Goal: Transaction & Acquisition: Register for event/course

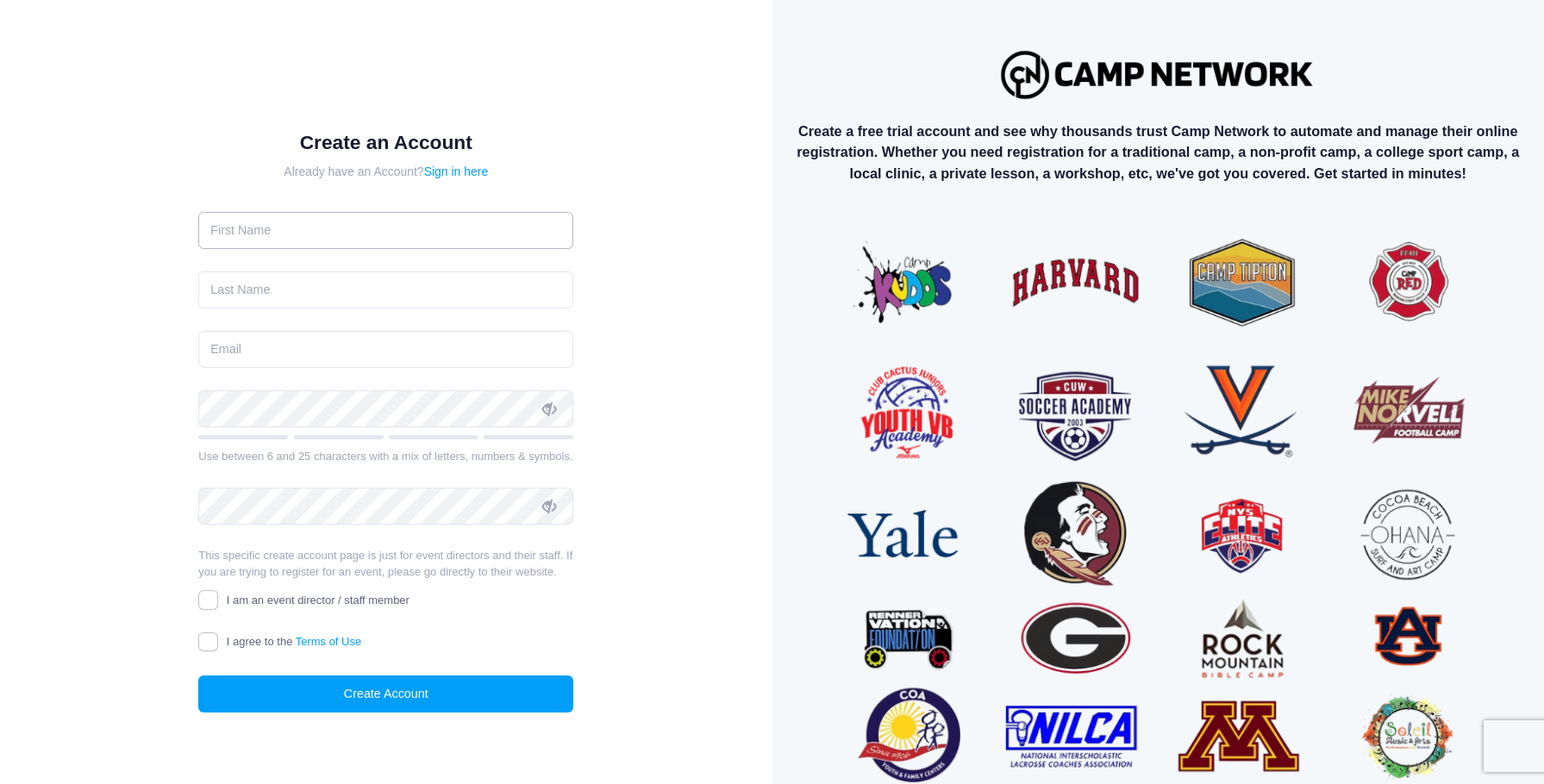
click at [312, 224] on input "text" at bounding box center [385, 230] width 375 height 37
type input "Eden"
type input "Graham"
type input "eden02@live.ca"
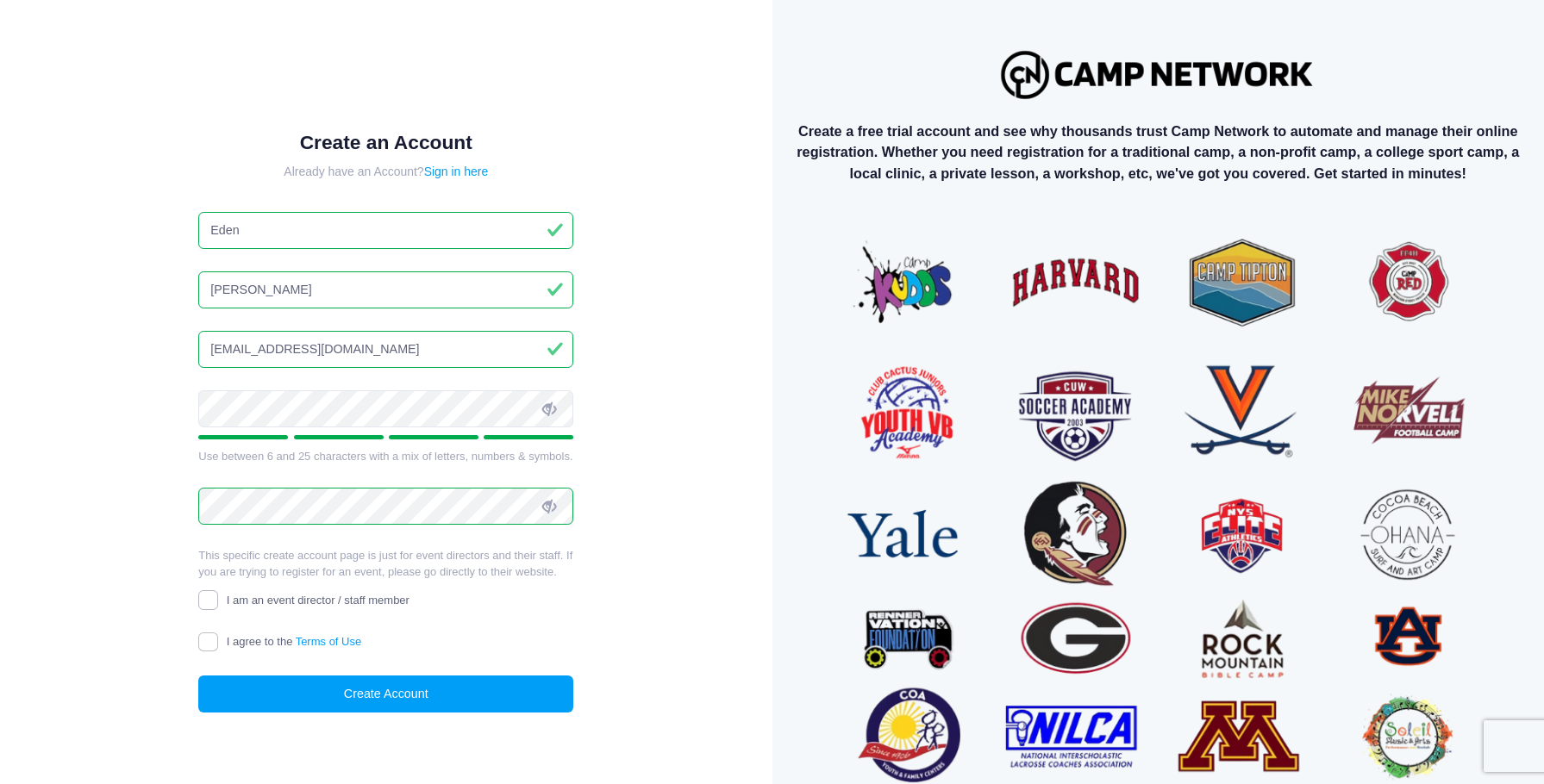
click at [211, 600] on input "I am an event director / staff member" at bounding box center [208, 601] width 20 height 20
checkbox input "true"
click at [216, 642] on input "I agree to the Terms of Use" at bounding box center [208, 643] width 20 height 20
checkbox input "true"
click at [315, 690] on button "Create Account" at bounding box center [385, 694] width 375 height 37
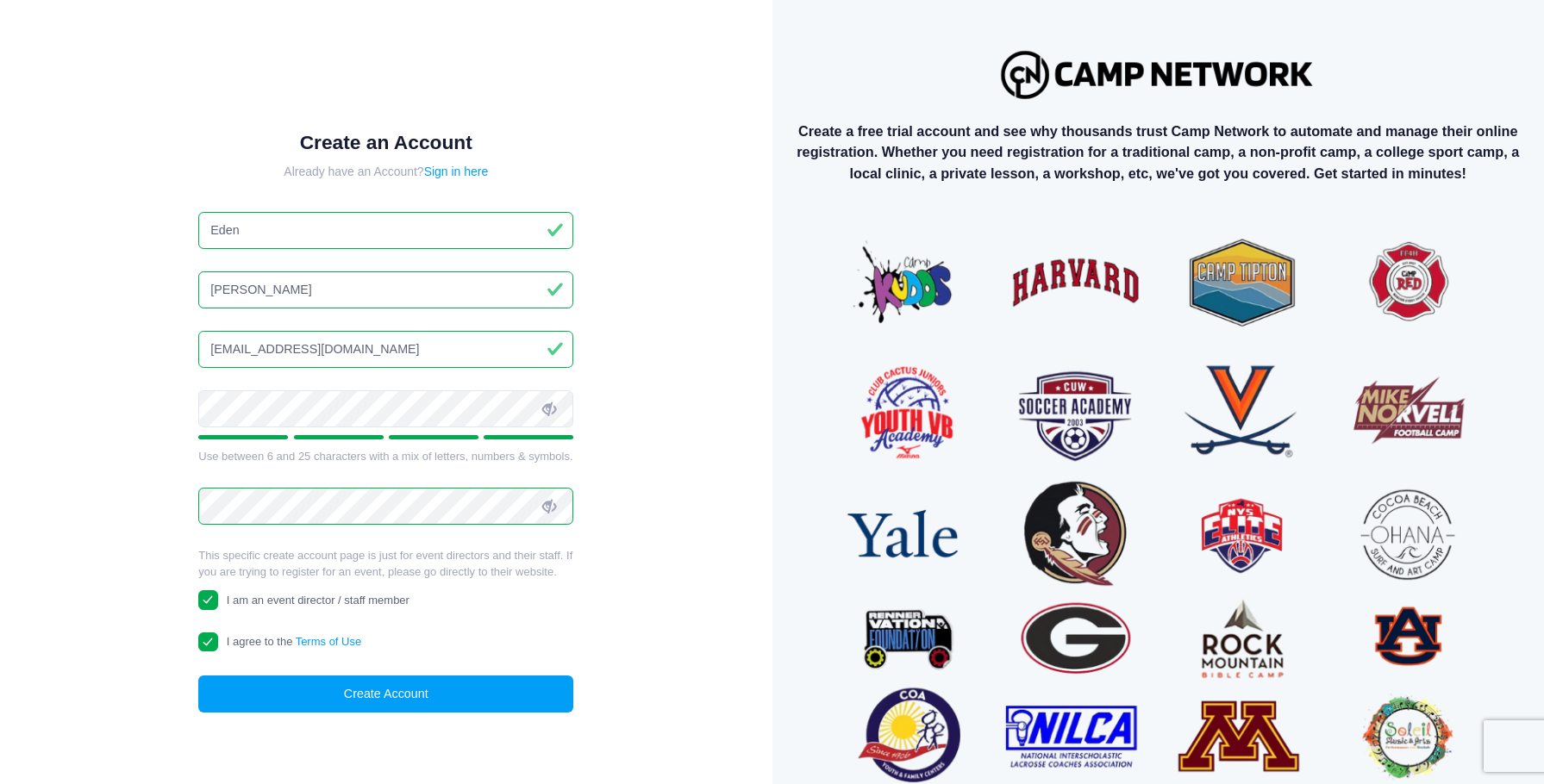
scroll to position [73, 0]
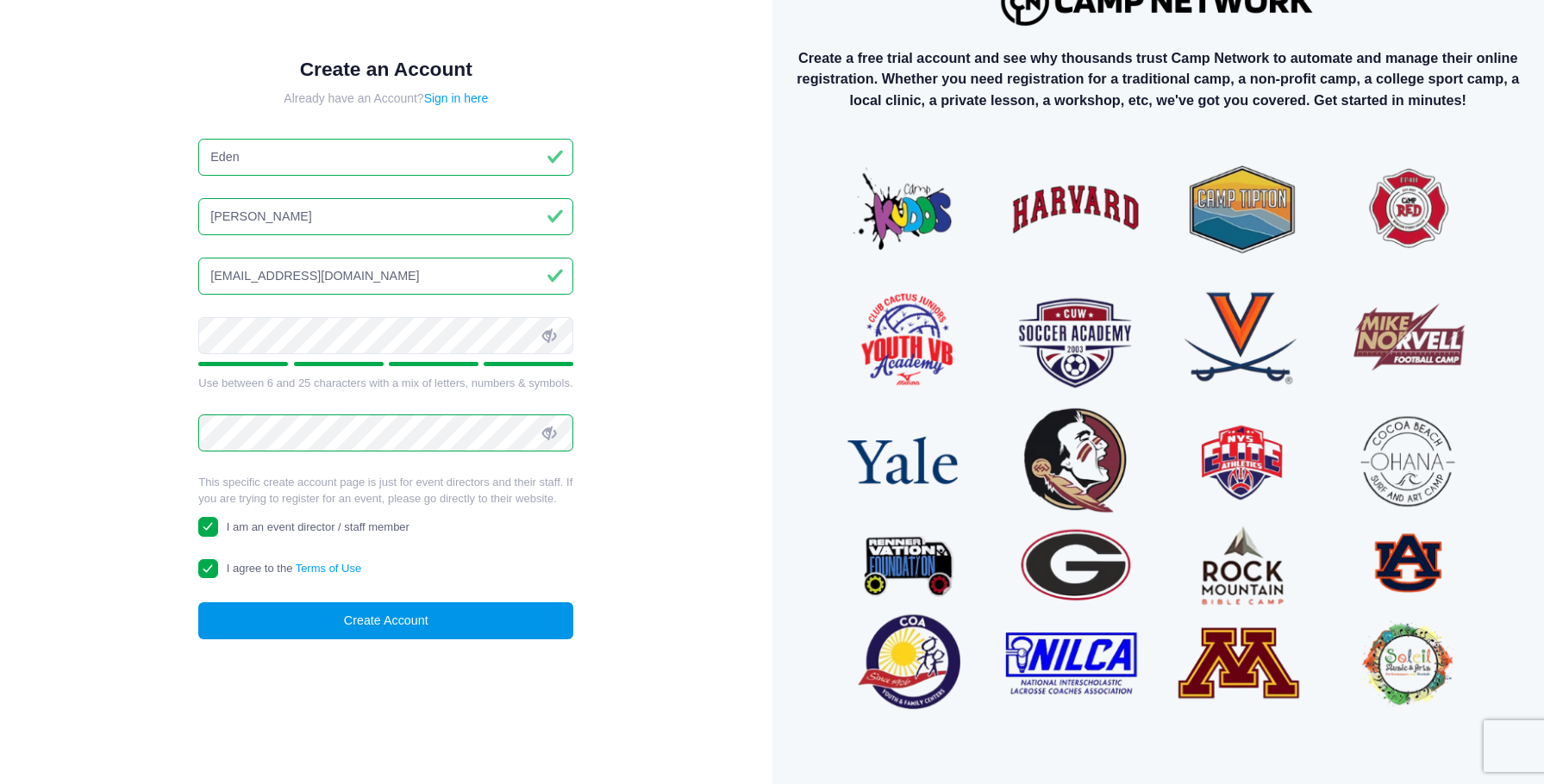
click at [433, 623] on button "Create Account" at bounding box center [385, 621] width 375 height 37
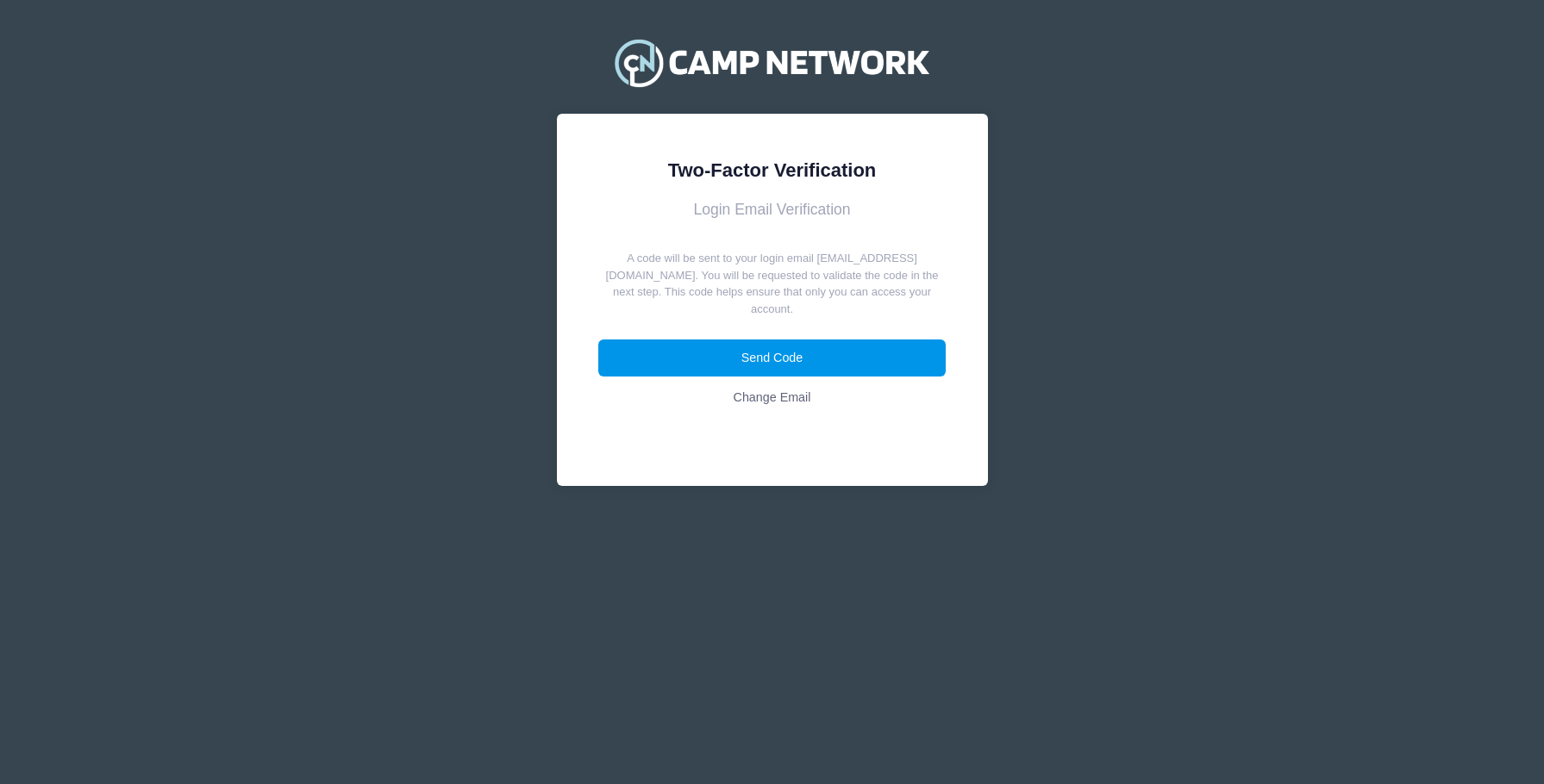
click at [757, 339] on button "Send Code" at bounding box center [772, 358] width 348 height 37
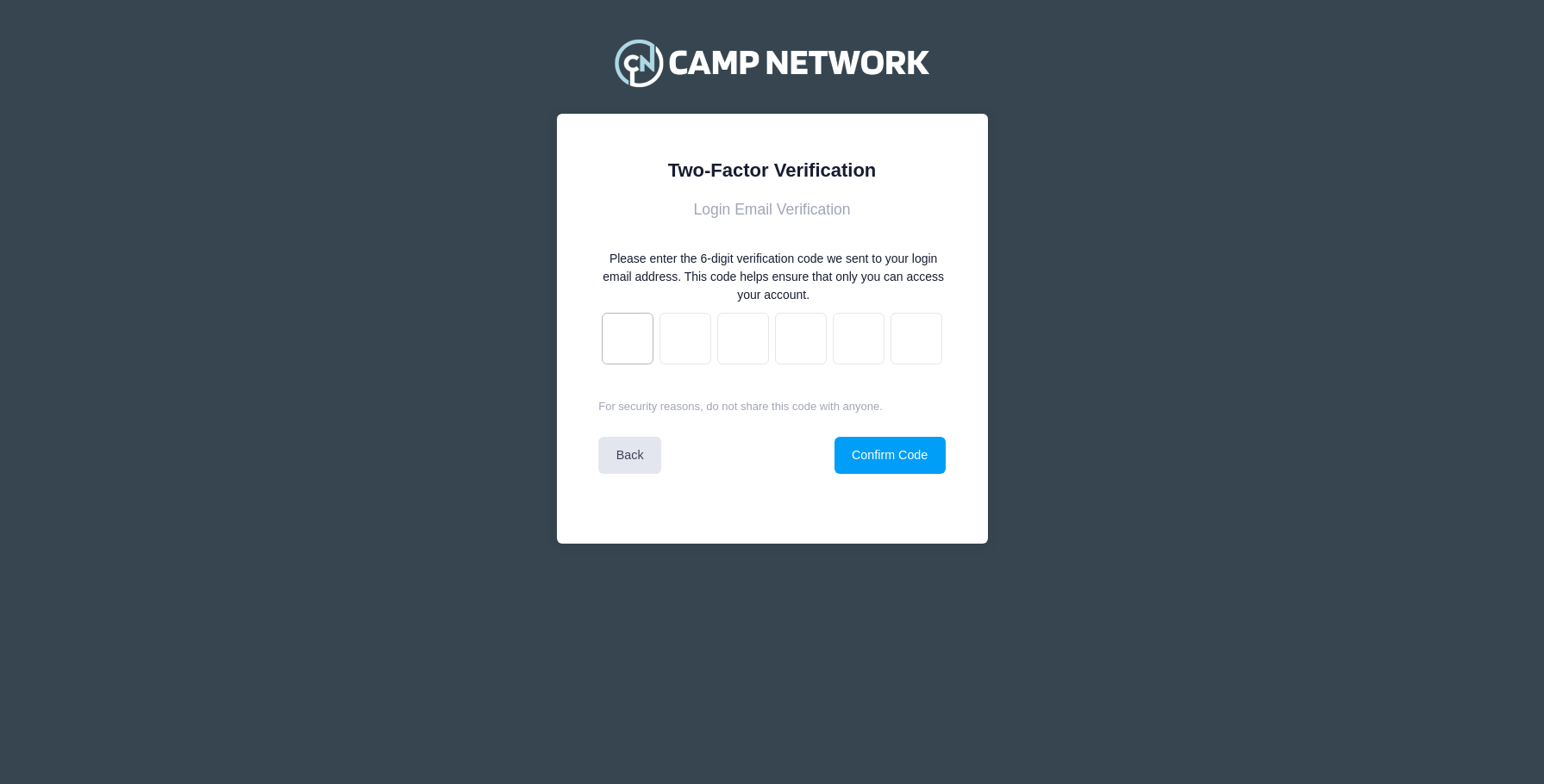
click at [635, 335] on input "text" at bounding box center [628, 338] width 51 height 51
type input "c"
type input "5"
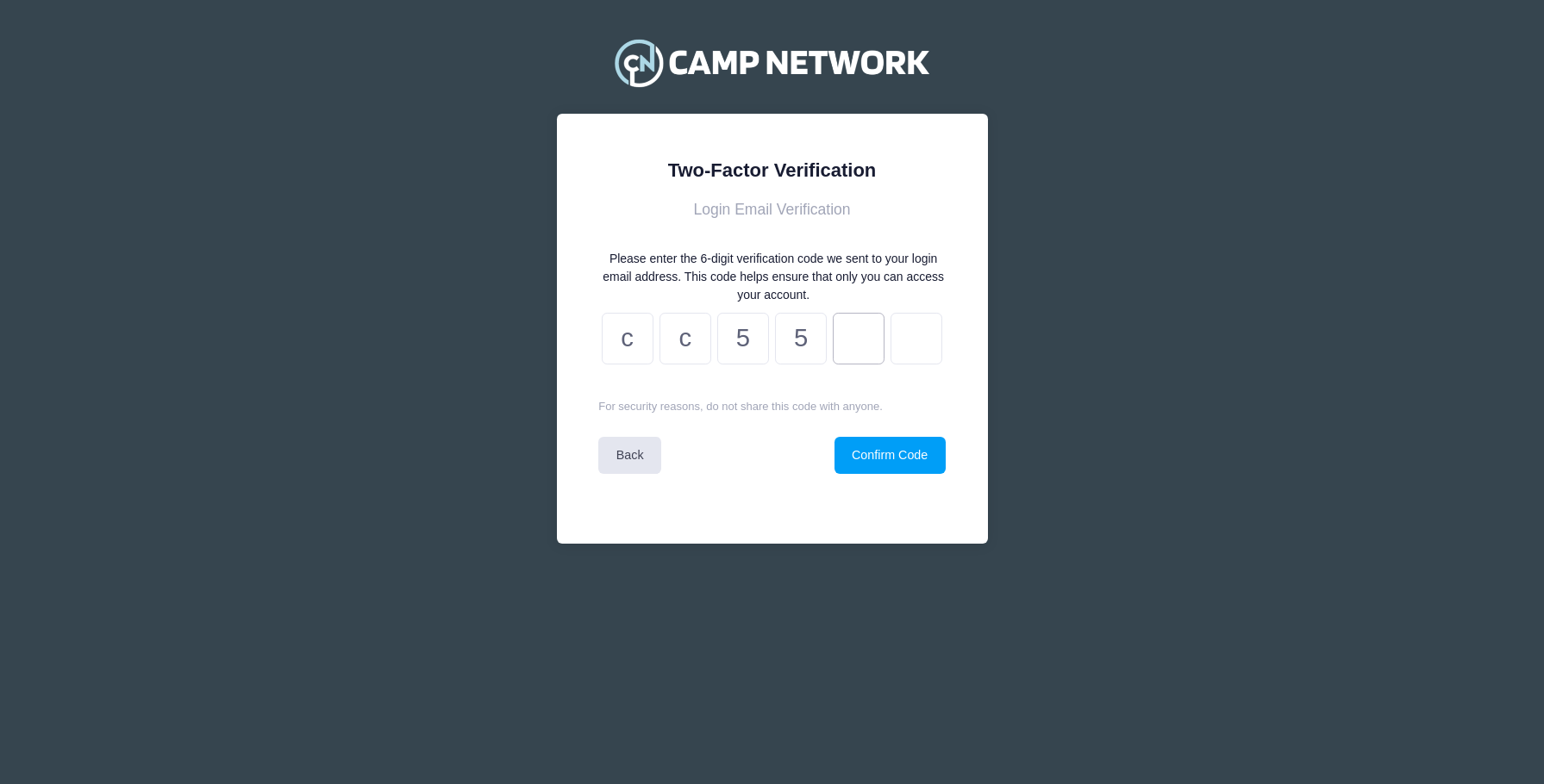
type input "e"
type input "6"
click at [883, 464] on button "Confirm Code" at bounding box center [890, 455] width 111 height 37
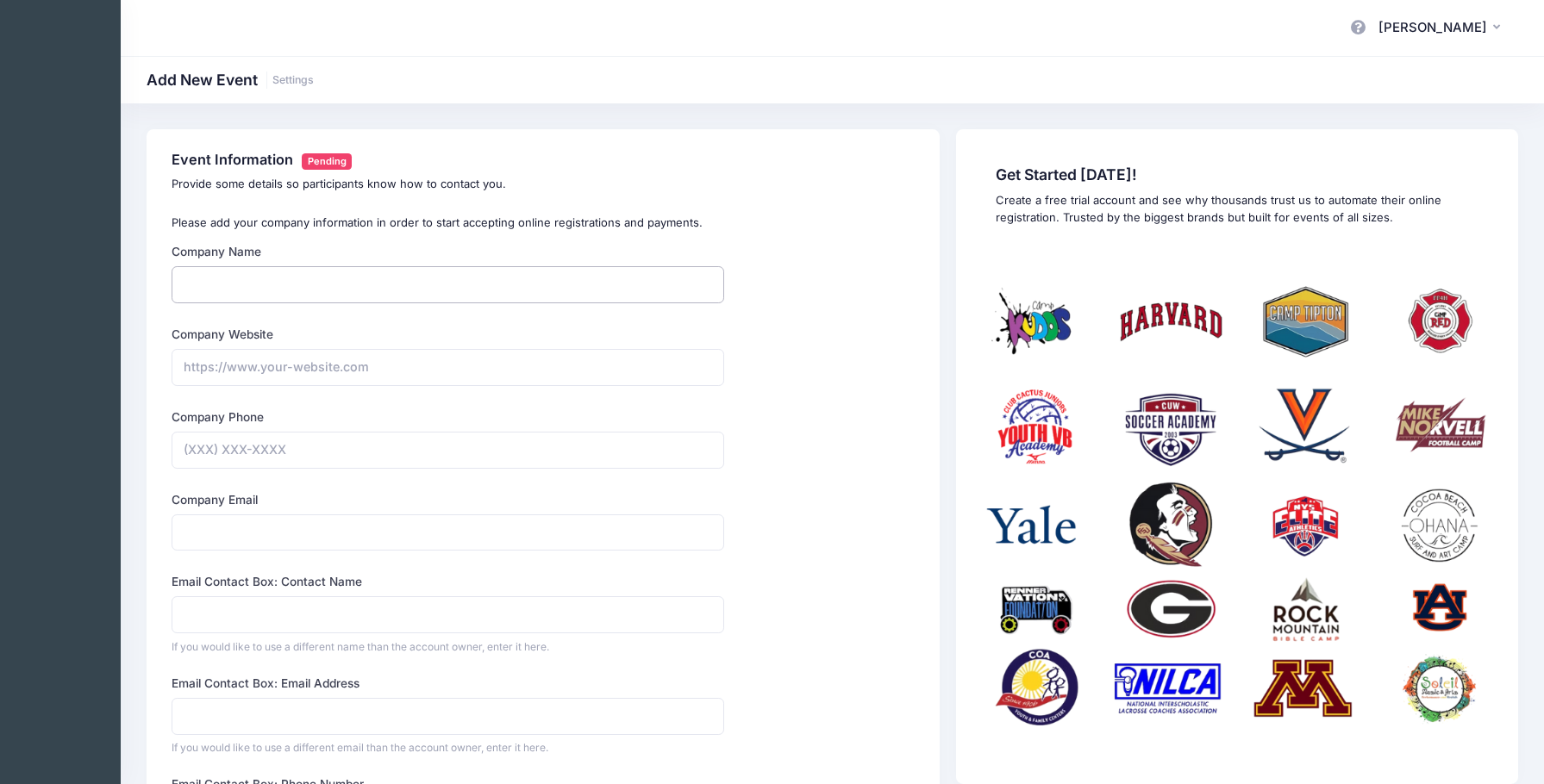
click at [360, 284] on input "Company Name" at bounding box center [448, 284] width 552 height 37
type input "GGC"
click at [343, 367] on input "Company Website" at bounding box center [448, 368] width 552 height 37
type input "https://WWW.EDENGRAHAM.COM"
click at [250, 448] on input "Company Phone" at bounding box center [448, 450] width 552 height 37
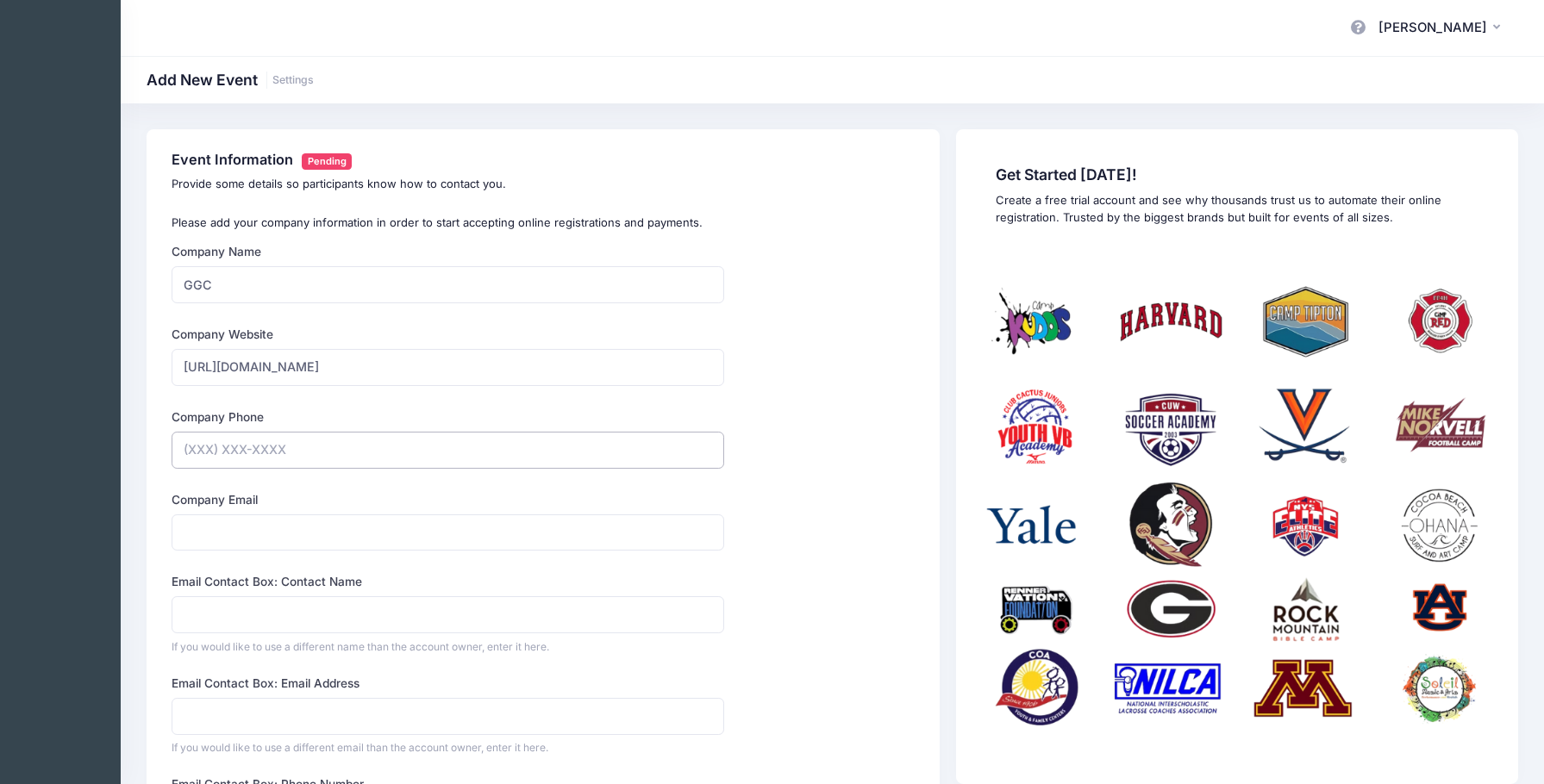
type input "(647) 521-9802"
type input "eden02@live.ca"
type input "Eden Graham"
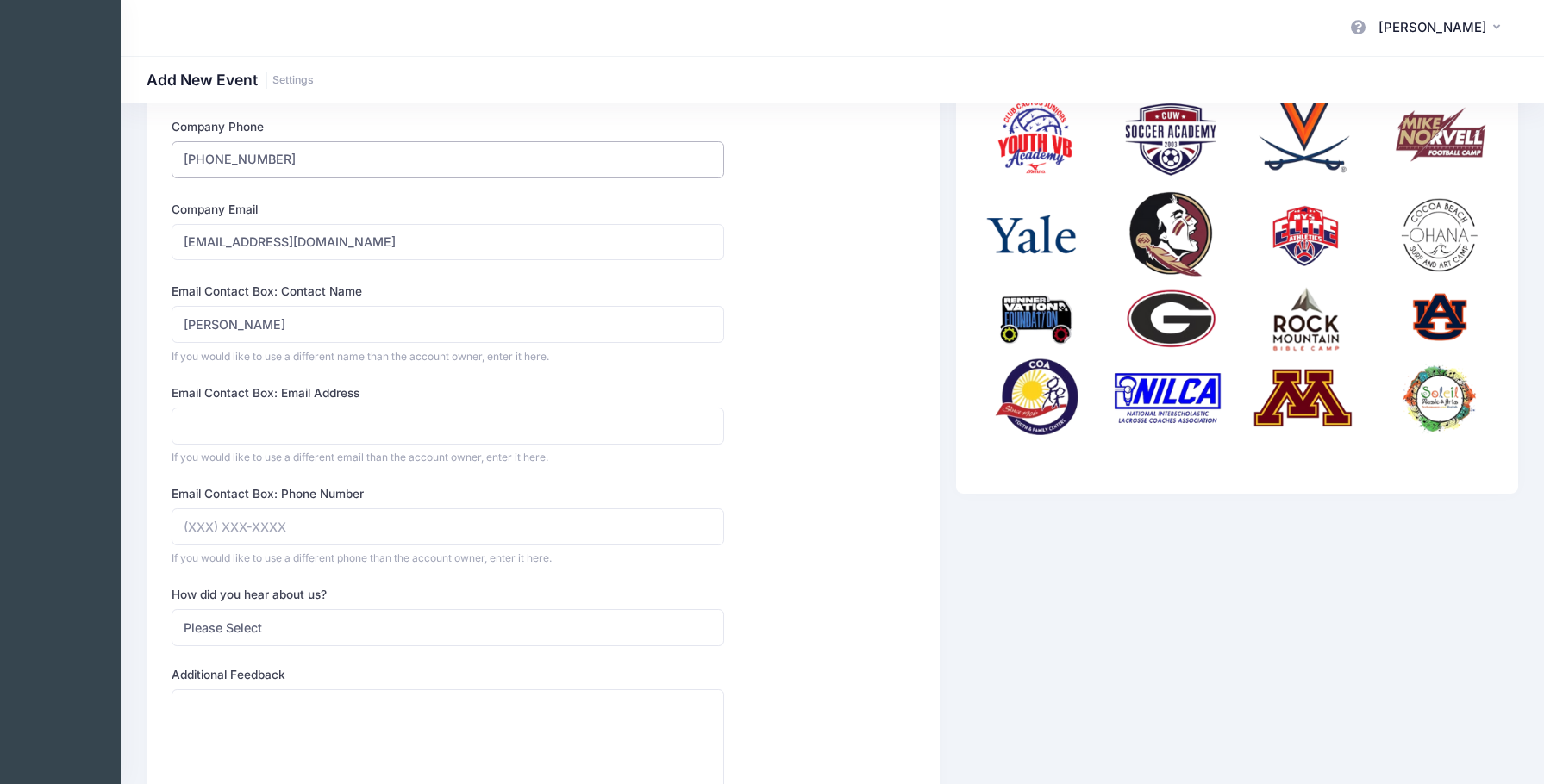
scroll to position [309, 0]
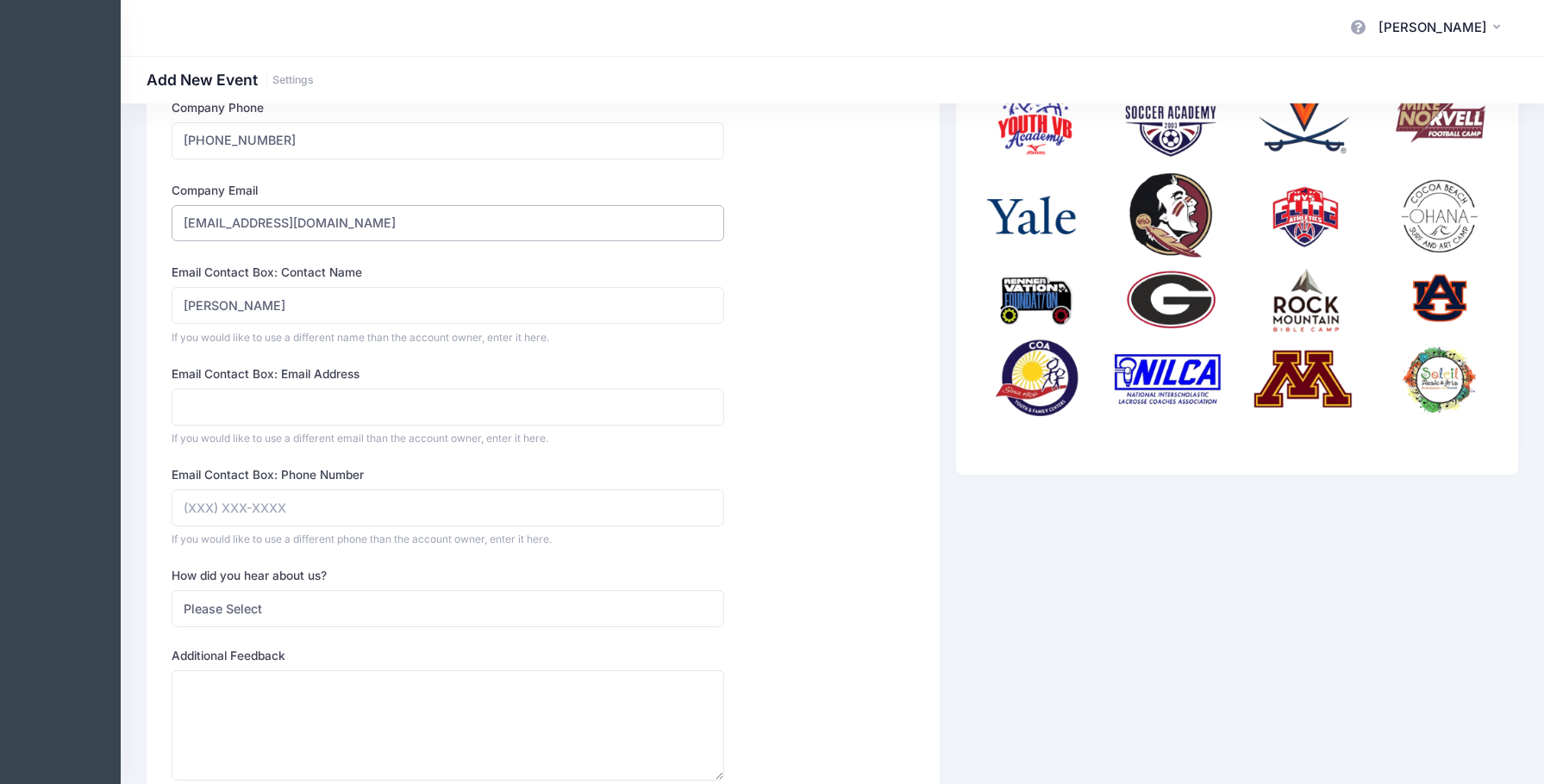
click at [314, 232] on input "eden02@live.ca" at bounding box center [448, 224] width 552 height 37
click at [237, 415] on input "Email Contact Box: Email Address" at bounding box center [448, 407] width 552 height 37
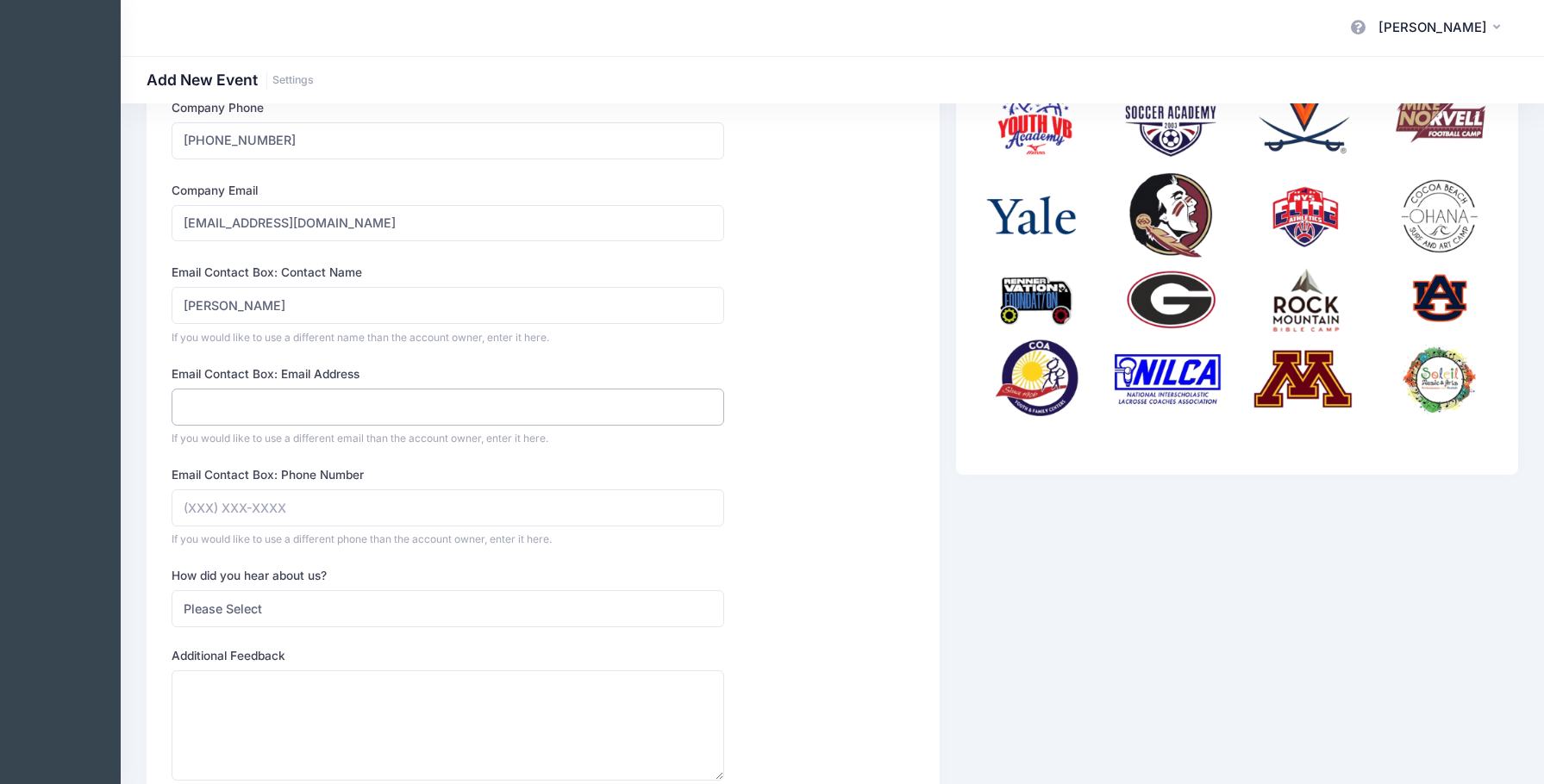
paste input "eden02@live.ca"
type input "eden02@live.ca"
click at [217, 504] on input "Email Contact Box: Phone Number" at bounding box center [448, 508] width 552 height 37
type input "(647) 521-9802"
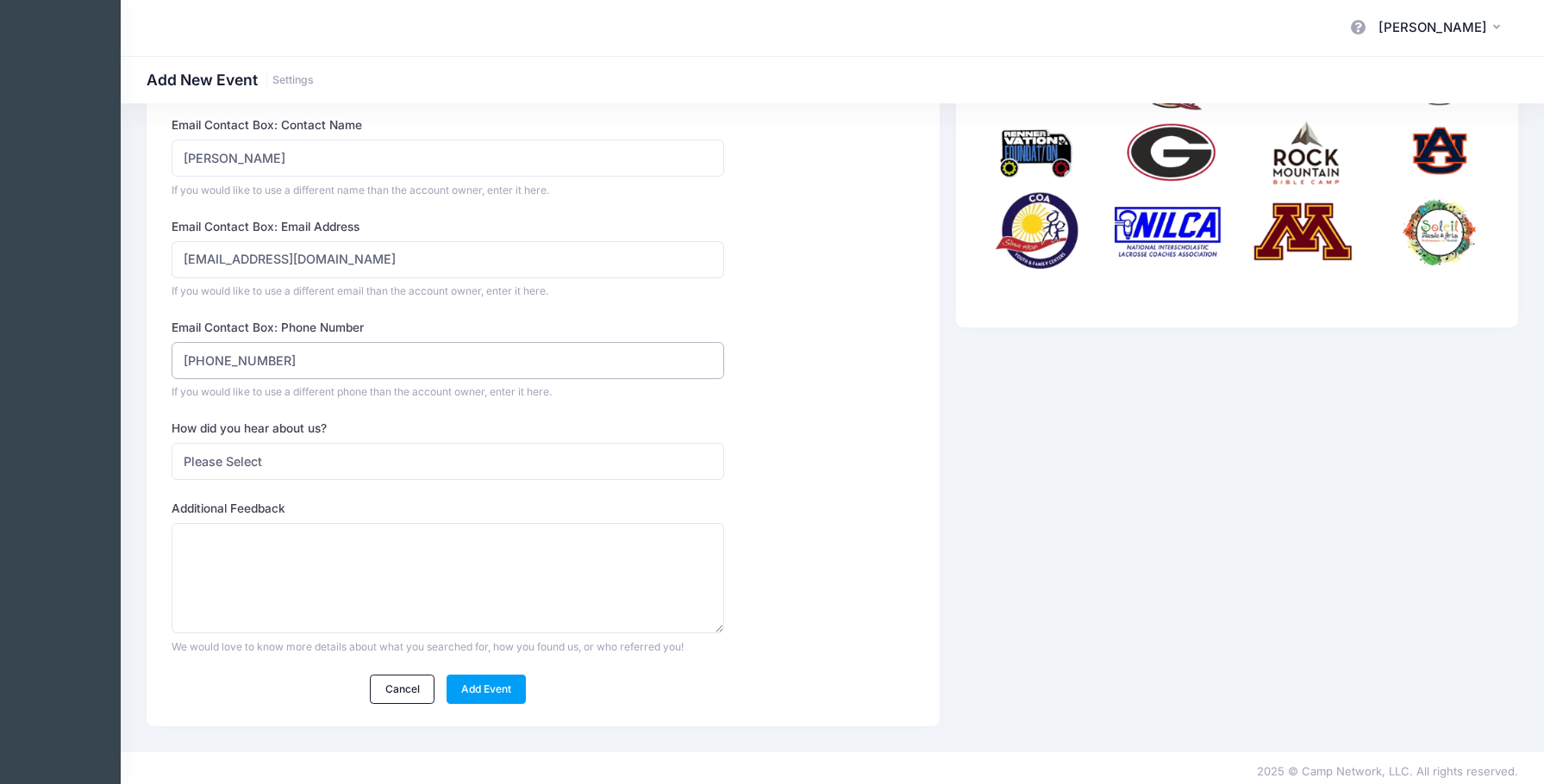
scroll to position [463, 0]
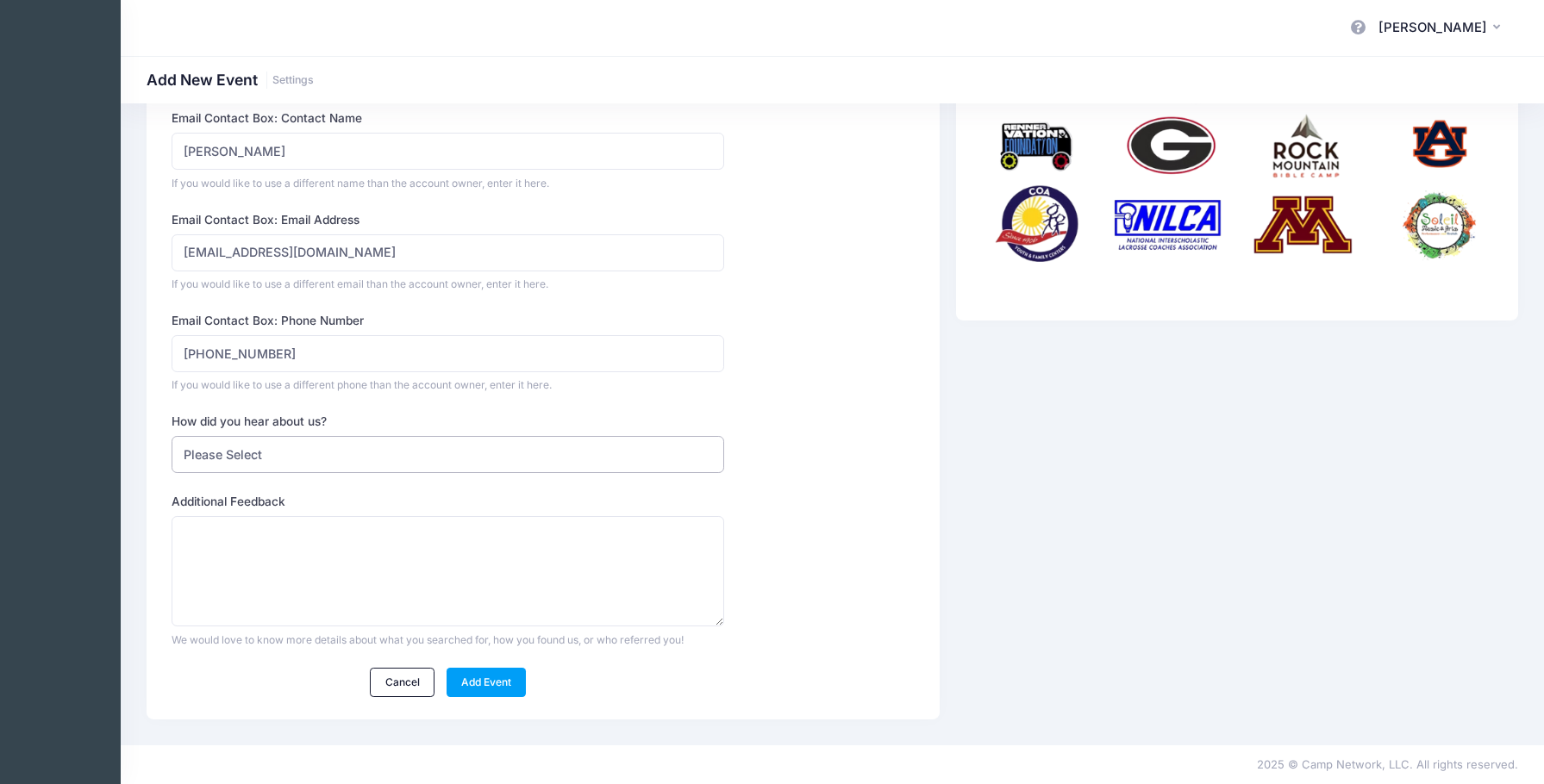
click at [439, 438] on select "Please Select Web Search Customer Referral Other" at bounding box center [448, 454] width 552 height 37
select select "web"
click at [172, 436] on select "Please Select Web Search Customer Referral Other" at bounding box center [448, 454] width 552 height 37
click at [493, 686] on link "Add Event" at bounding box center [486, 682] width 80 height 29
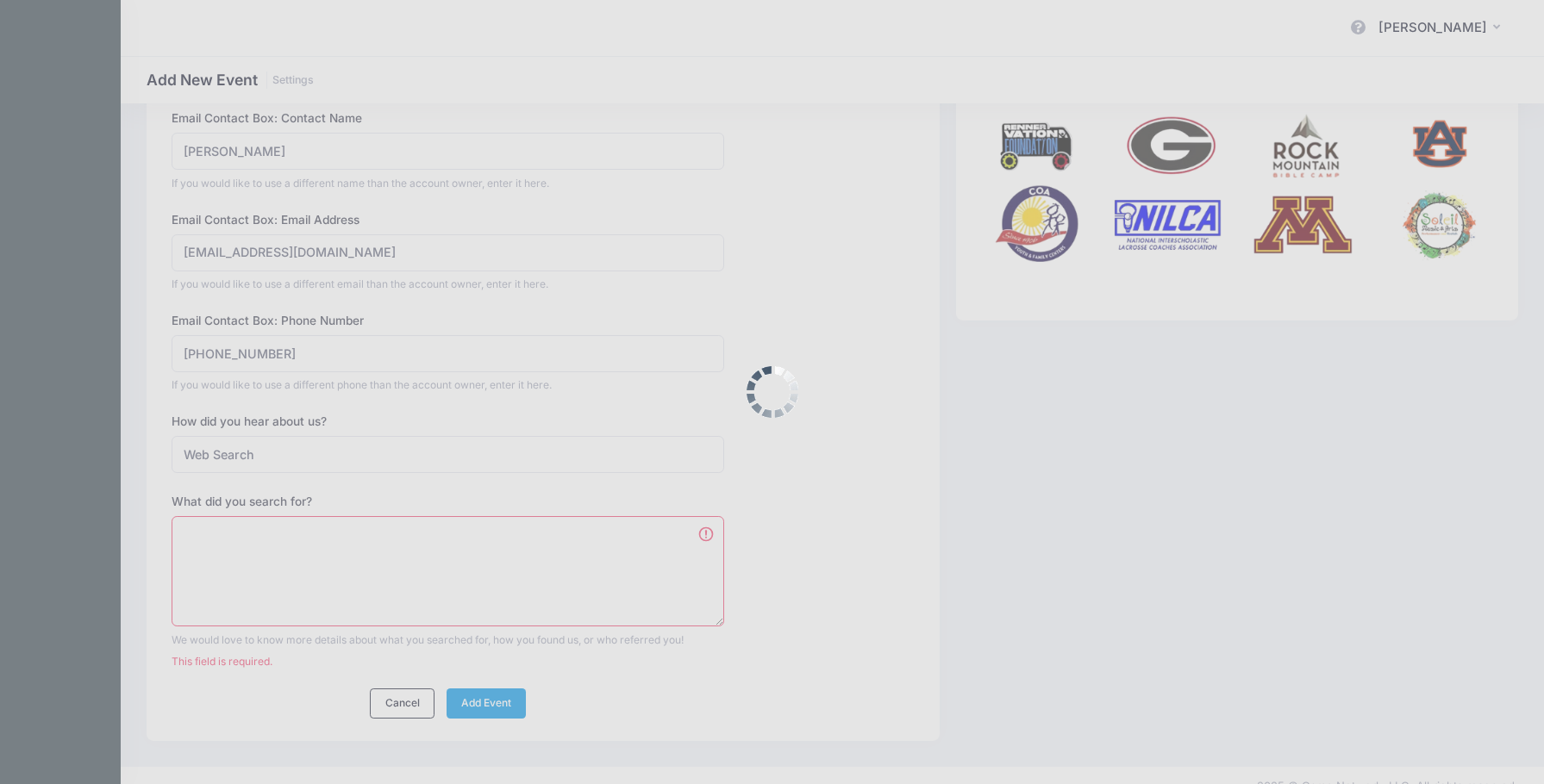
scroll to position [485, 0]
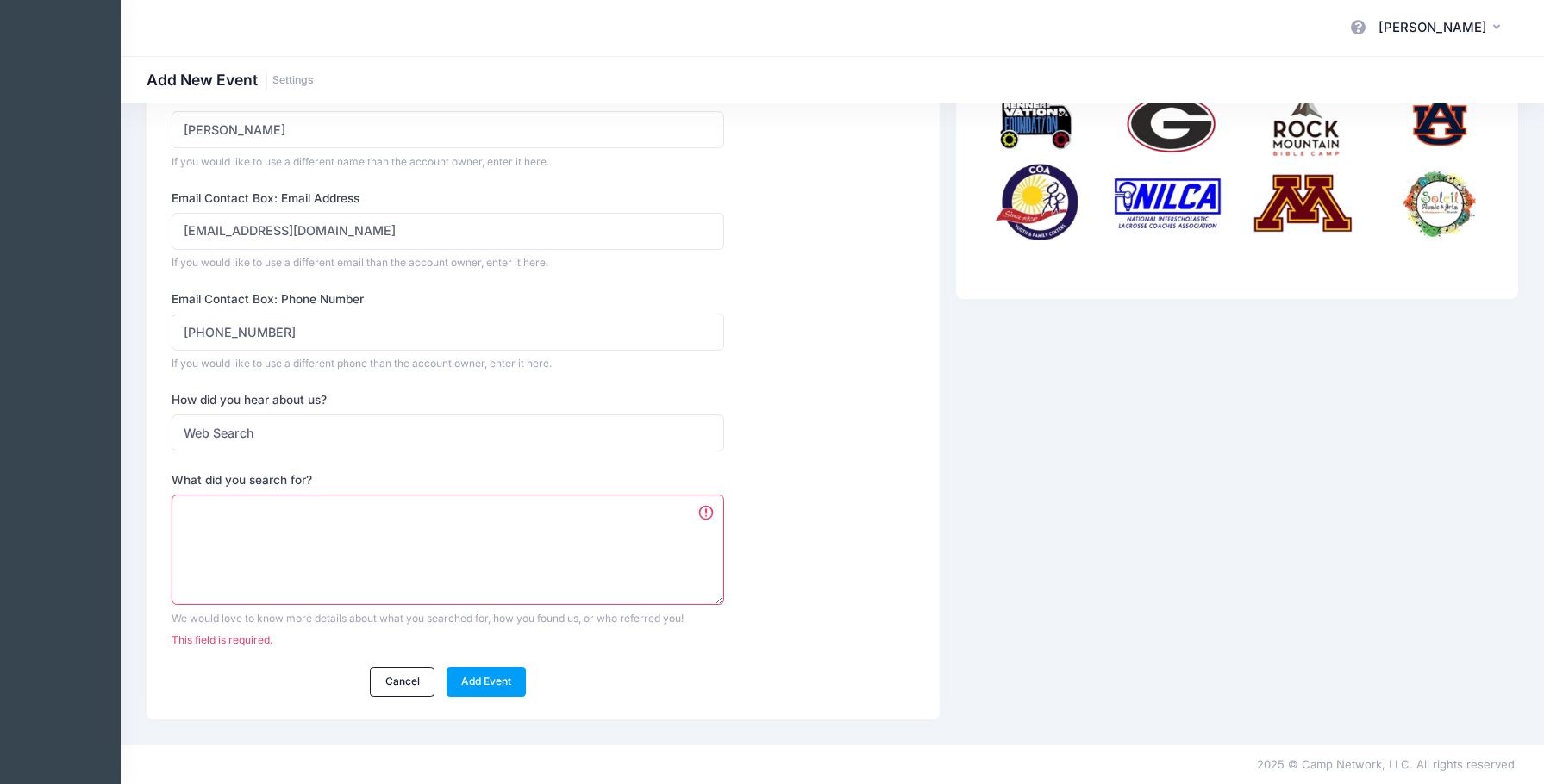
click at [398, 514] on textarea "What did you search for?" at bounding box center [448, 549] width 552 height 111
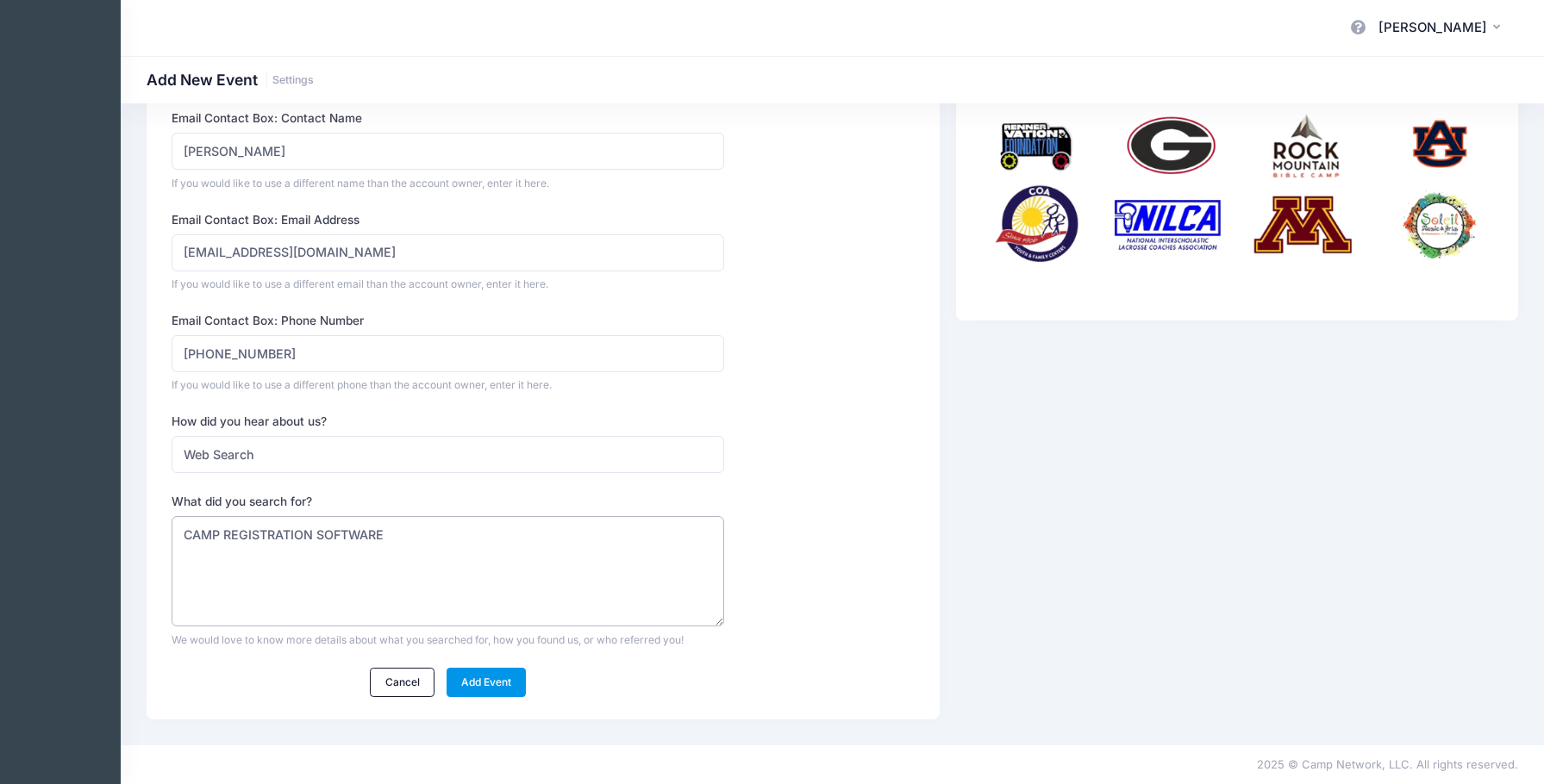
type textarea "CAMP REGISTRATION SOFTWARE"
click at [505, 676] on link "Add Event" at bounding box center [486, 682] width 80 height 29
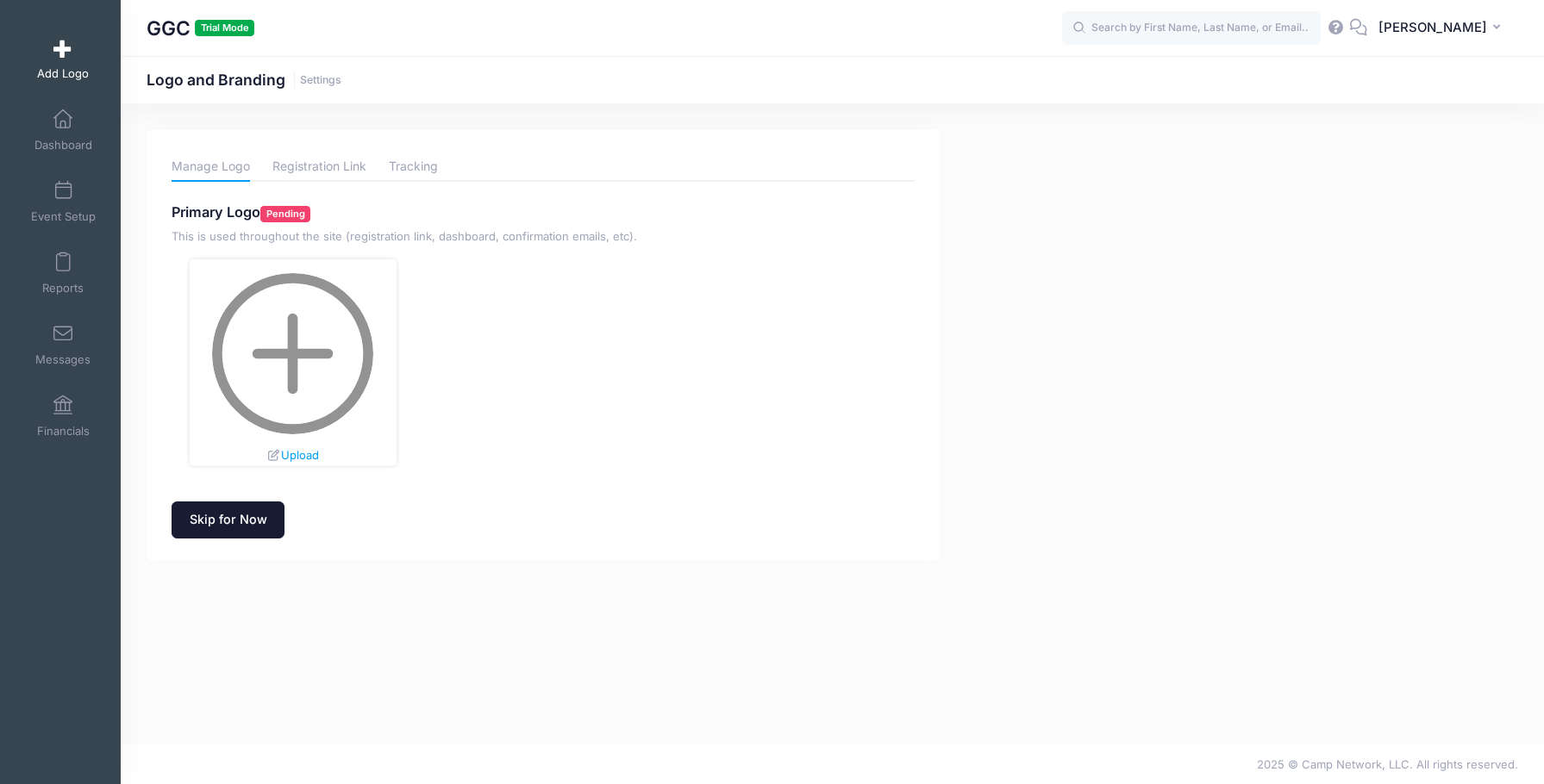
click at [216, 526] on link "Skip for Now" at bounding box center [228, 520] width 113 height 37
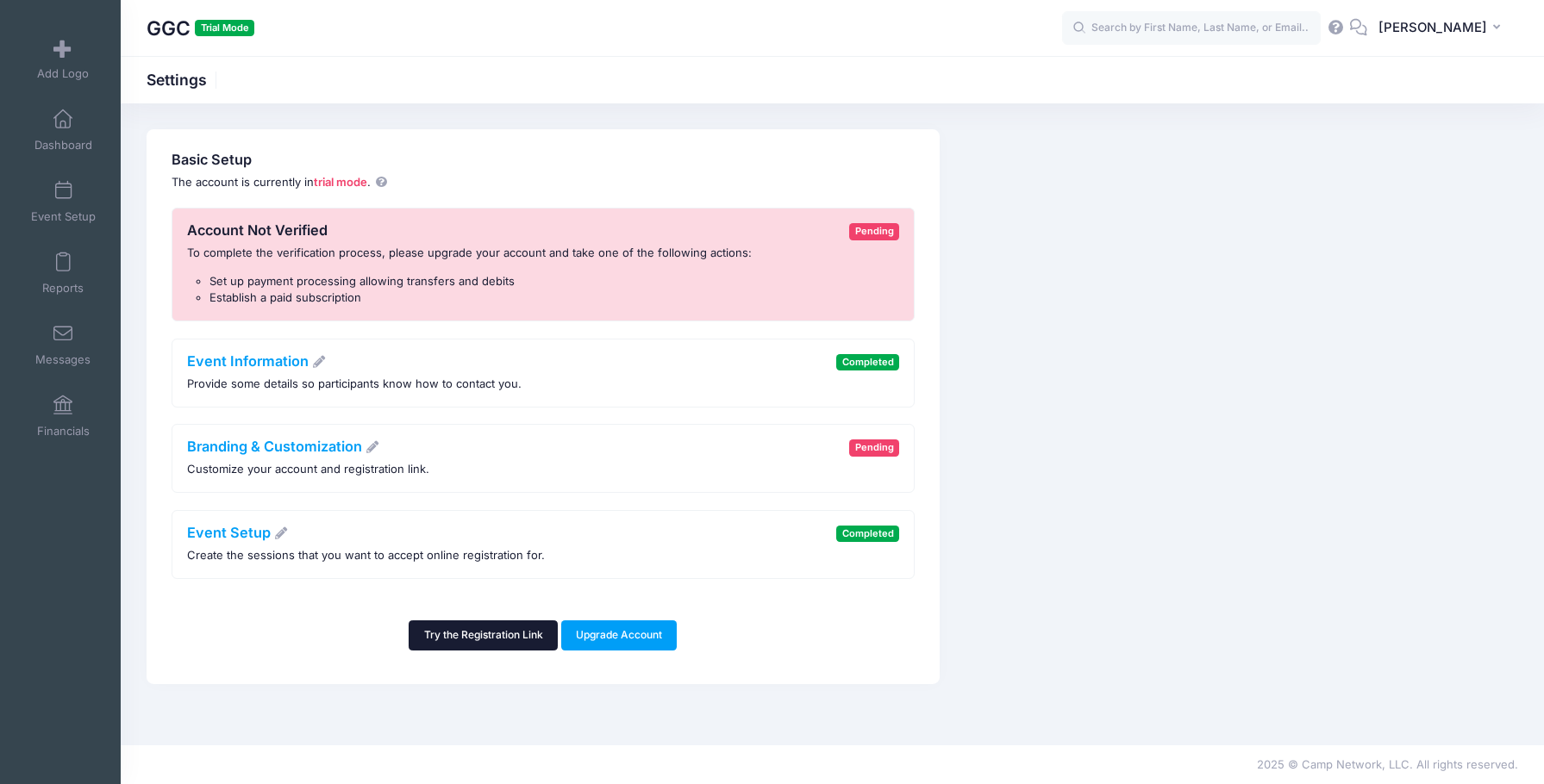
click at [449, 624] on link "Try the Registration Link" at bounding box center [483, 635] width 150 height 29
click at [60, 205] on link "Event Setup" at bounding box center [62, 202] width 82 height 61
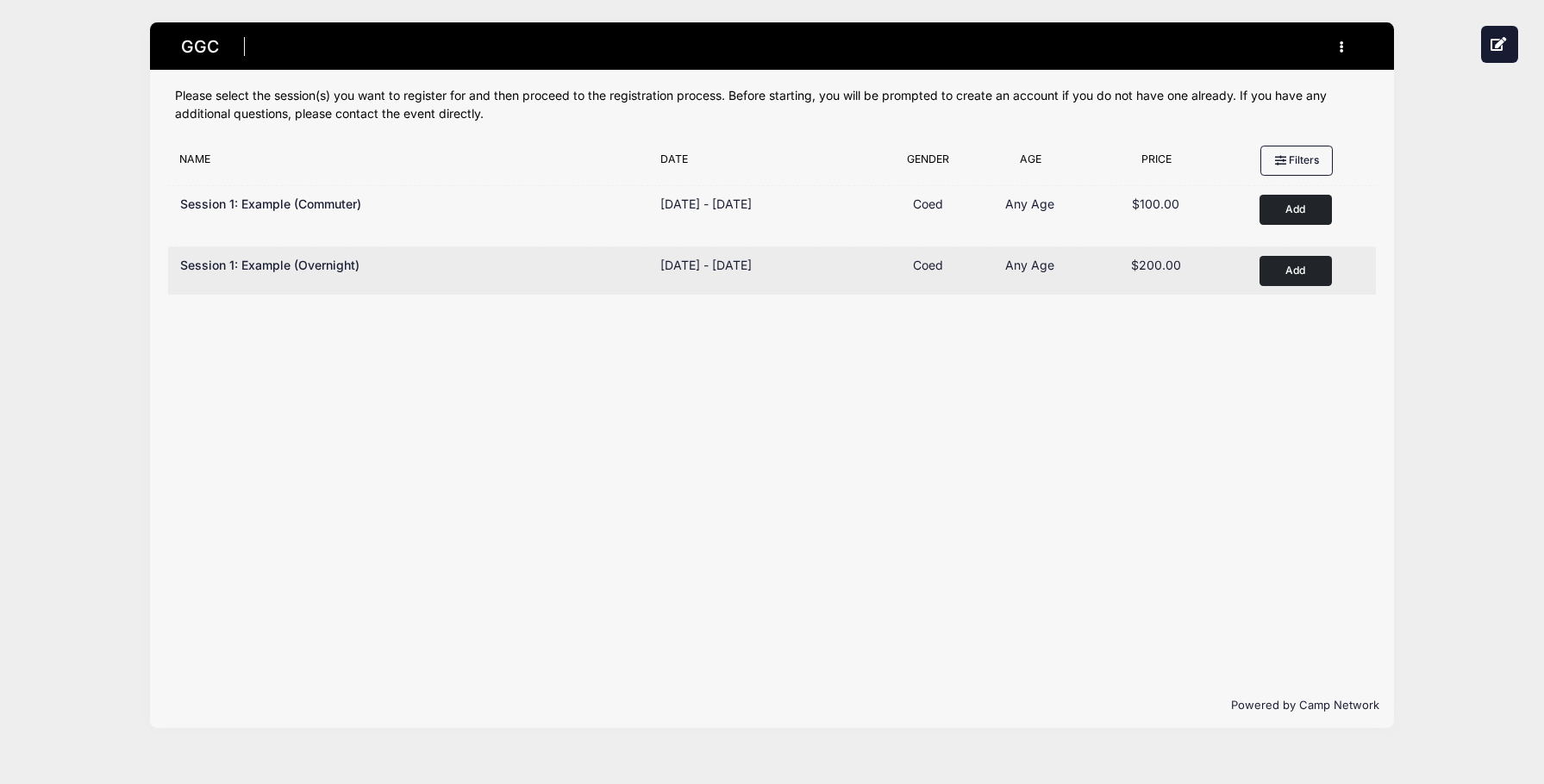
click at [1295, 280] on button "Add to Cart" at bounding box center [1295, 271] width 72 height 30
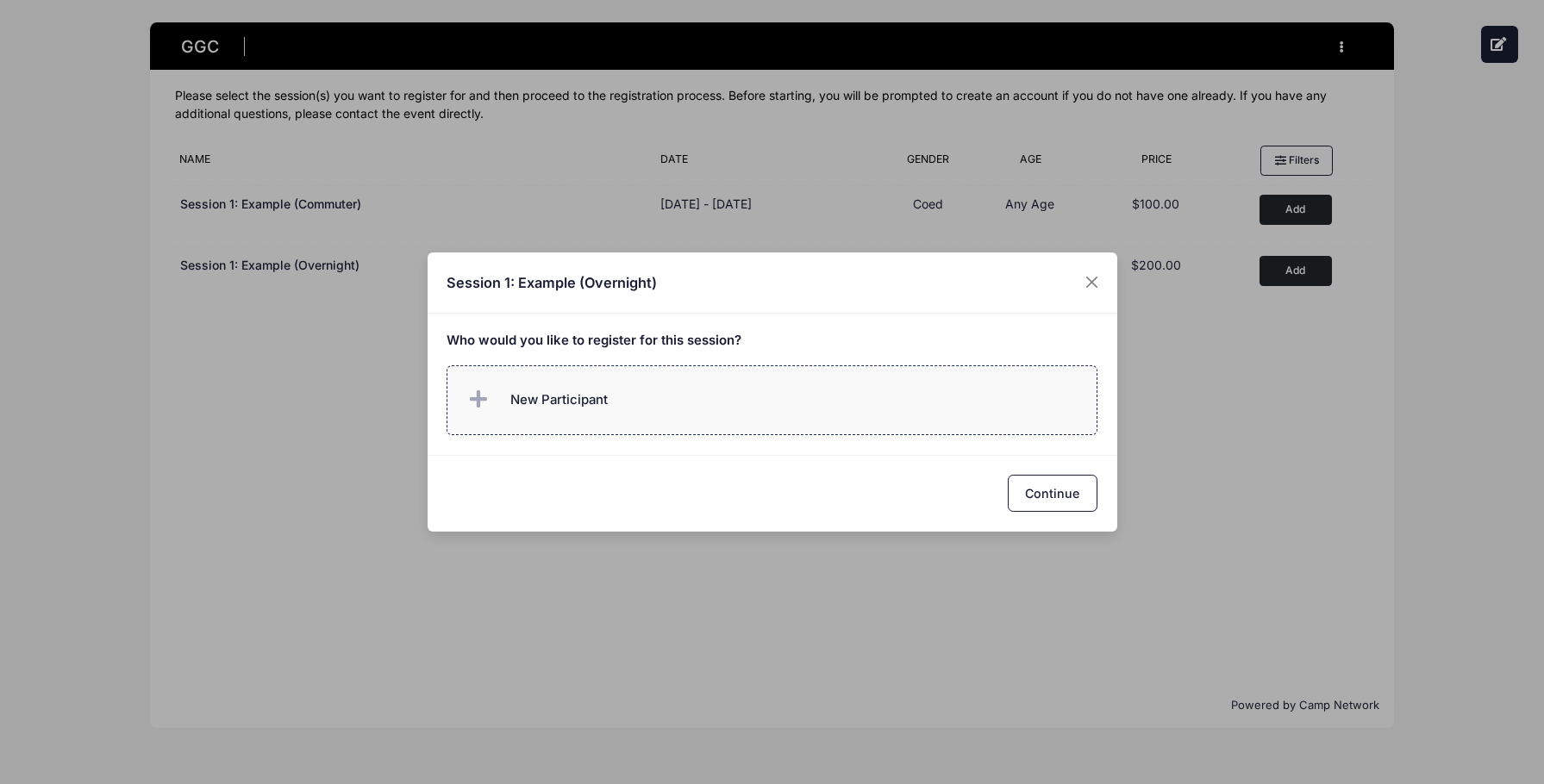
click at [656, 402] on label "New Participant" at bounding box center [772, 400] width 650 height 70
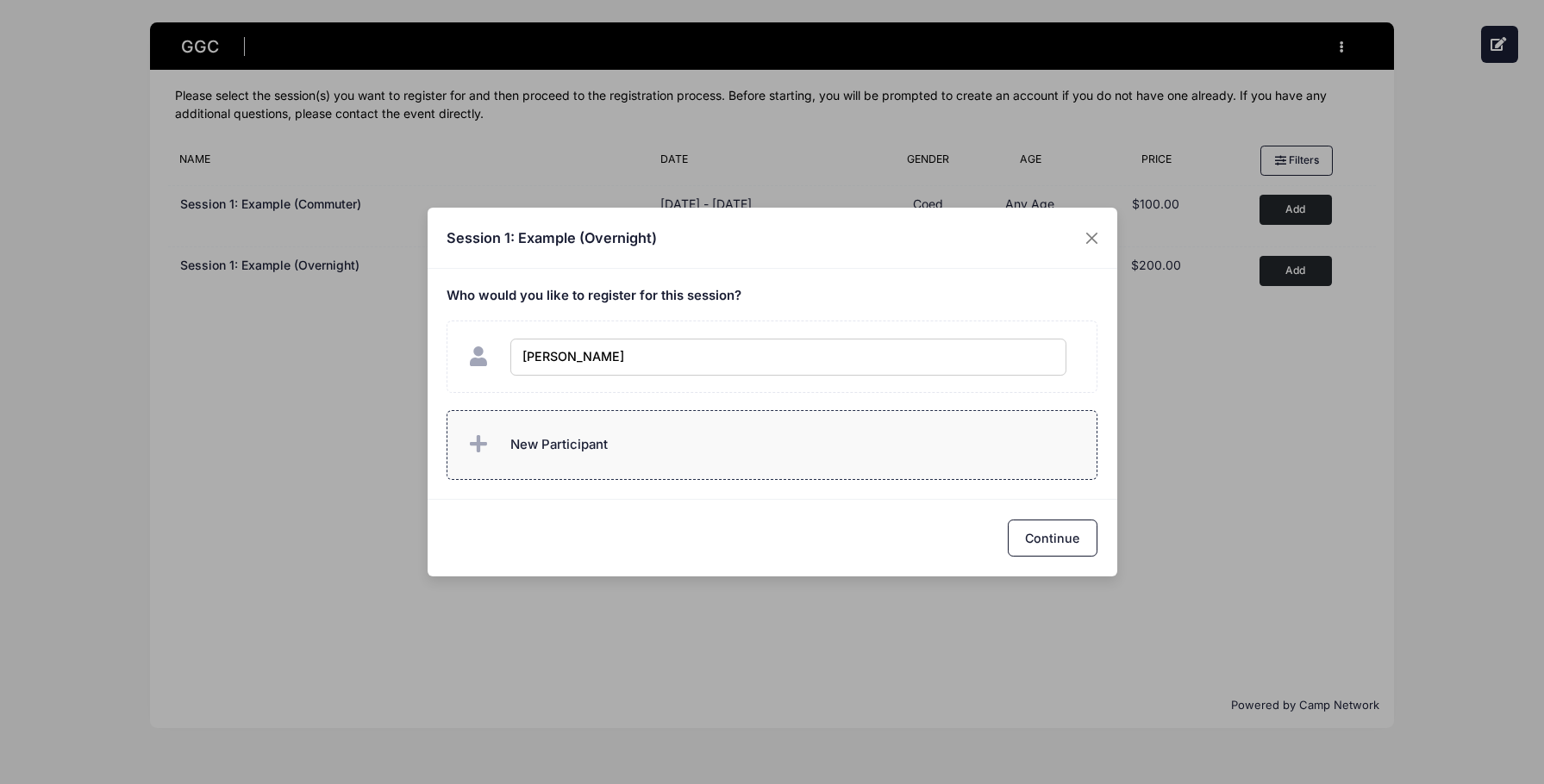
type input "[PERSON_NAME]"
checkbox input "true"
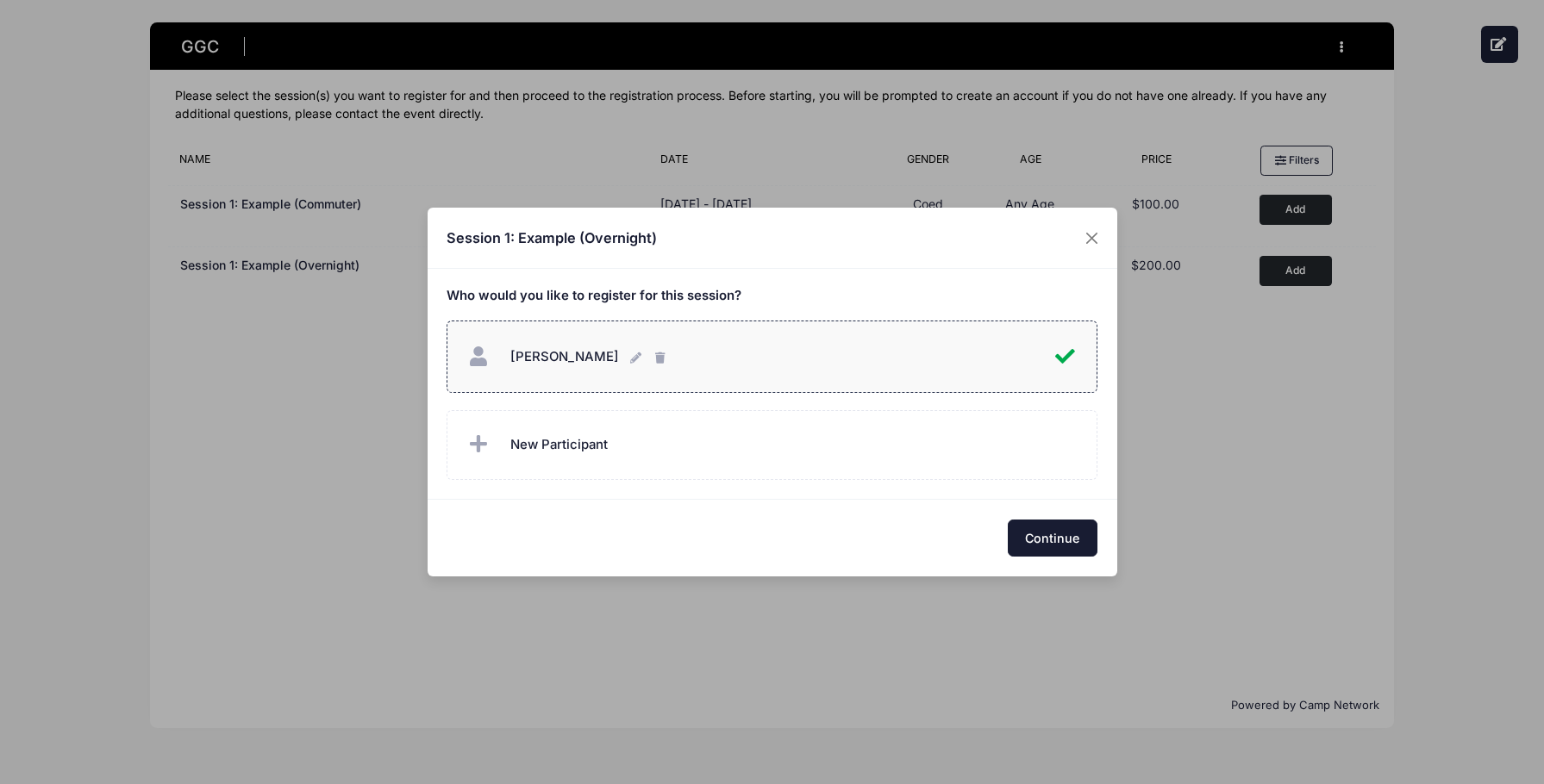
click at [1027, 522] on button "Continue" at bounding box center [1052, 538] width 90 height 37
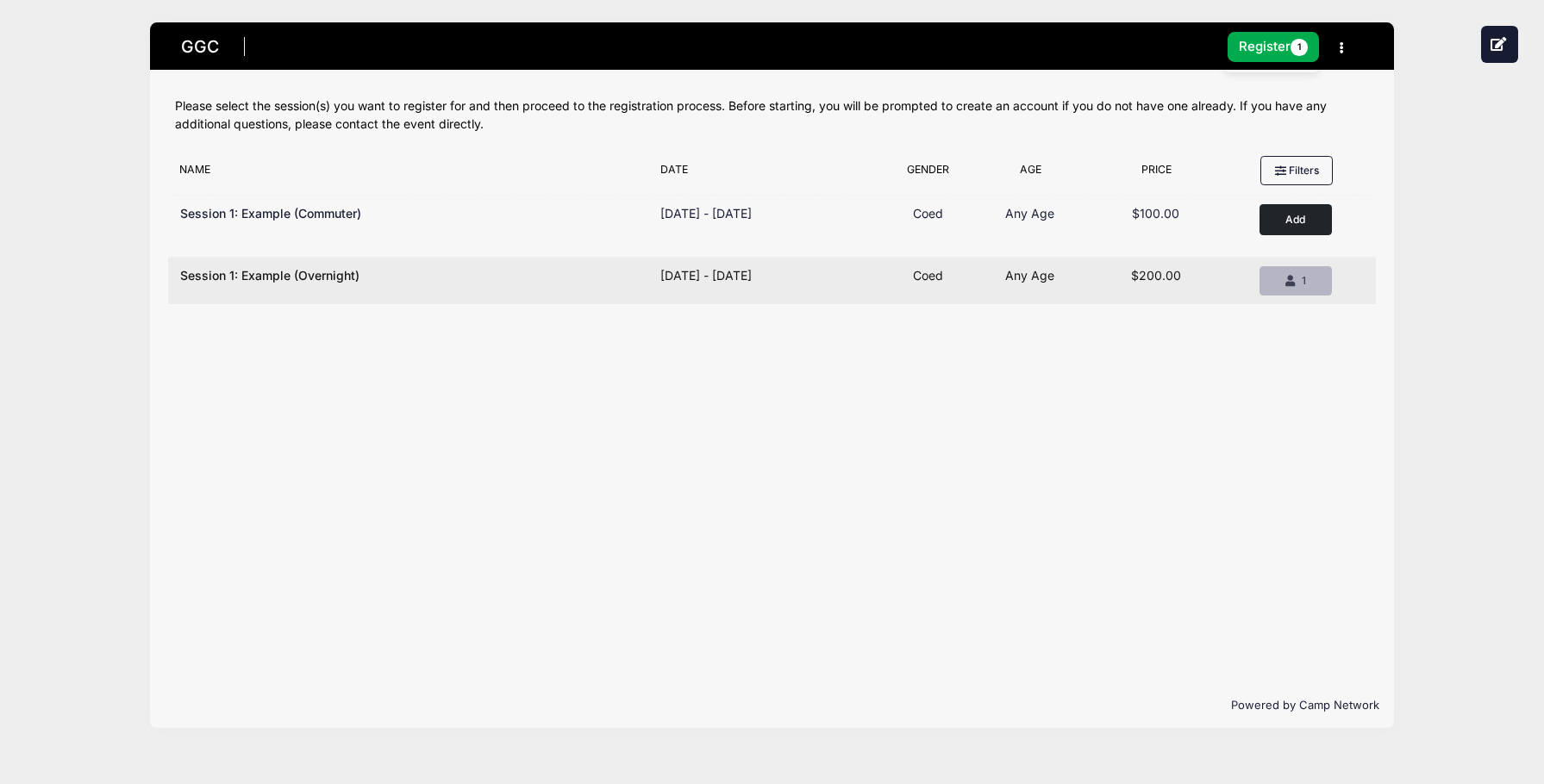
click at [1292, 270] on button "Remove 1 1" at bounding box center [1295, 281] width 72 height 29
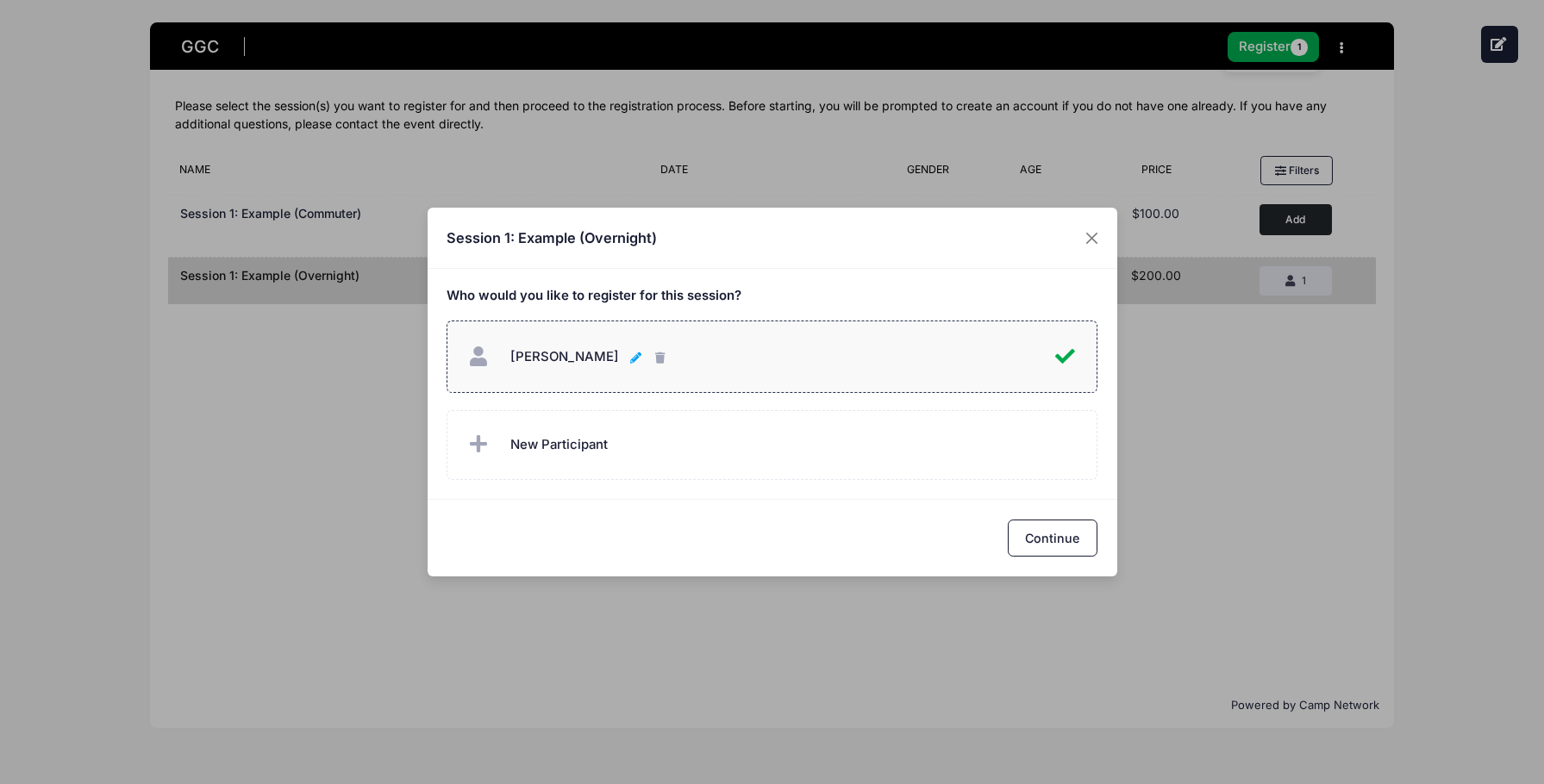
click at [630, 359] on icon "button" at bounding box center [637, 359] width 14 height 0
click at [1053, 352] on div "eden graham eden graham" at bounding box center [760, 357] width 591 height 37
checkbox input "false"
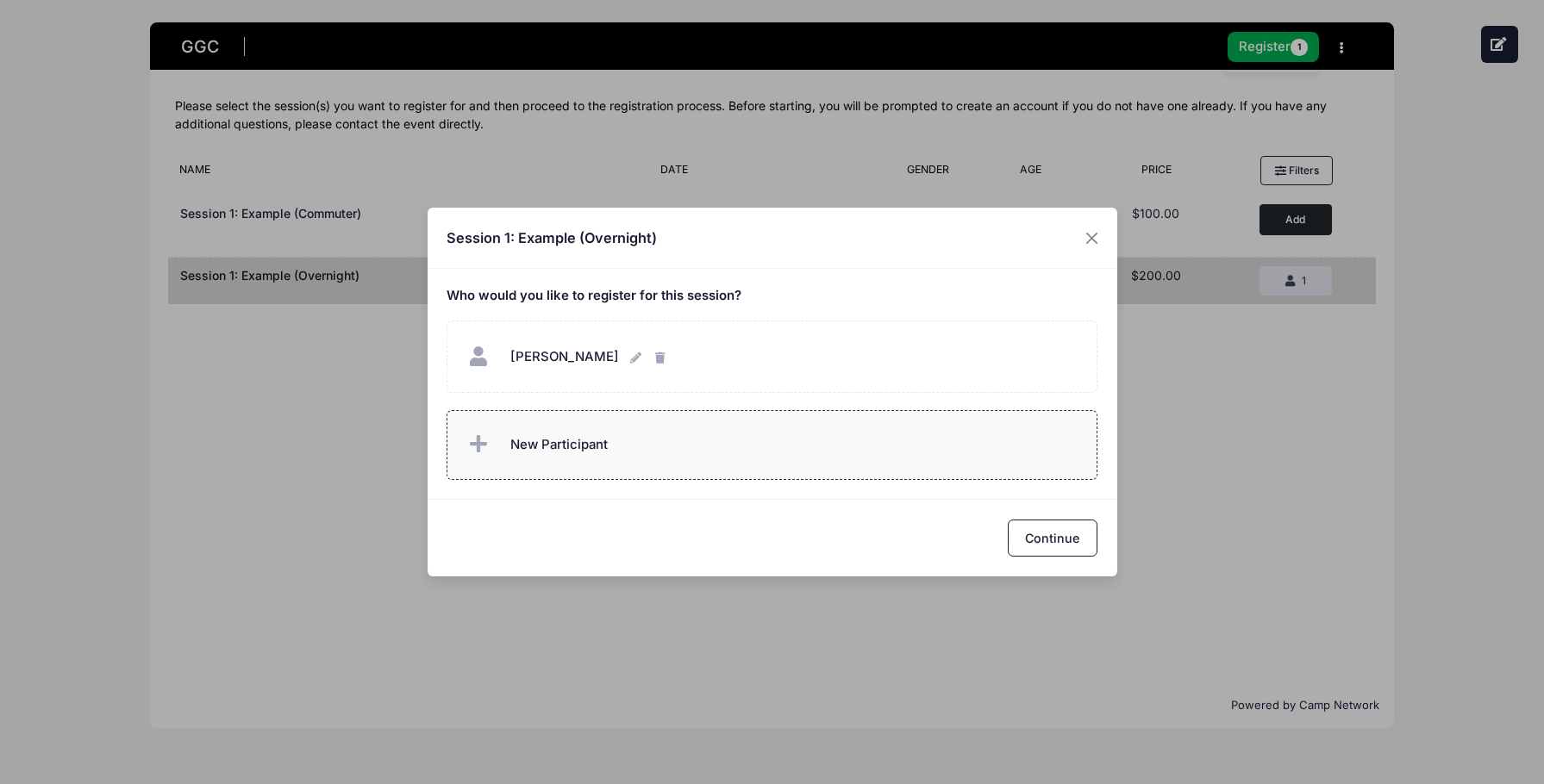
click at [825, 458] on label "New Participant" at bounding box center [772, 445] width 650 height 70
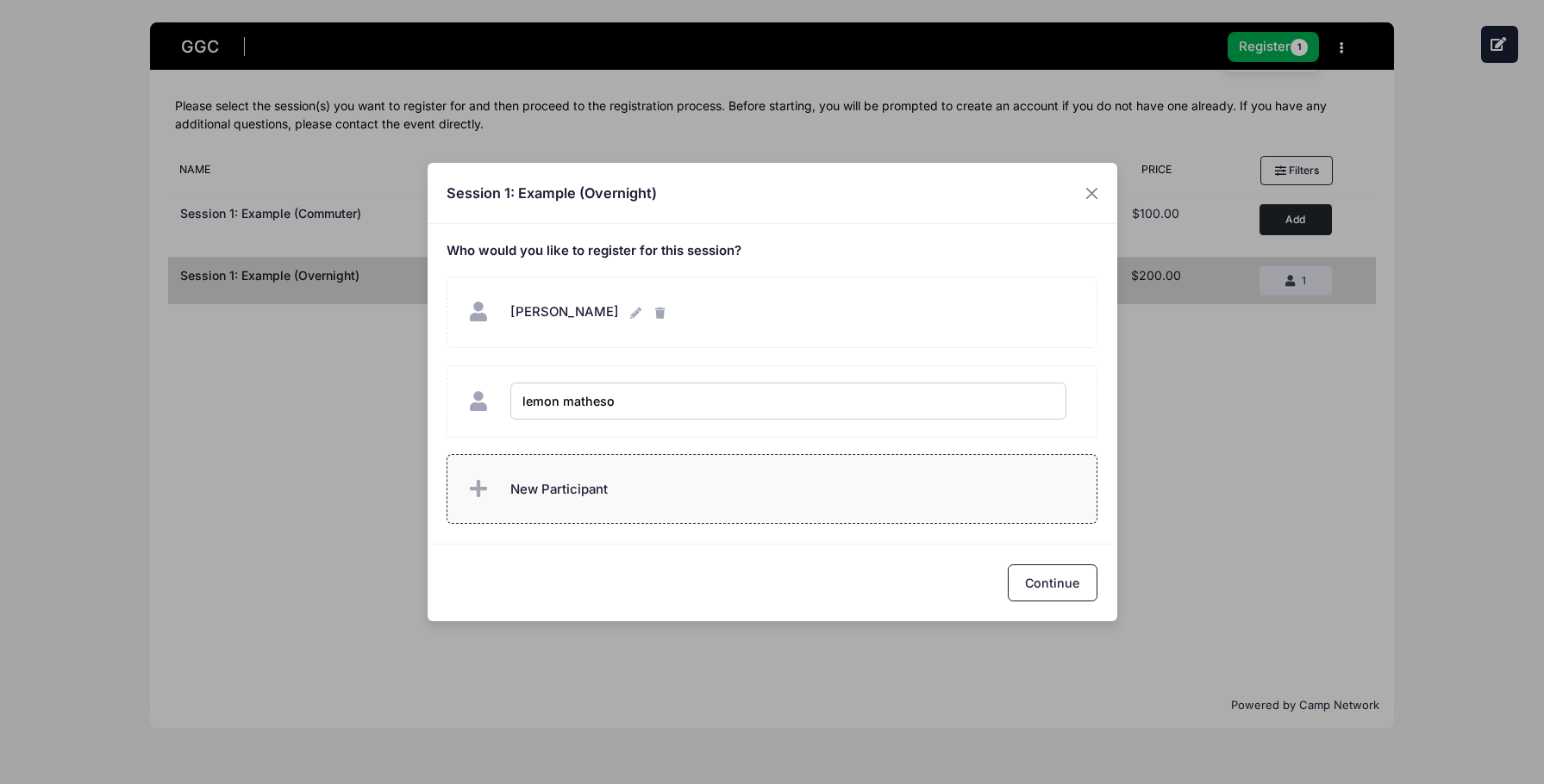
type input "[PERSON_NAME]"
checkbox input "true"
click at [1073, 573] on button "Continue" at bounding box center [1052, 582] width 90 height 37
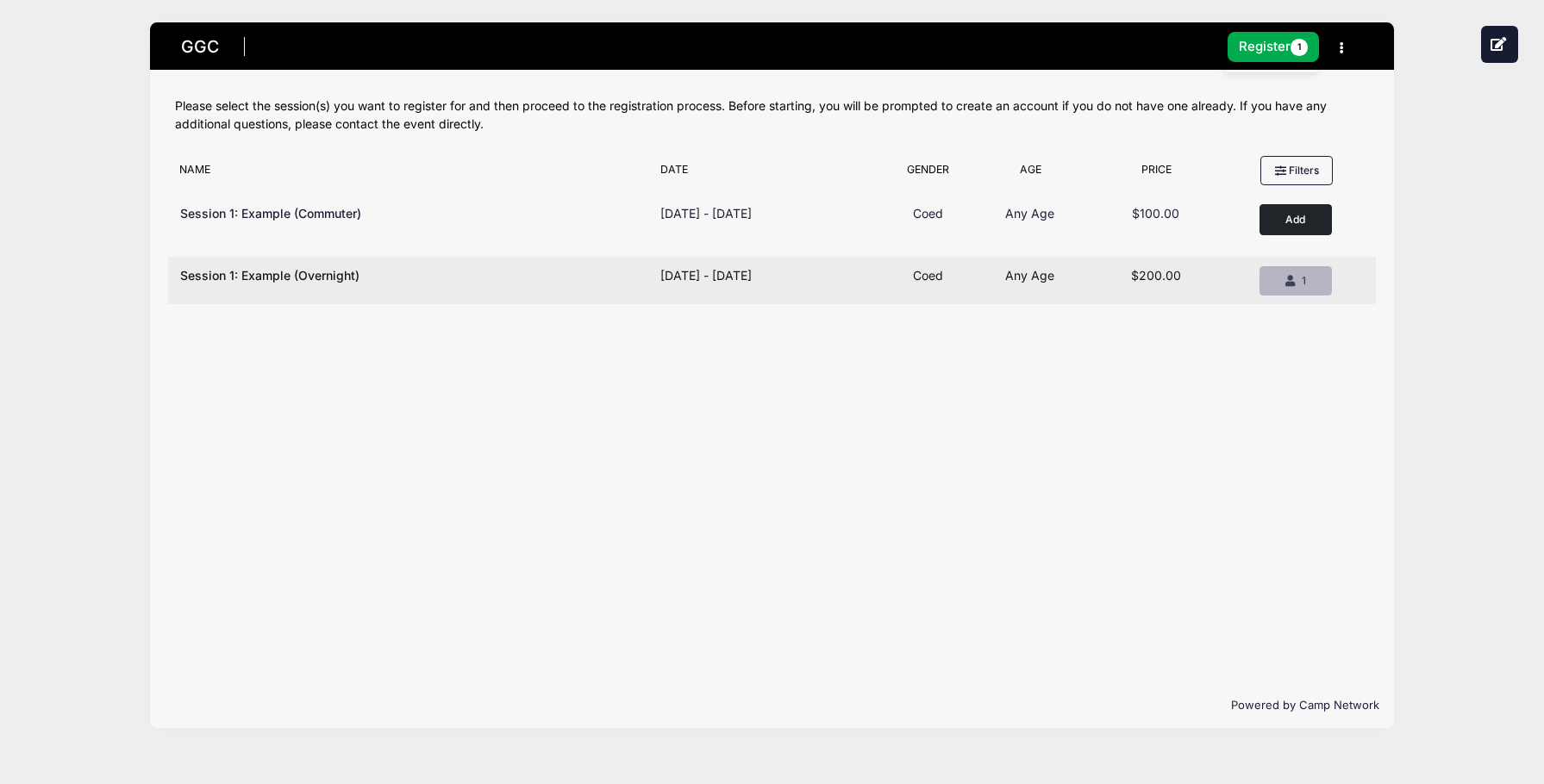
click at [1302, 280] on span "1" at bounding box center [1304, 281] width 5 height 13
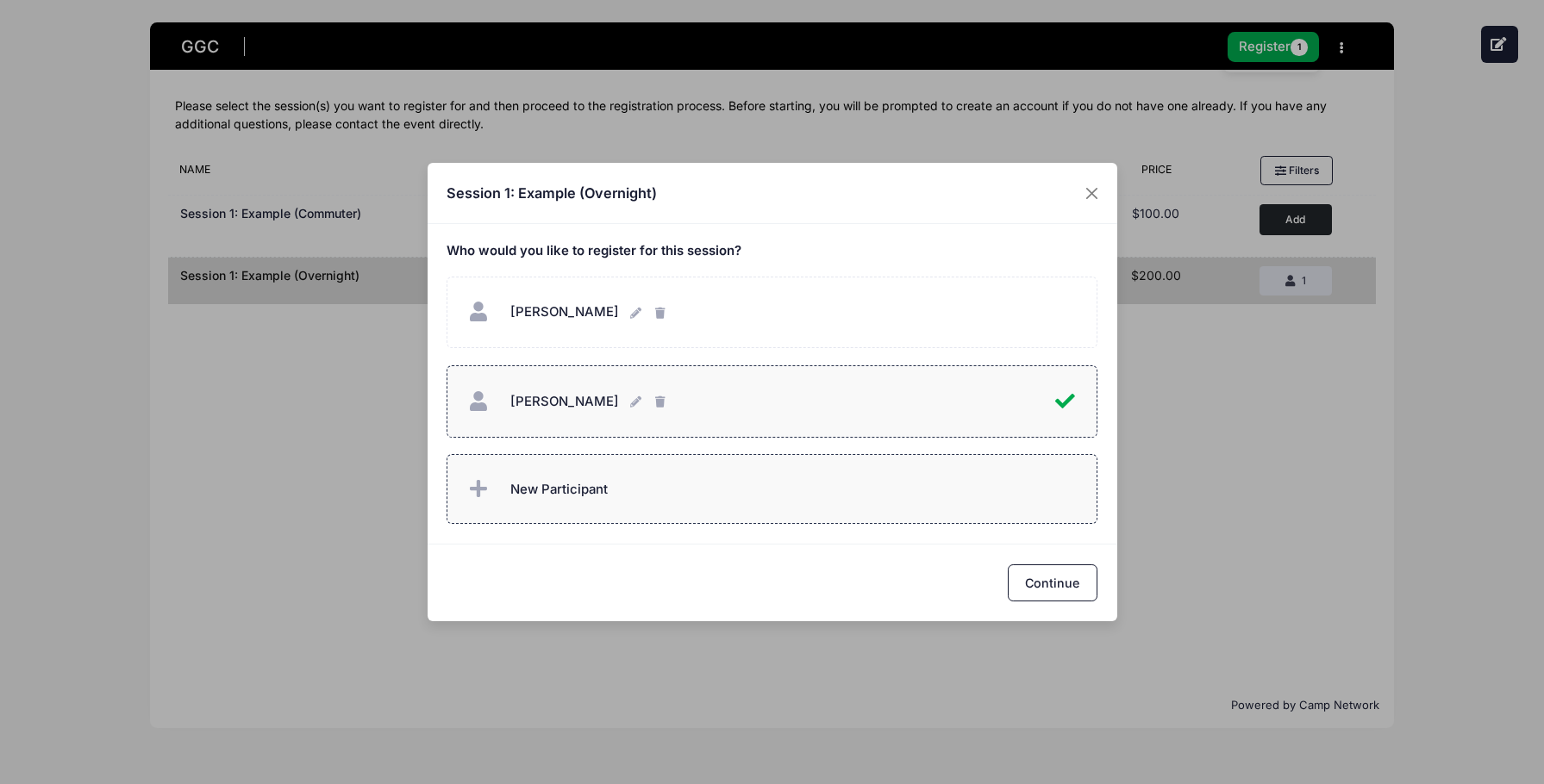
click at [706, 521] on label "New Participant" at bounding box center [772, 489] width 650 height 70
click at [574, 494] on span "New Participant" at bounding box center [559, 489] width 97 height 19
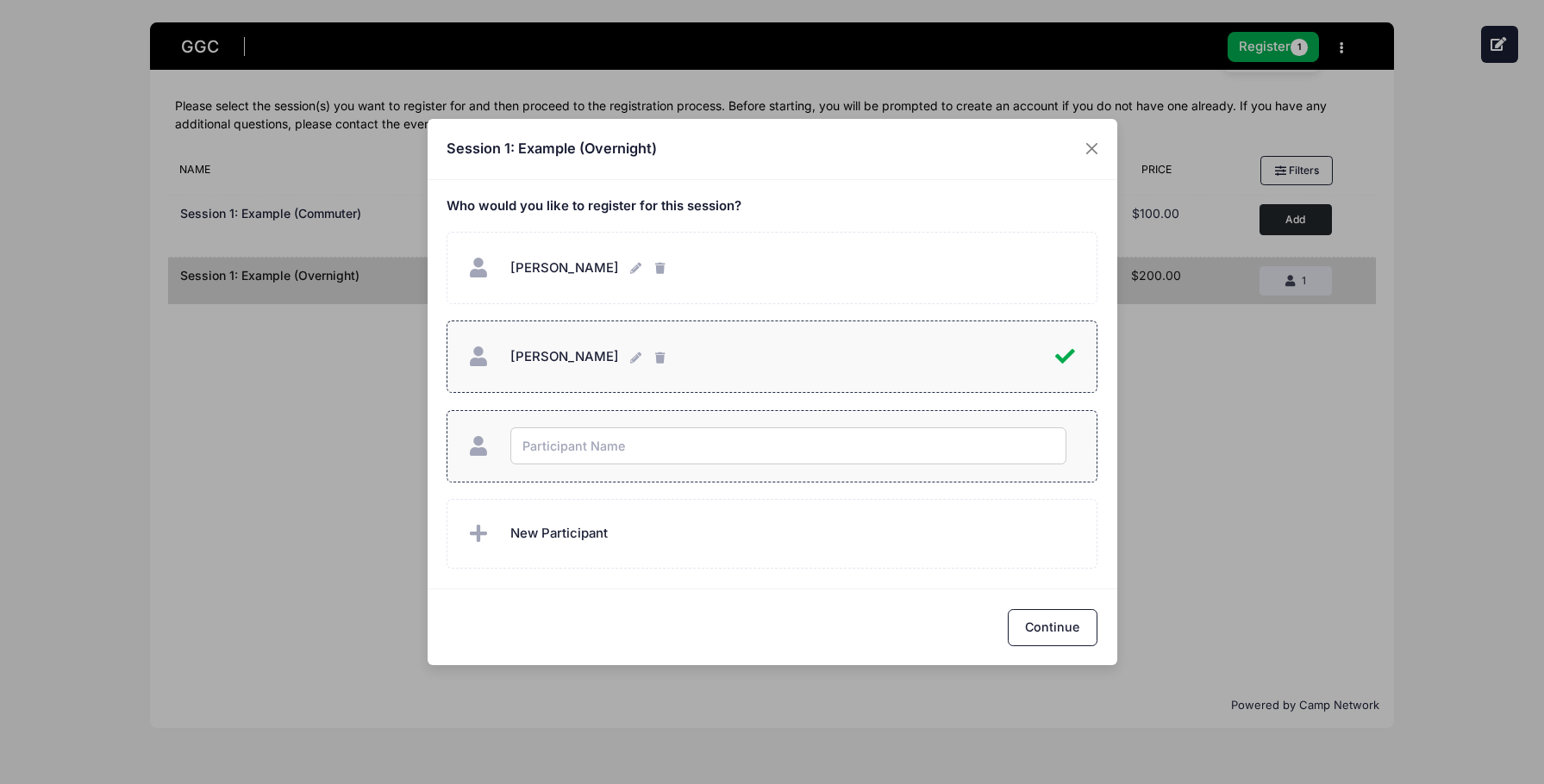
click at [584, 450] on input "text" at bounding box center [788, 446] width 556 height 37
type input "simone matheson"
checkbox input "true"
click at [1038, 604] on div "Continue" at bounding box center [772, 627] width 690 height 77
click at [1044, 634] on button "Continue" at bounding box center [1052, 627] width 90 height 37
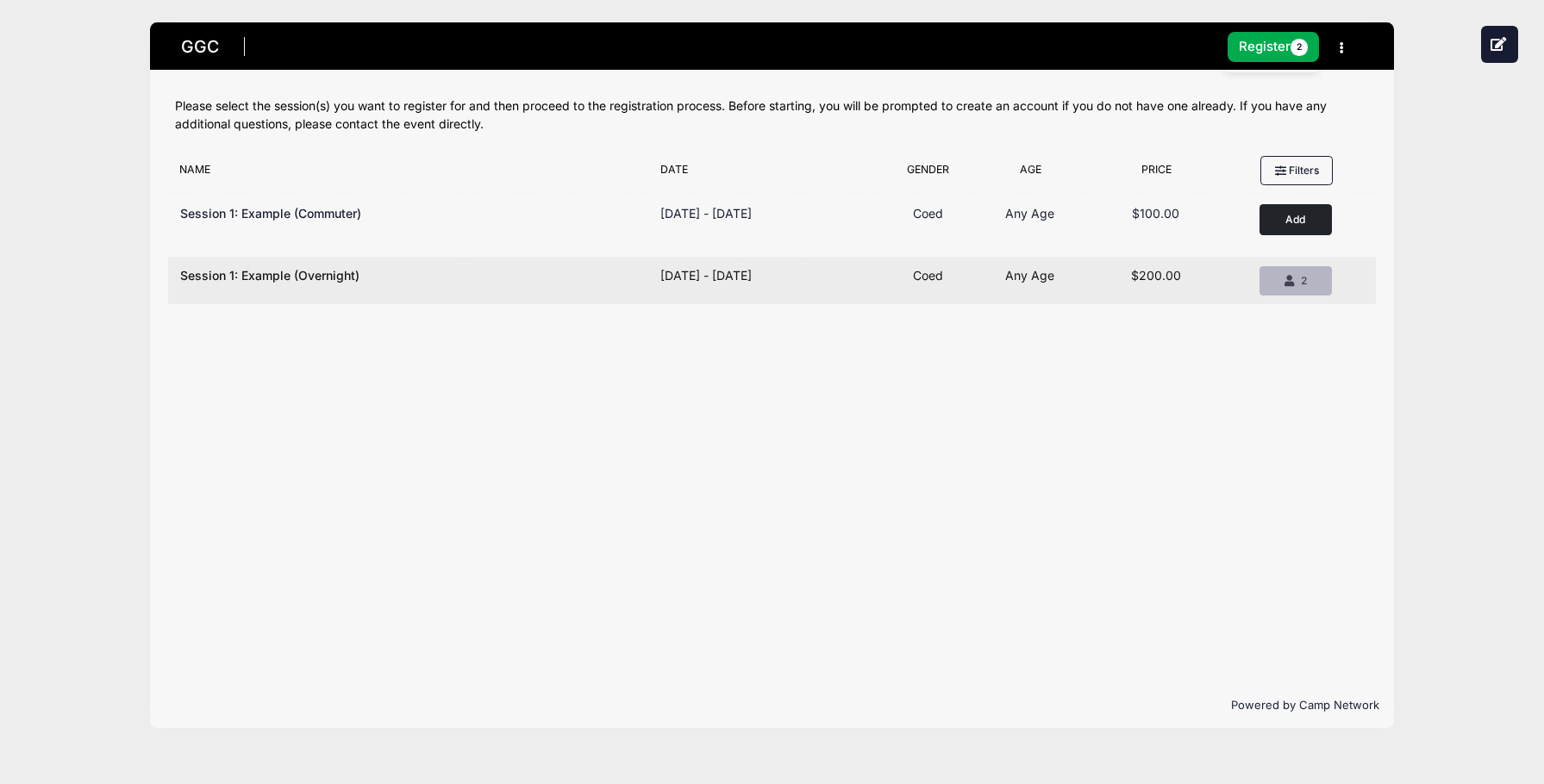
click at [1308, 282] on div "2" at bounding box center [1295, 281] width 43 height 16
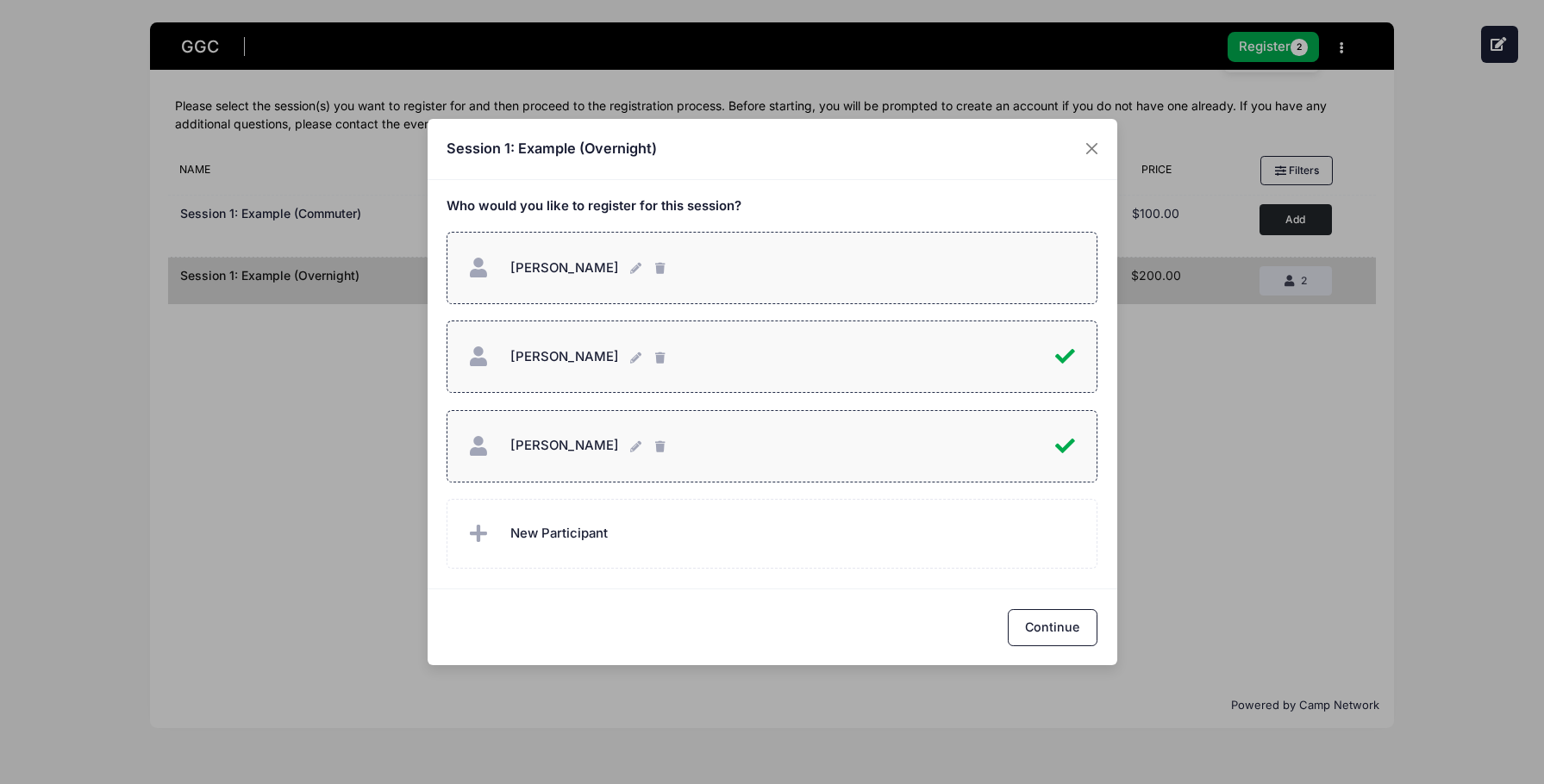
click at [897, 266] on div "eden graham eden graham" at bounding box center [772, 268] width 616 height 37
checkbox input "true"
click at [1039, 635] on button "Continue" at bounding box center [1052, 627] width 90 height 37
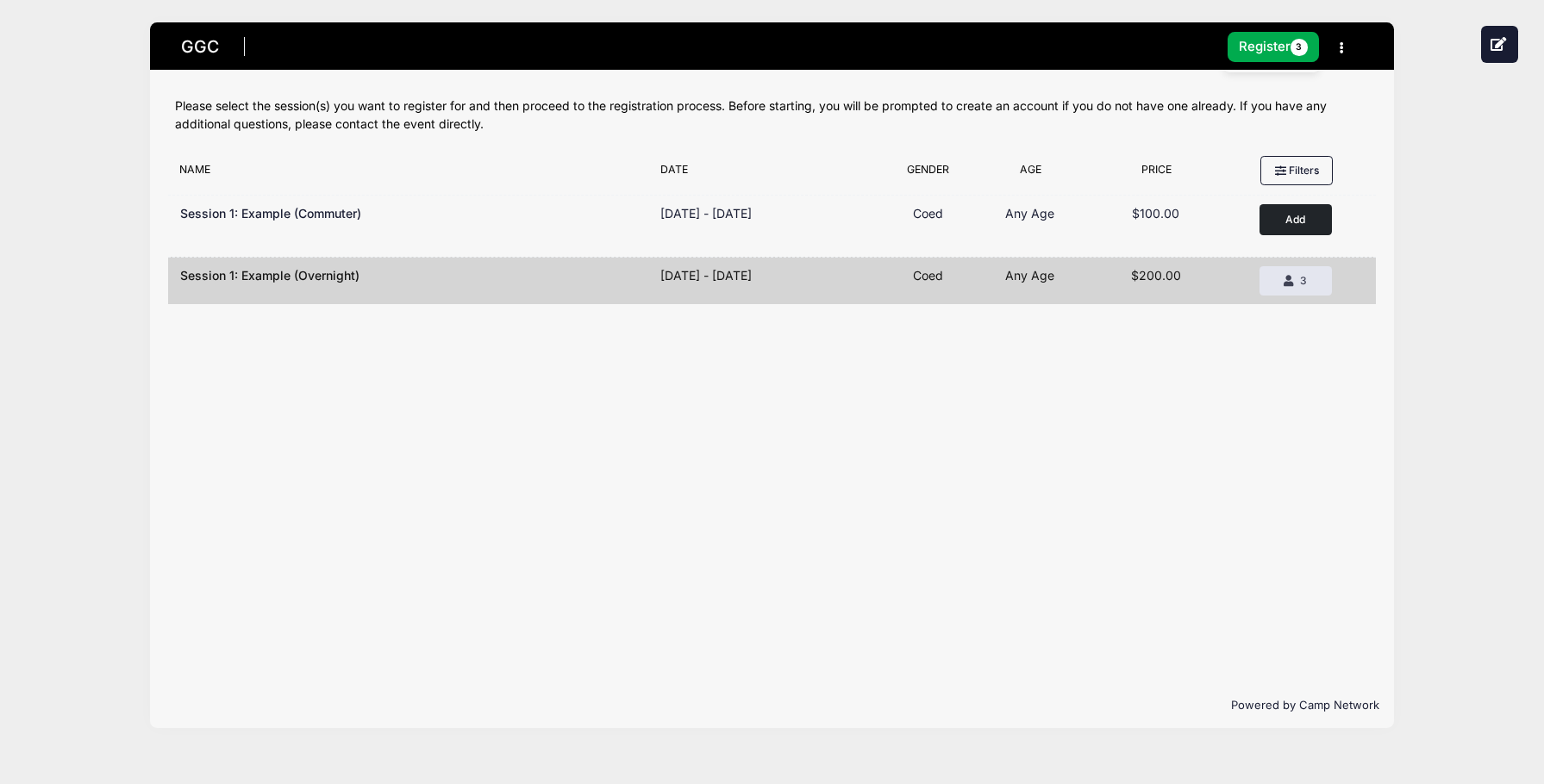
click at [1277, 31] on nav "GGC 1 Session $600.00 Register 3 My Profile My Events Settings Announcements Lo…" at bounding box center [772, 54] width 1193 height 58
click at [1268, 49] on button "Register 3" at bounding box center [1273, 47] width 92 height 30
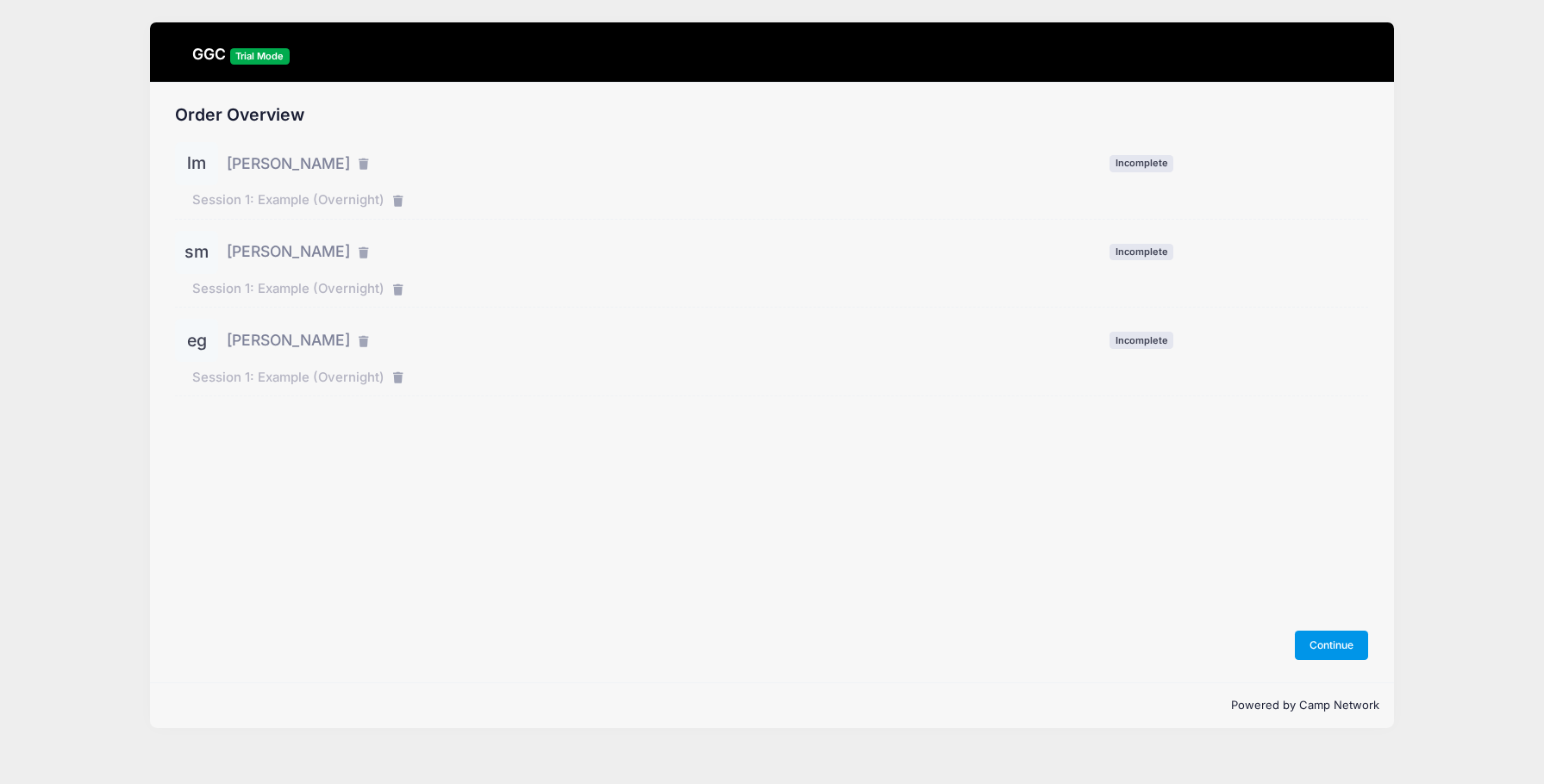
click at [1324, 643] on button "Continue" at bounding box center [1331, 646] width 74 height 29
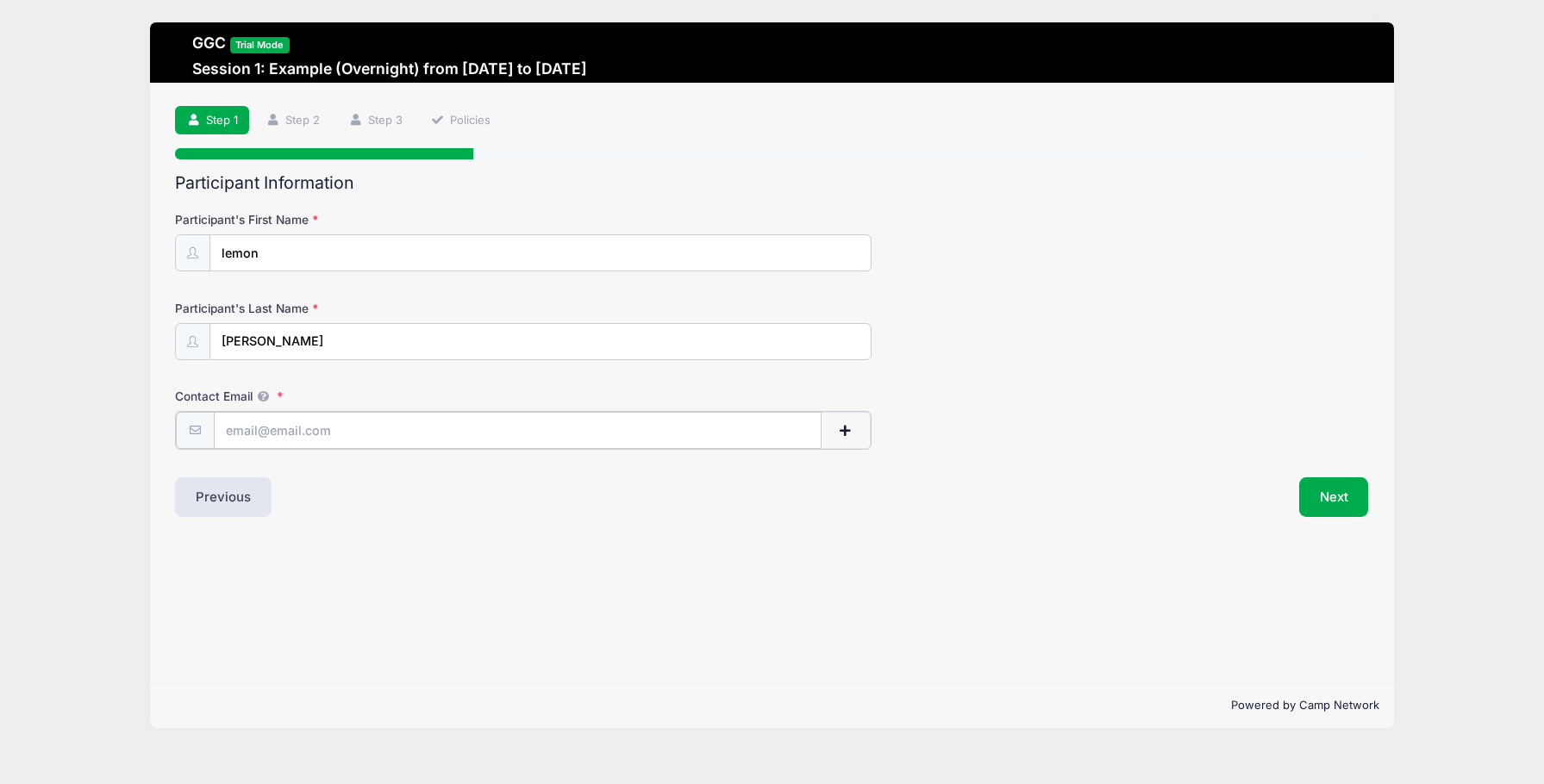
click at [855, 435] on button "button" at bounding box center [845, 430] width 50 height 37
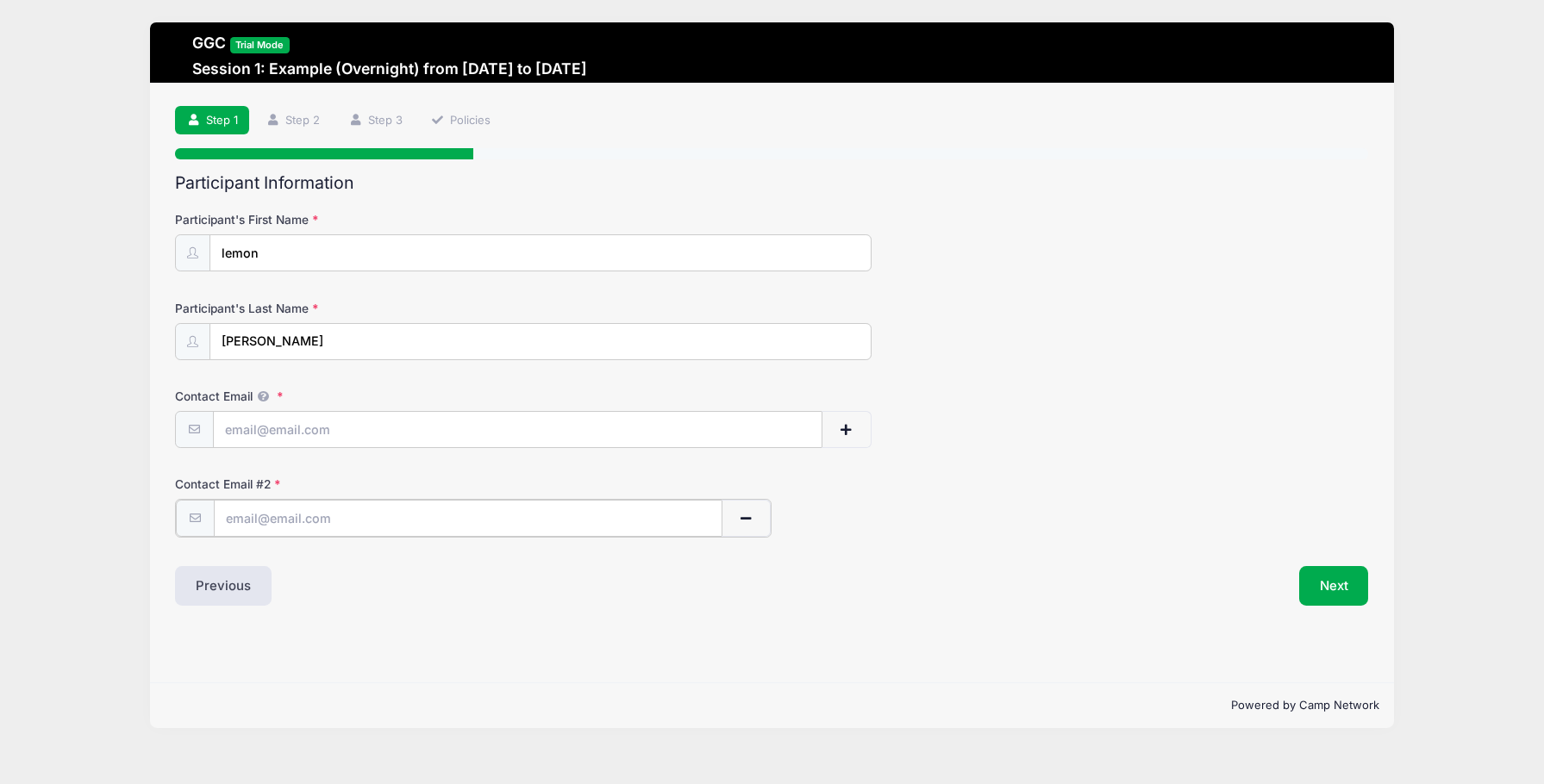
click at [747, 518] on span "button" at bounding box center [745, 518] width 16 height 12
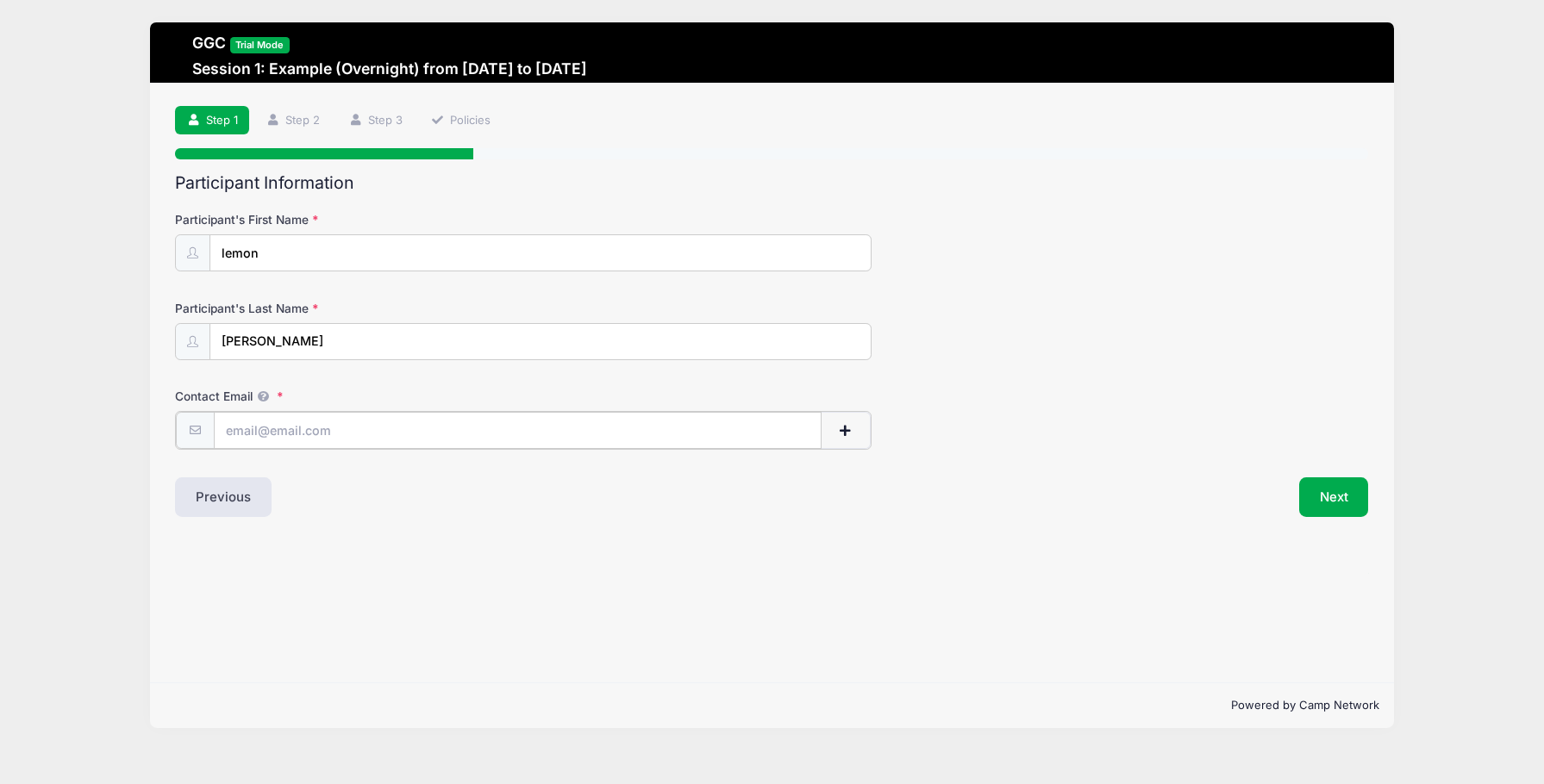
click at [420, 416] on input "Contact Email" at bounding box center [517, 430] width 607 height 37
type input "[EMAIL_ADDRESS][DOMAIN_NAME]"
click at [1346, 494] on button "Next" at bounding box center [1334, 495] width 70 height 39
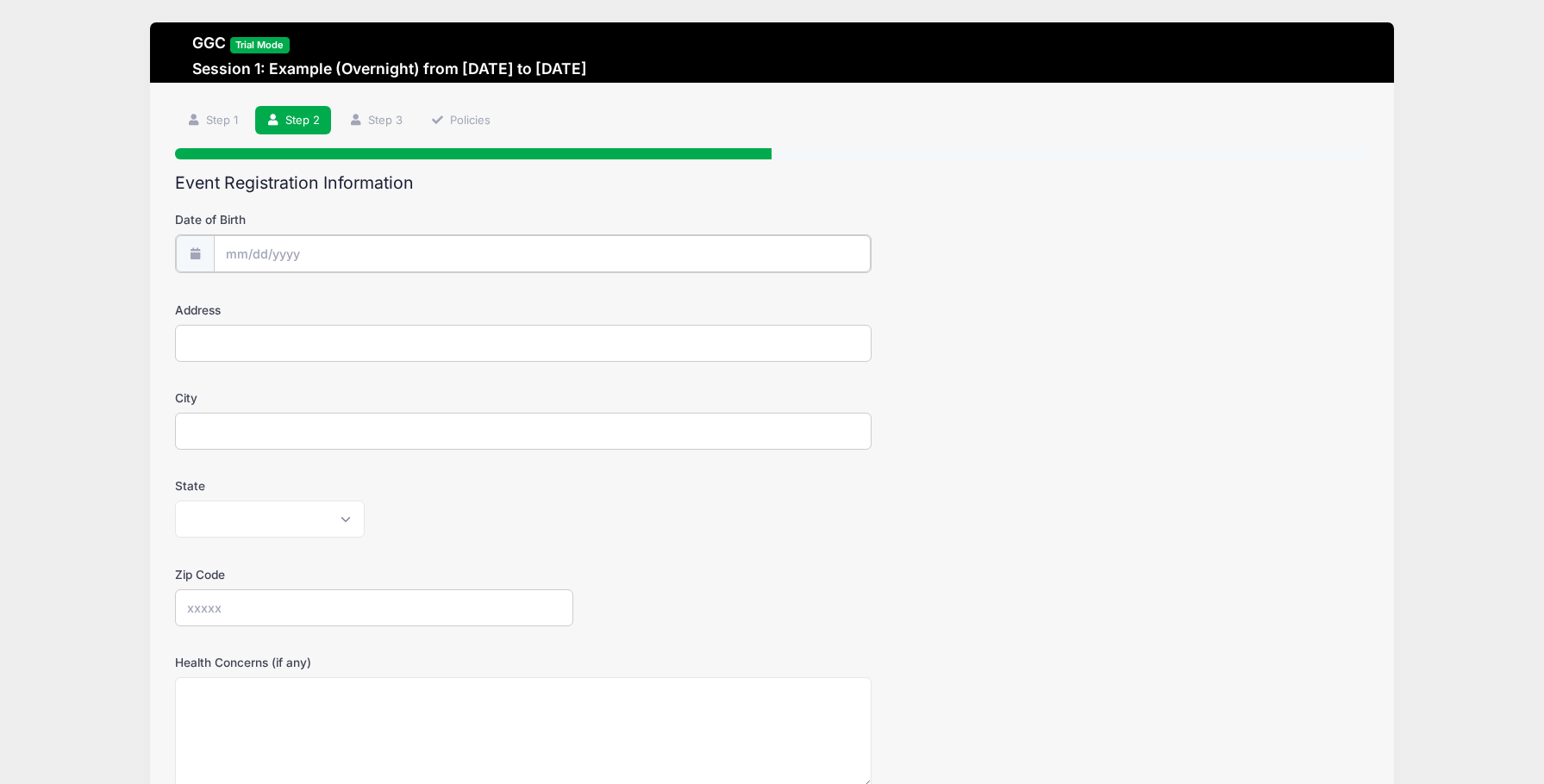
click at [250, 252] on input "Date of Birth" at bounding box center [542, 254] width 657 height 37
click at [237, 296] on icon at bounding box center [239, 299] width 11 height 11
click at [431, 302] on icon at bounding box center [429, 299] width 11 height 11
click at [239, 301] on icon at bounding box center [239, 299] width 11 height 11
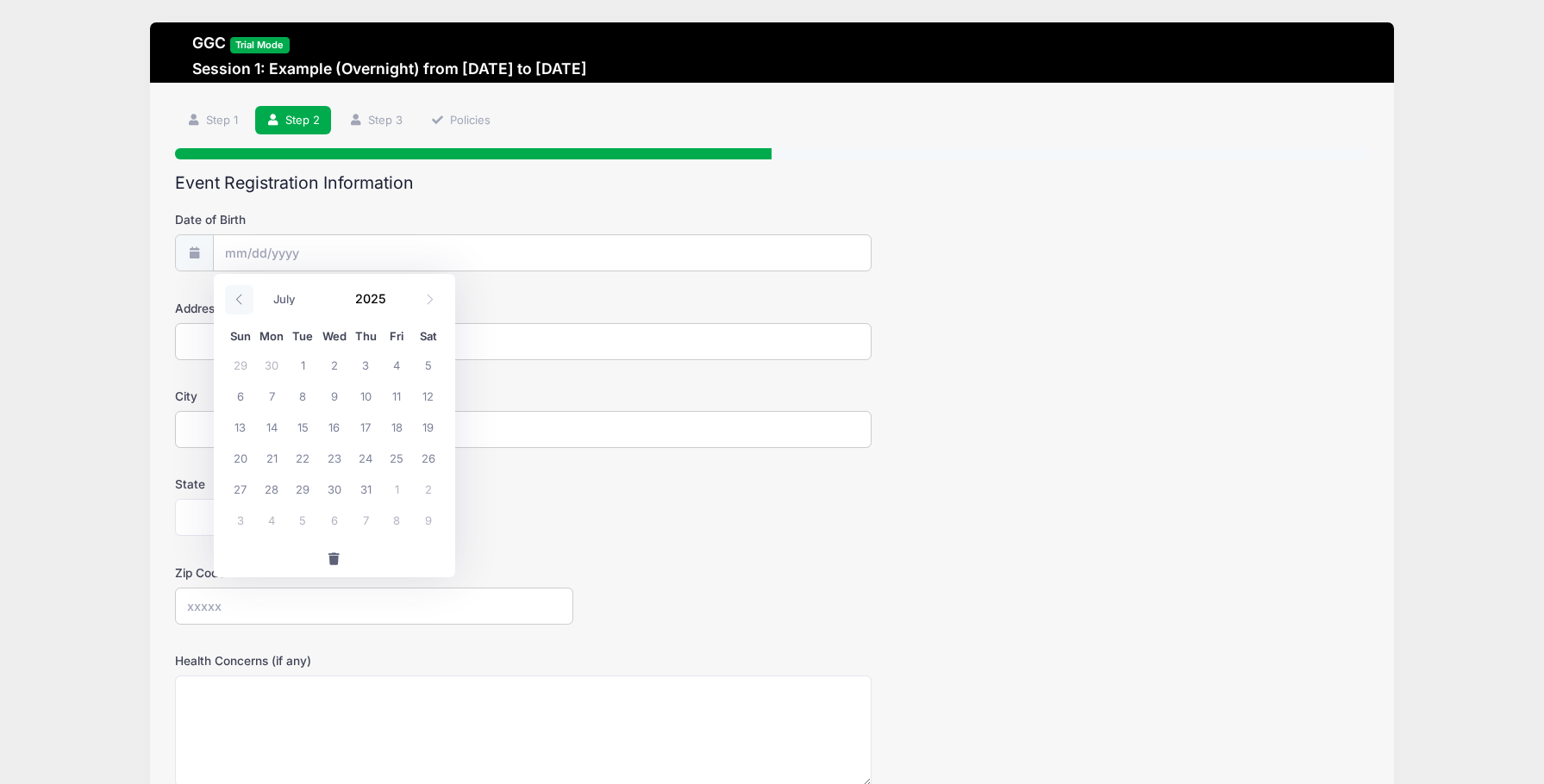
select select "5"
click at [339, 391] on span "11" at bounding box center [335, 395] width 31 height 31
type input "06/11/2025"
click at [239, 333] on input "Address" at bounding box center [523, 341] width 695 height 37
type input "1691951 Rathburn Road East"
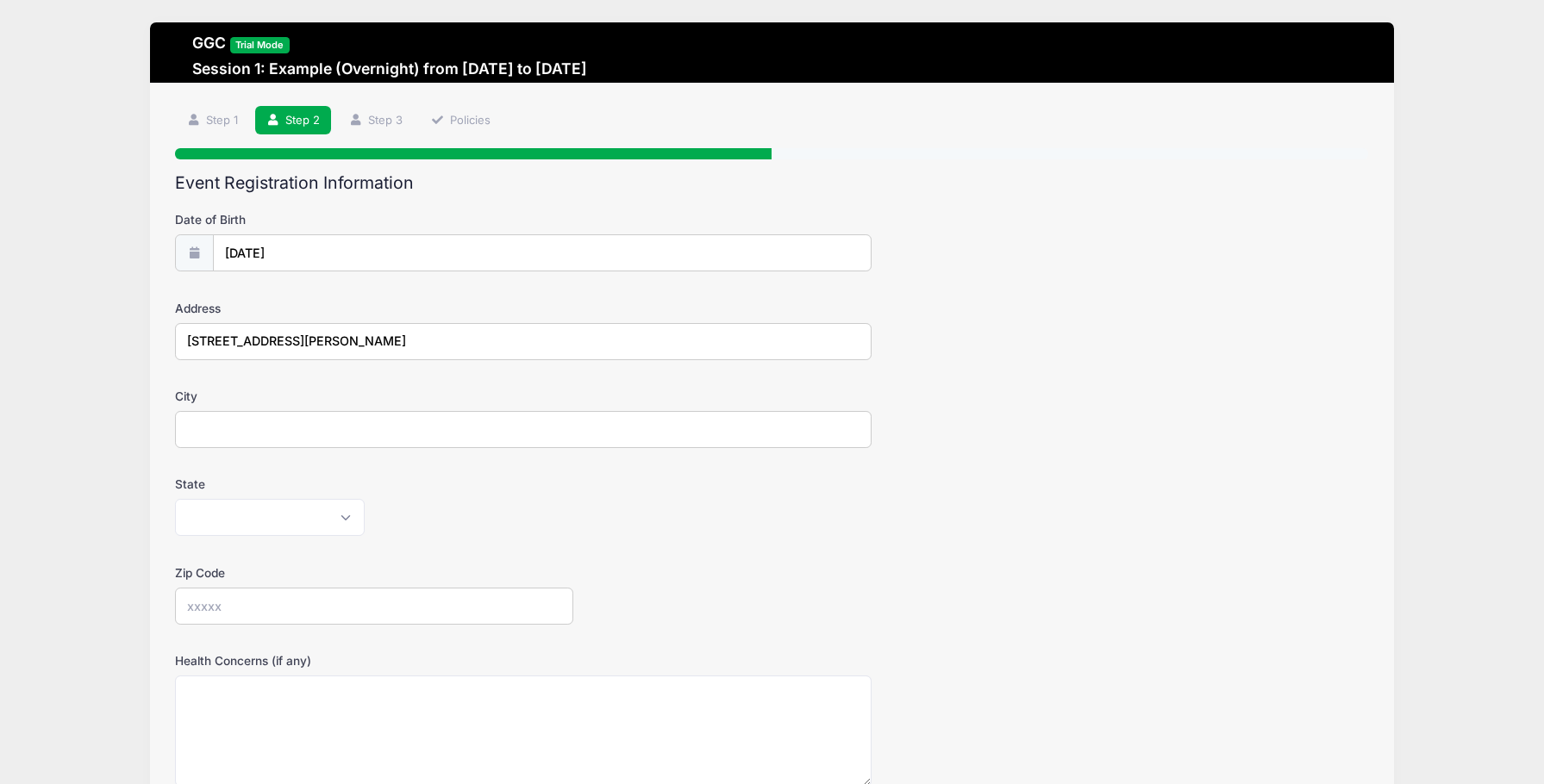
type input "Mississauga"
select select "MT"
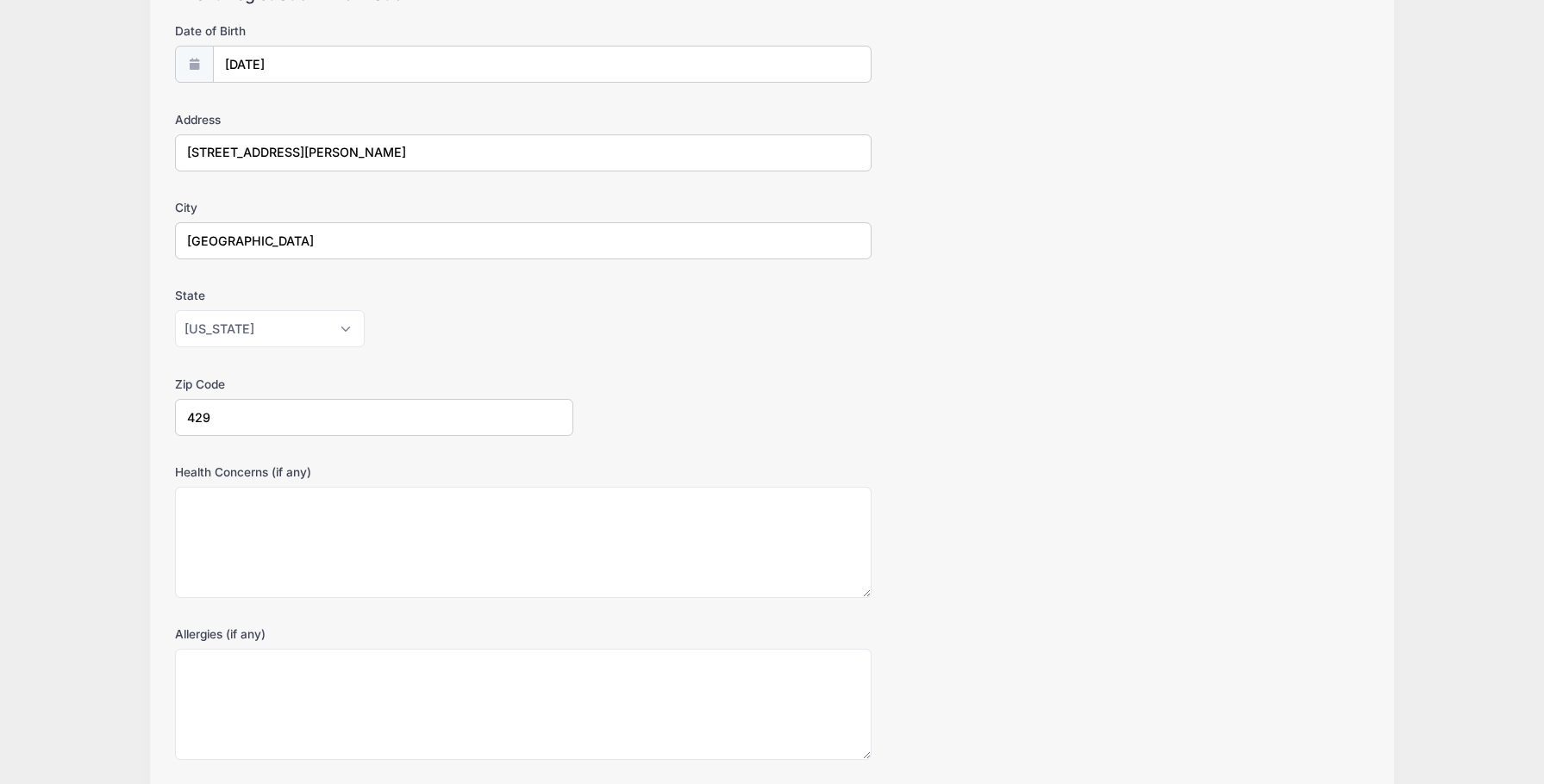
scroll to position [223, 0]
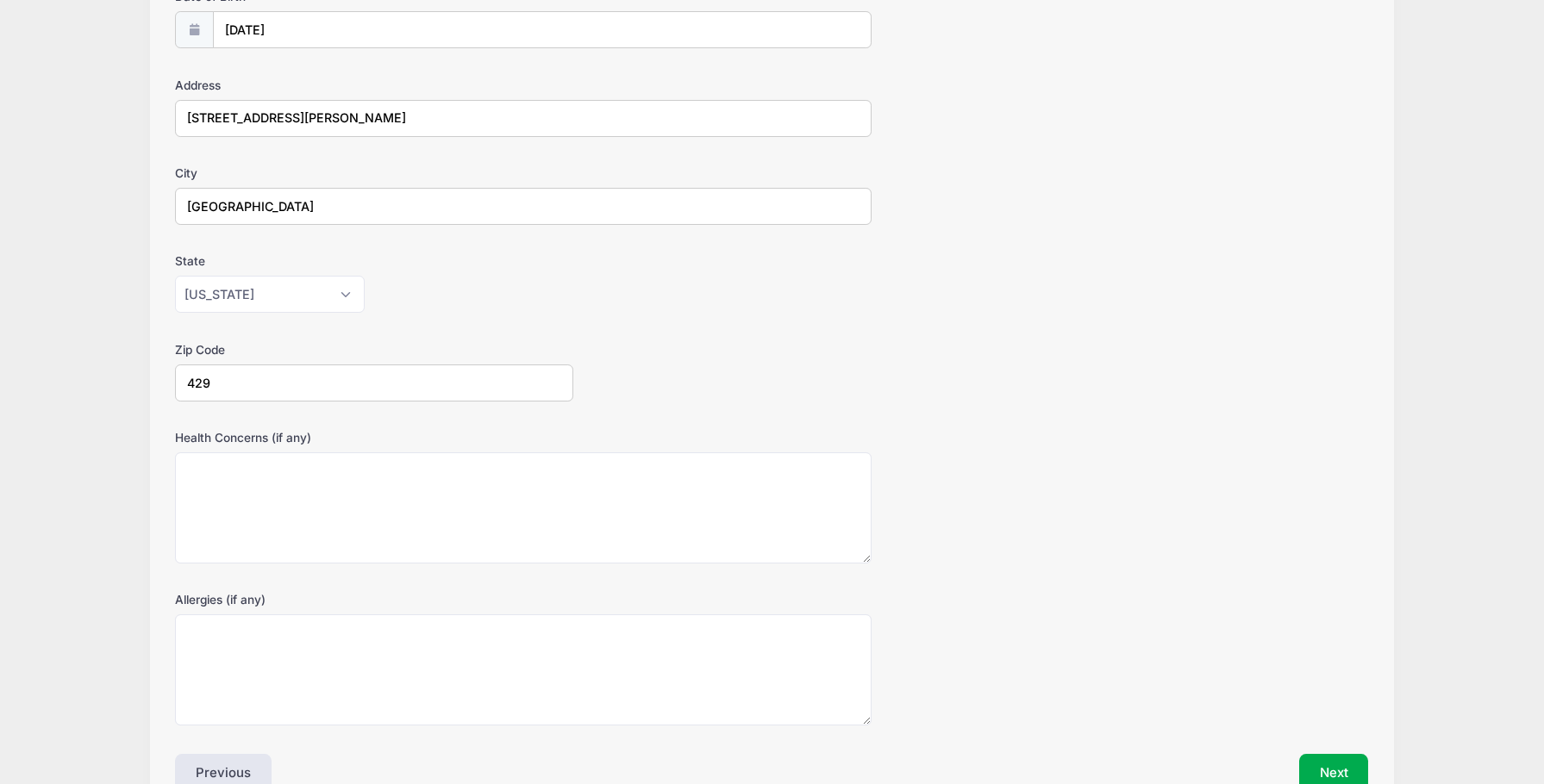
click at [235, 381] on input "429" at bounding box center [373, 382] width 397 height 37
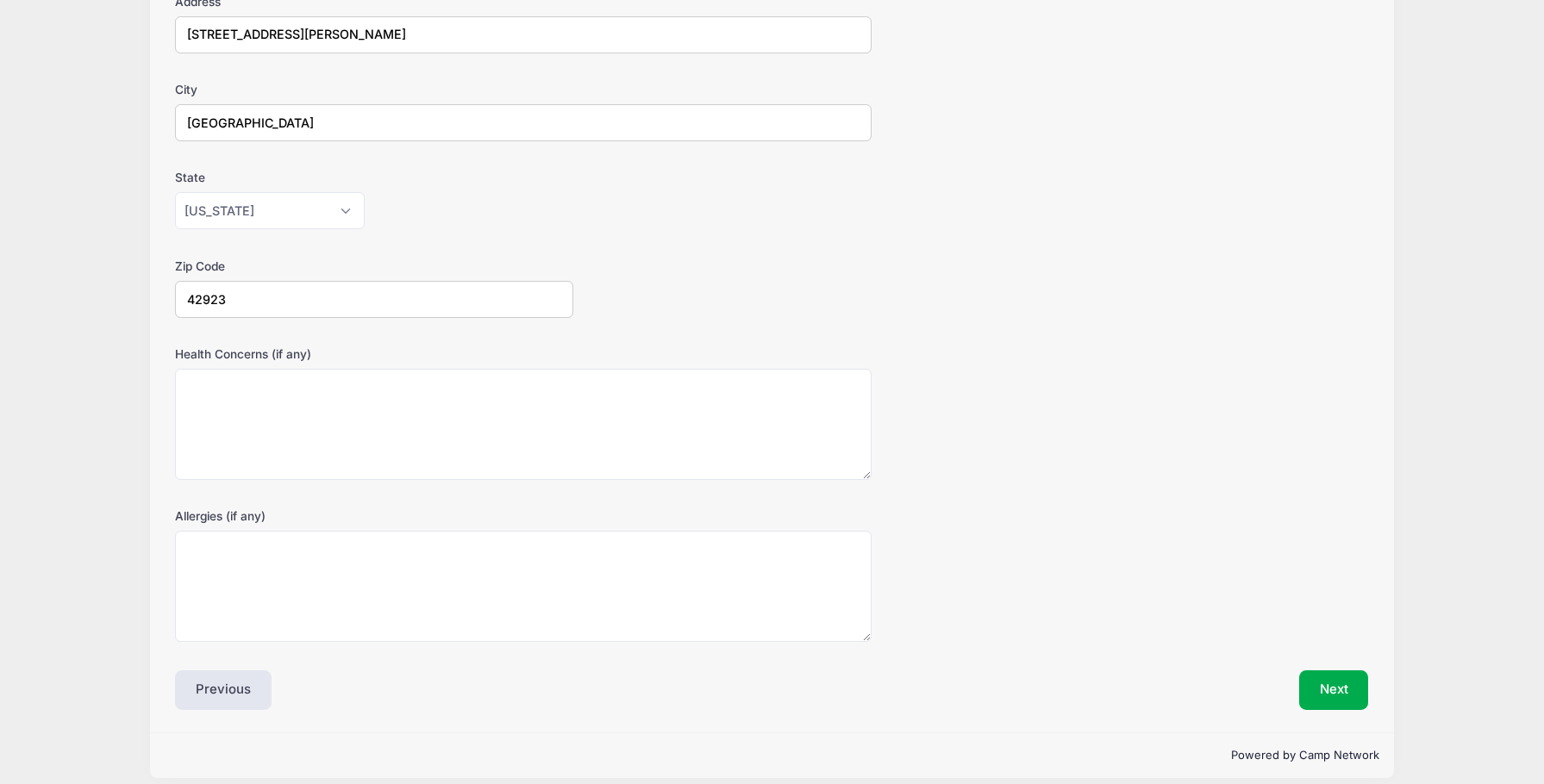
scroll to position [322, 0]
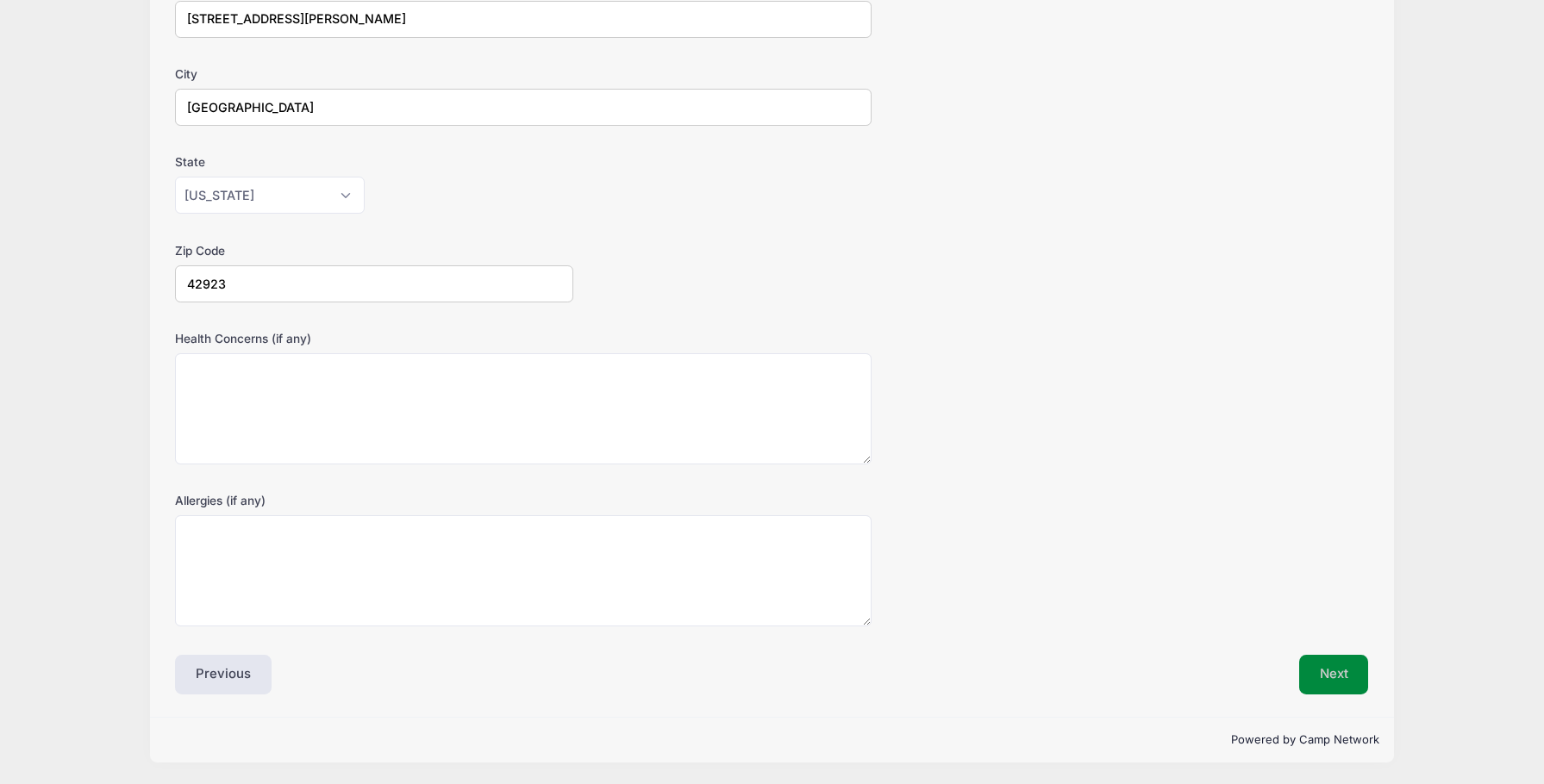
type input "42923"
click at [1334, 671] on button "Next" at bounding box center [1334, 674] width 70 height 39
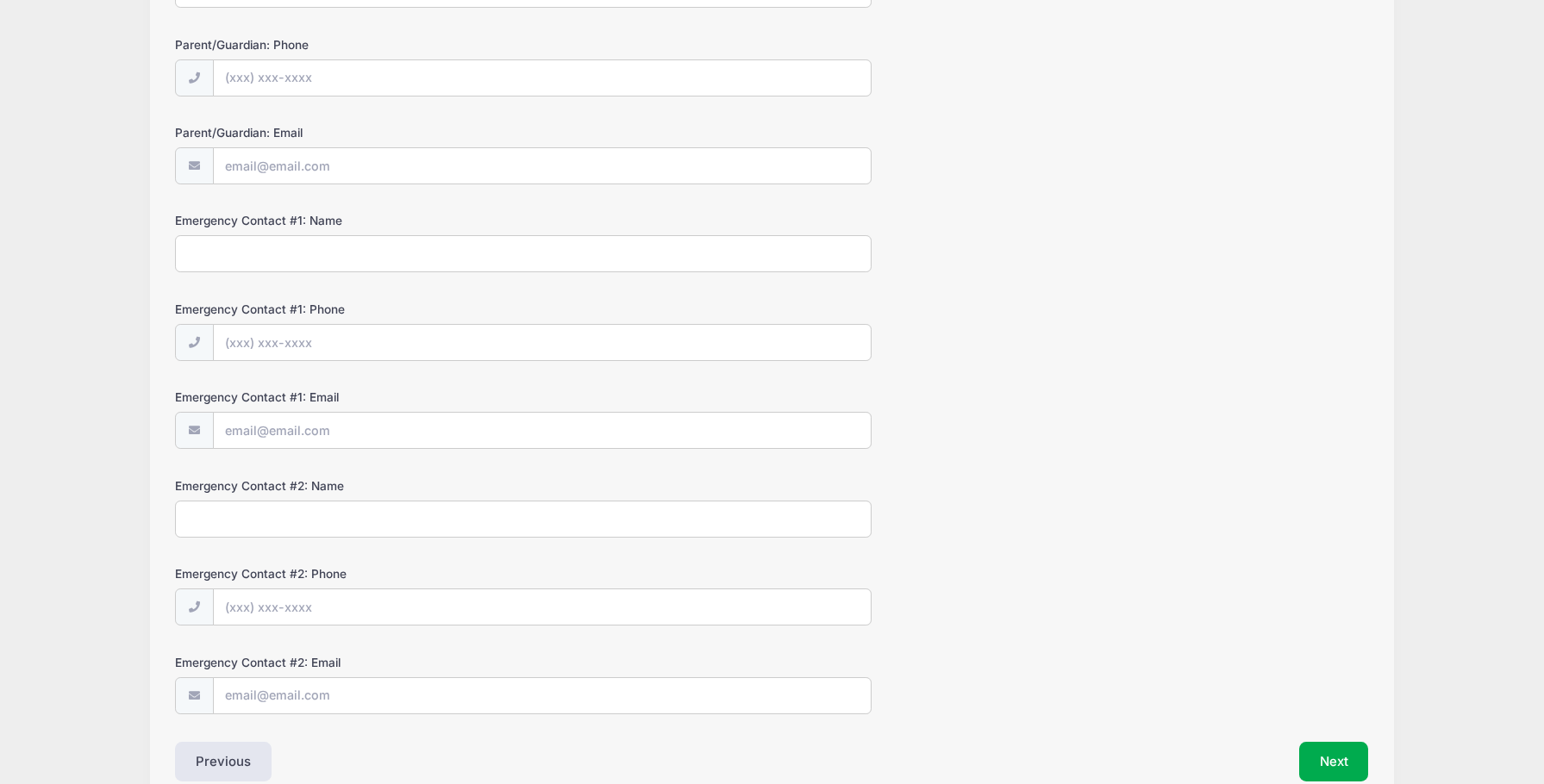
scroll to position [350, 0]
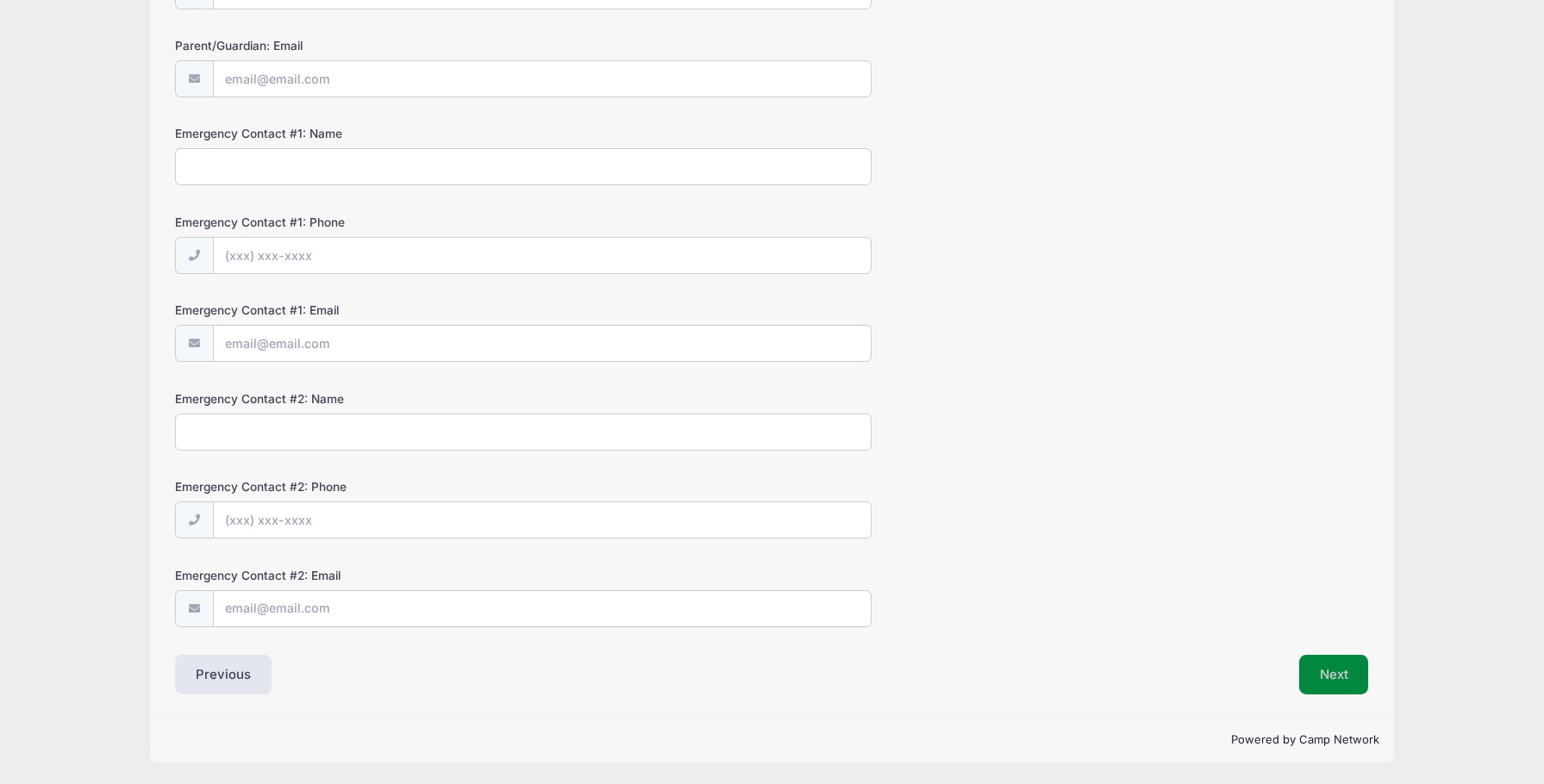
click at [1338, 676] on button "Next" at bounding box center [1334, 674] width 70 height 39
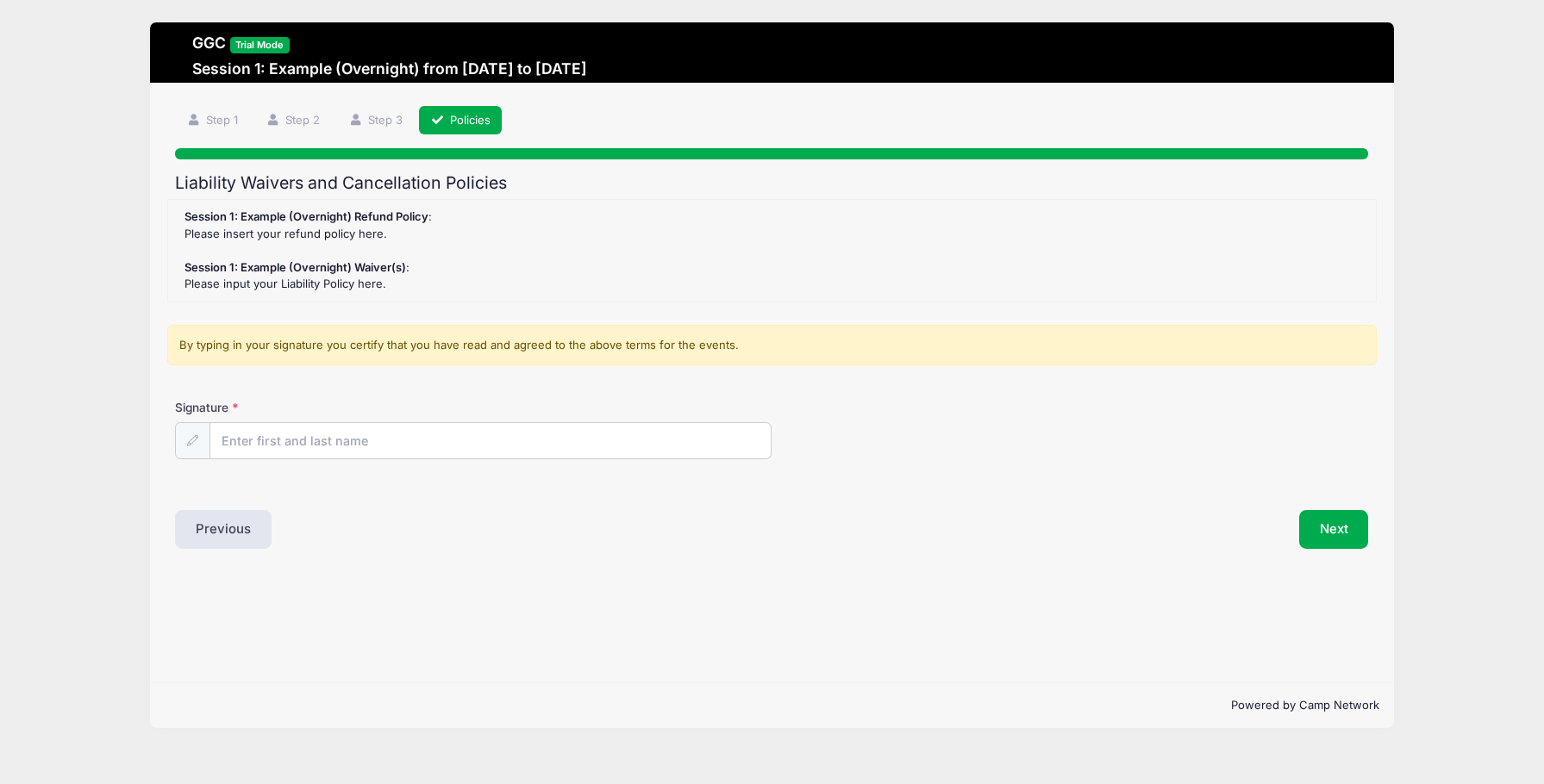
scroll to position [0, 0]
click at [405, 447] on input "Signature" at bounding box center [490, 441] width 561 height 37
type input "[PERSON_NAME]"
click at [1333, 538] on button "Next" at bounding box center [1334, 529] width 70 height 39
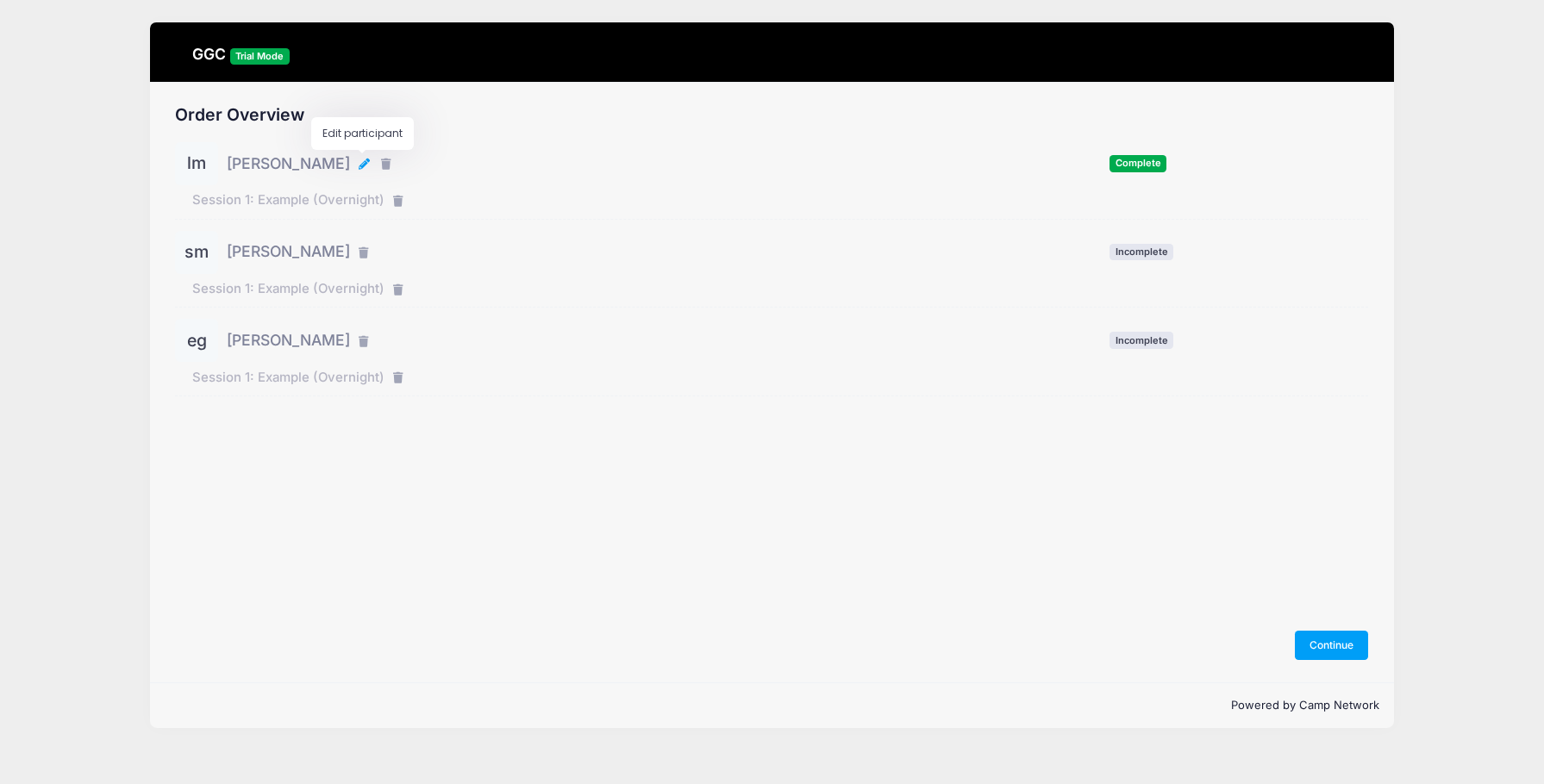
click at [360, 164] on icon "button" at bounding box center [365, 164] width 14 height 0
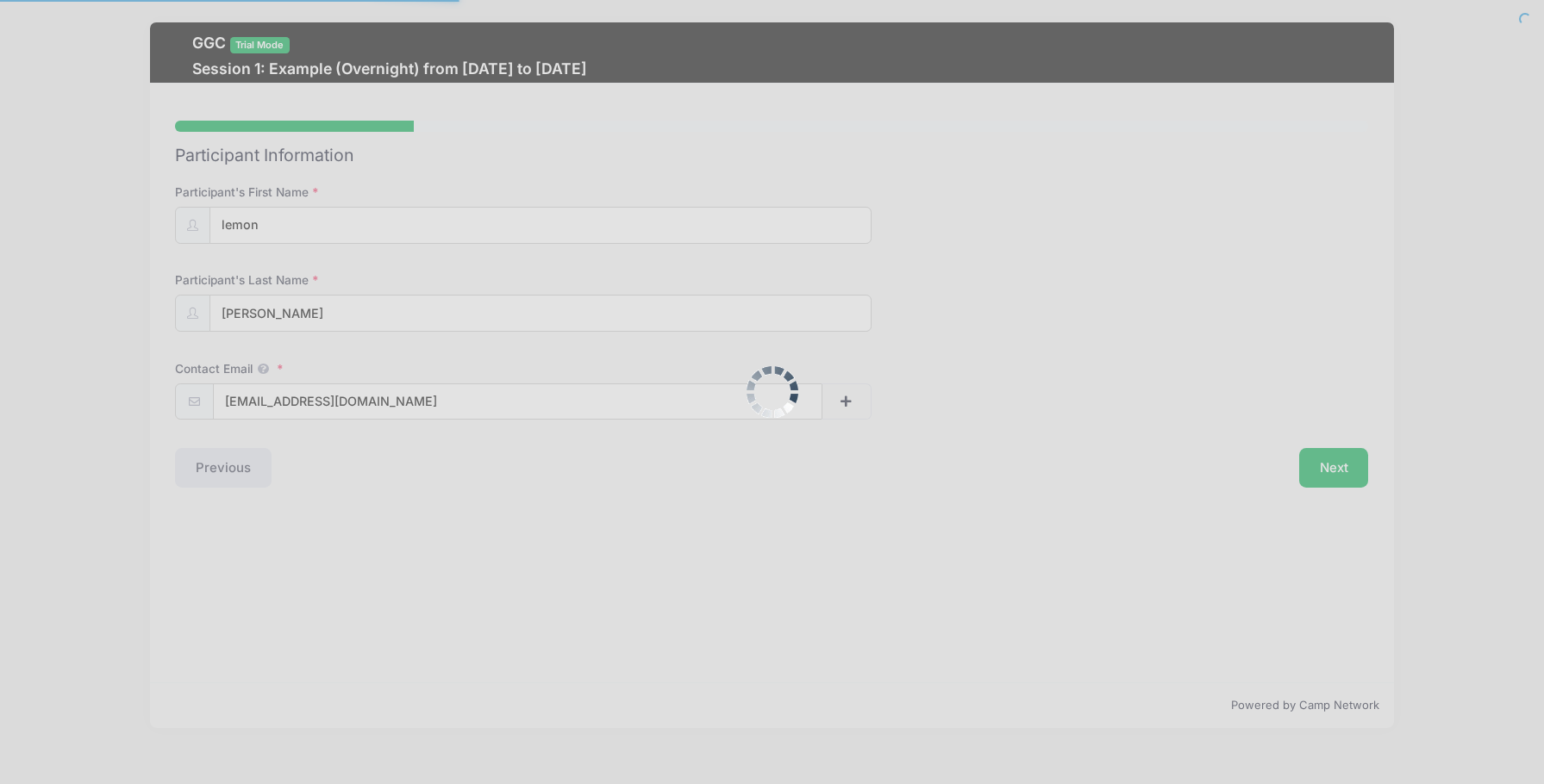
select select "MT"
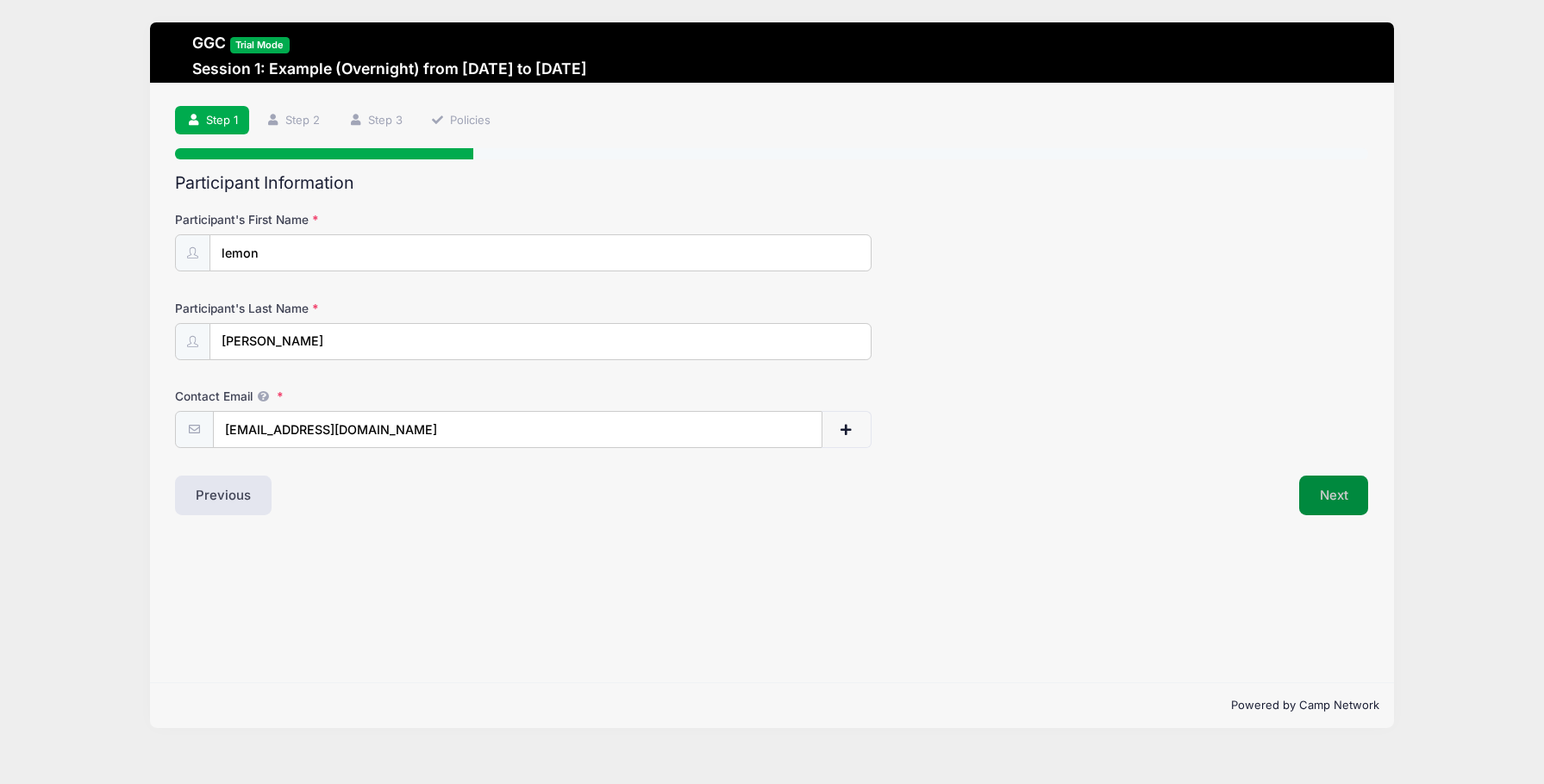
click at [1333, 497] on button "Next" at bounding box center [1334, 495] width 70 height 39
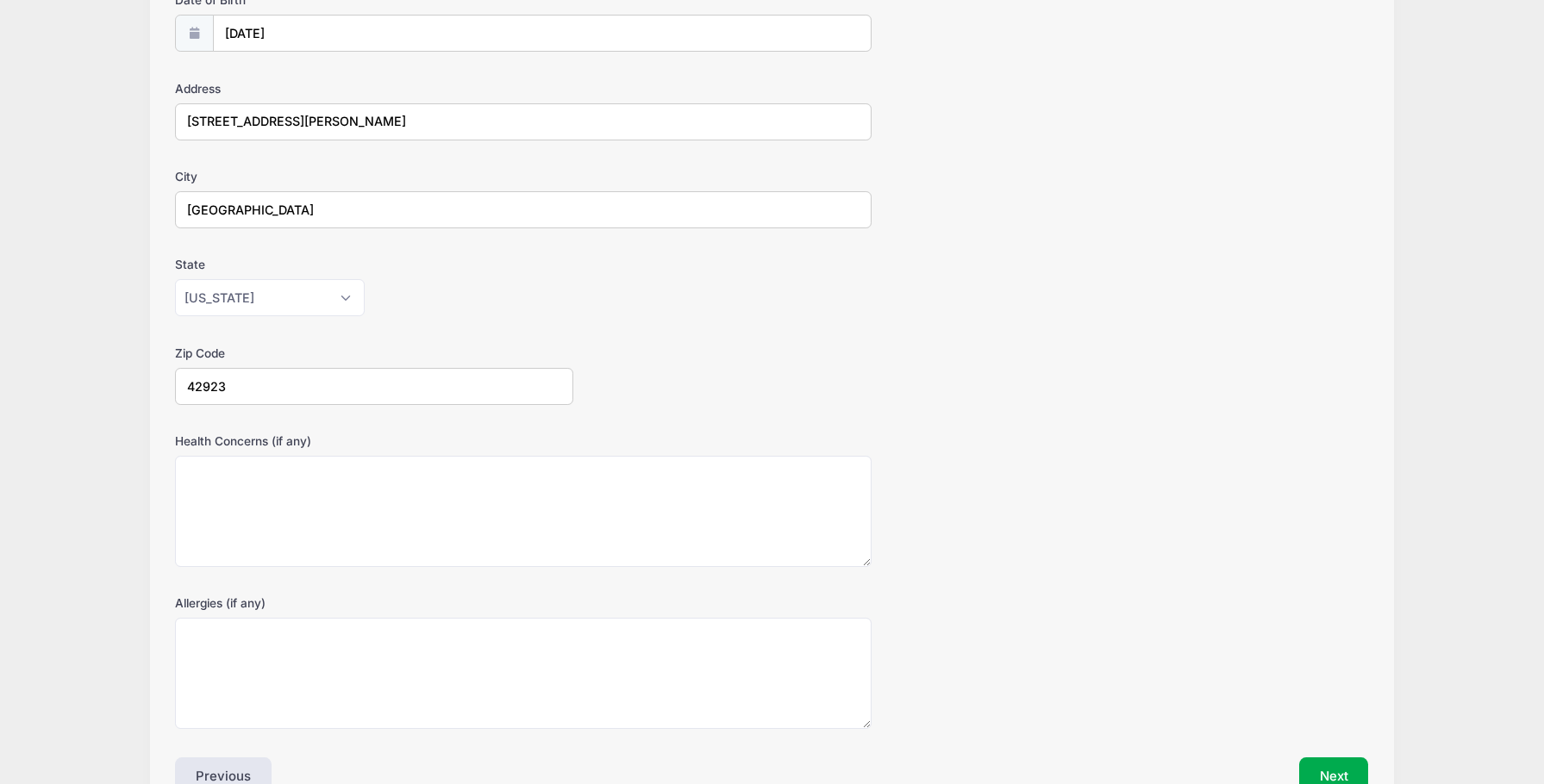
scroll to position [322, 0]
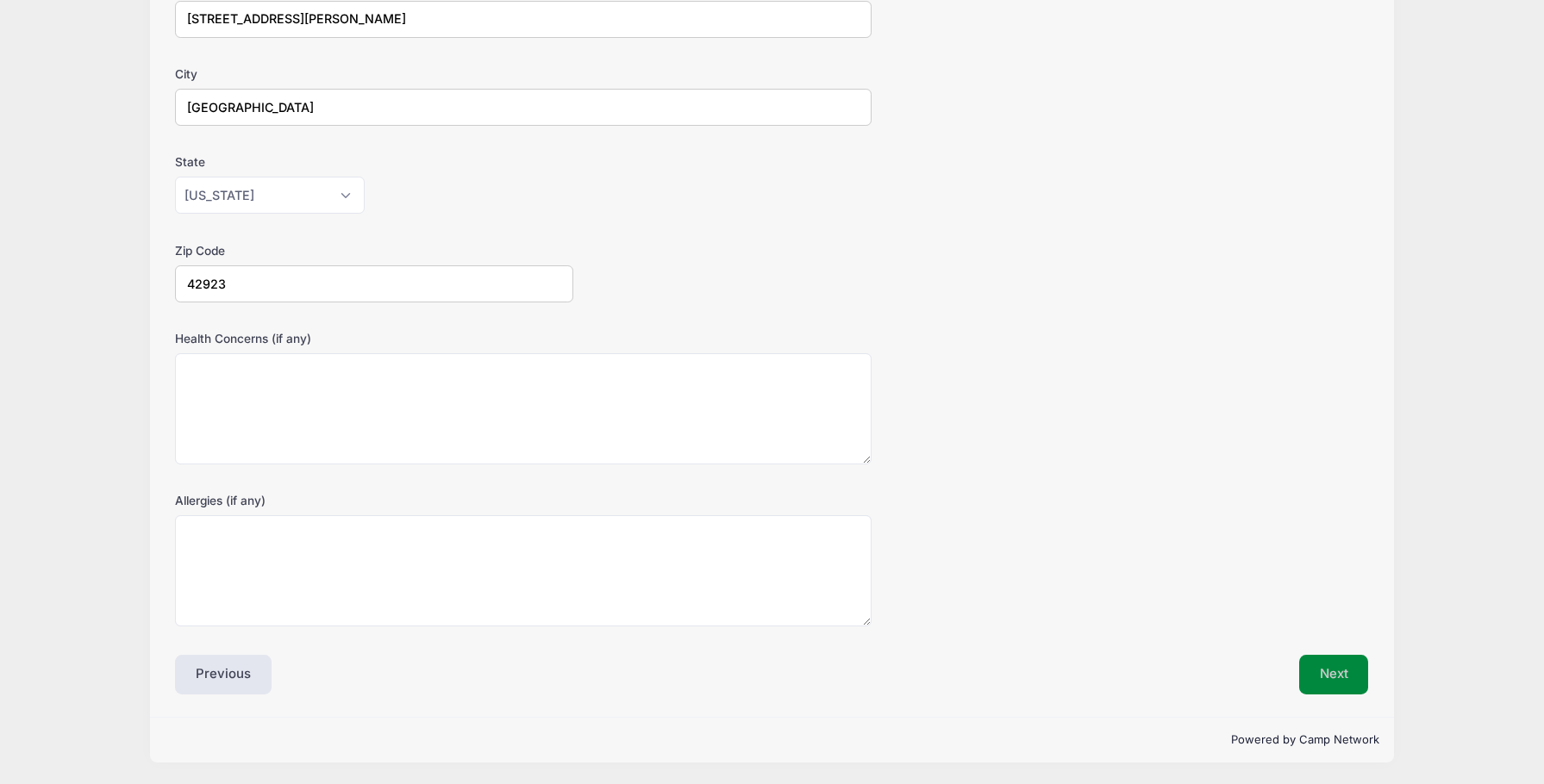
click at [1326, 669] on button "Next" at bounding box center [1334, 674] width 70 height 39
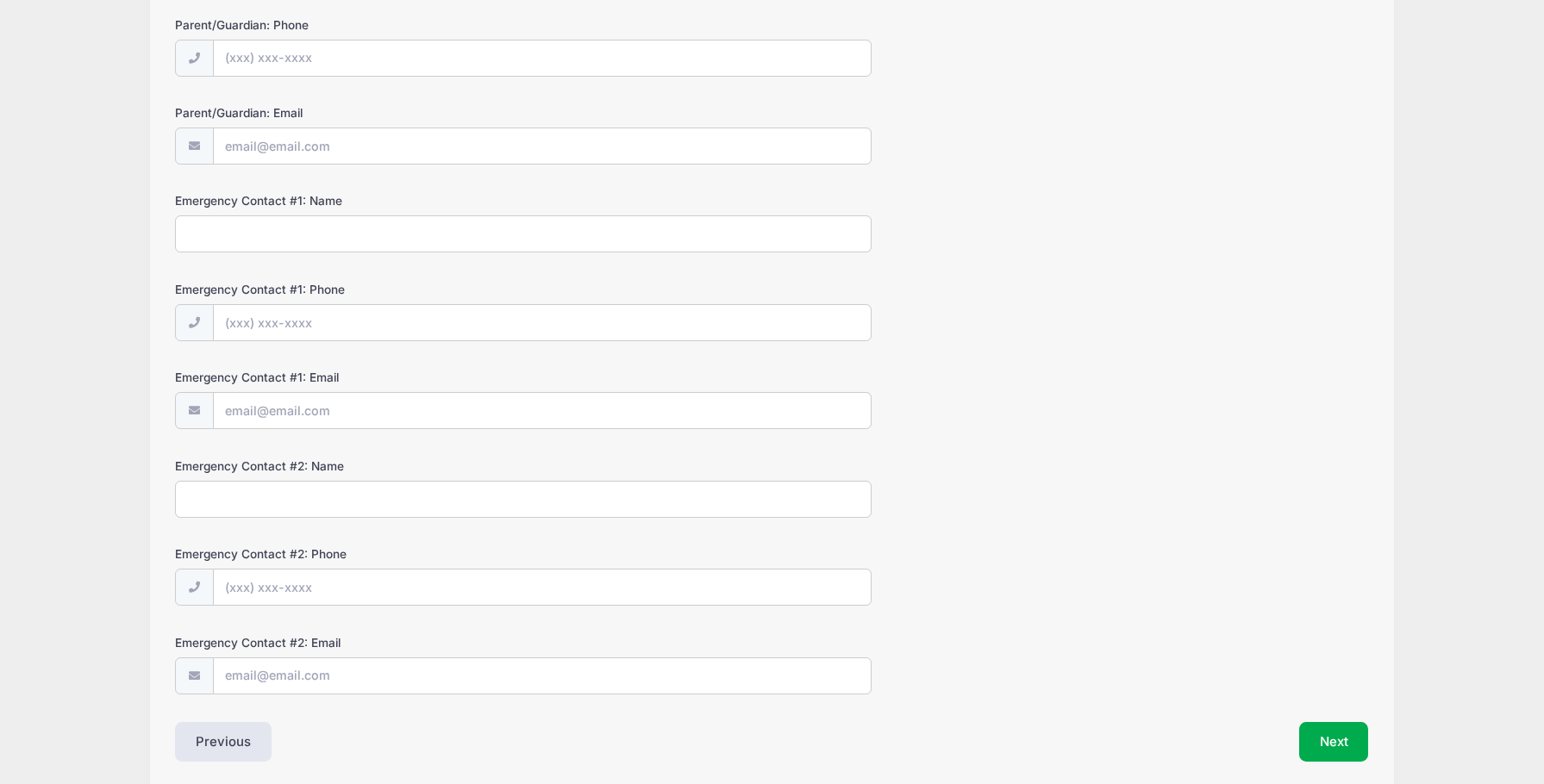
scroll to position [350, 0]
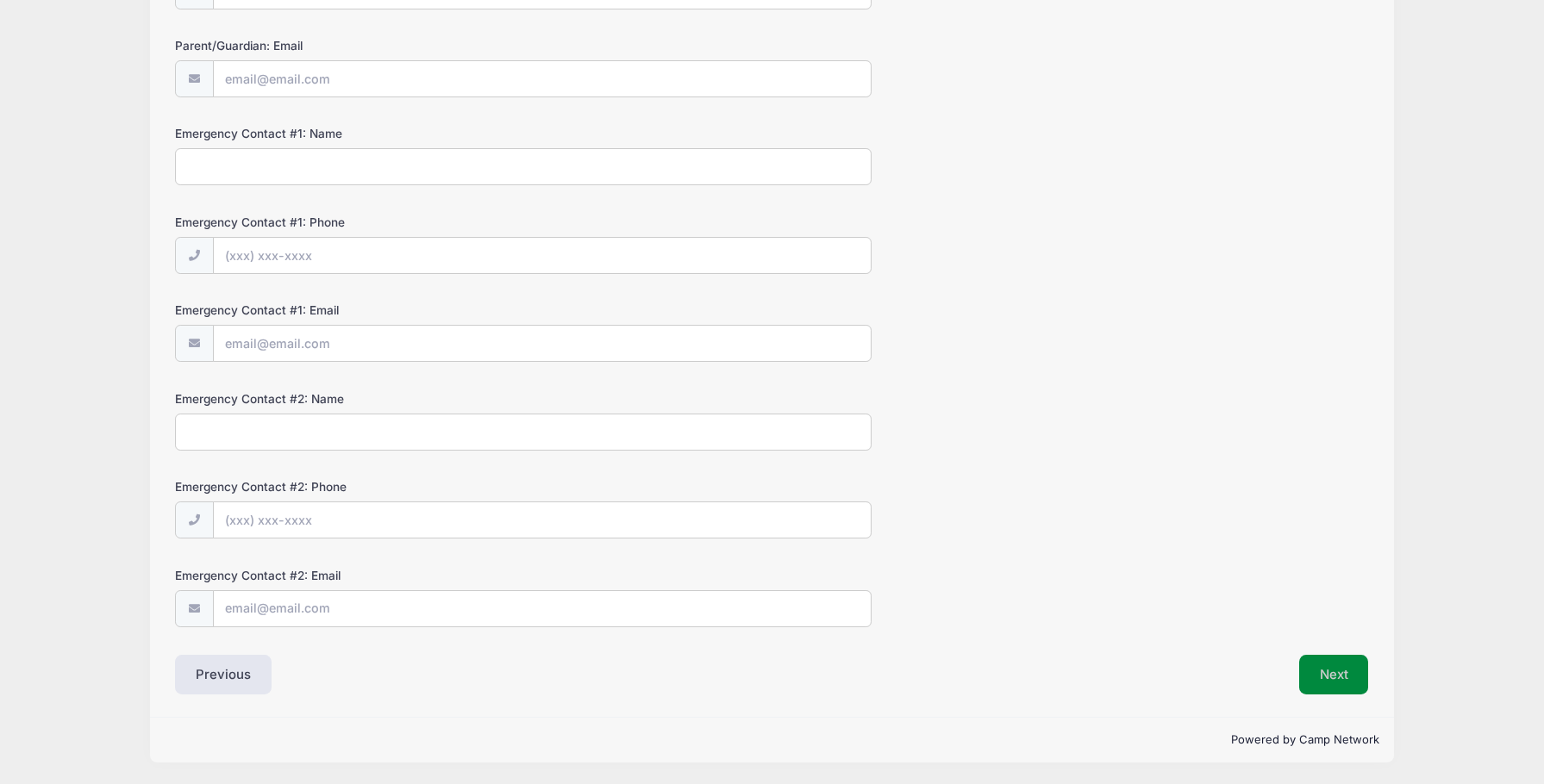
click at [1335, 688] on button "Next" at bounding box center [1334, 674] width 70 height 39
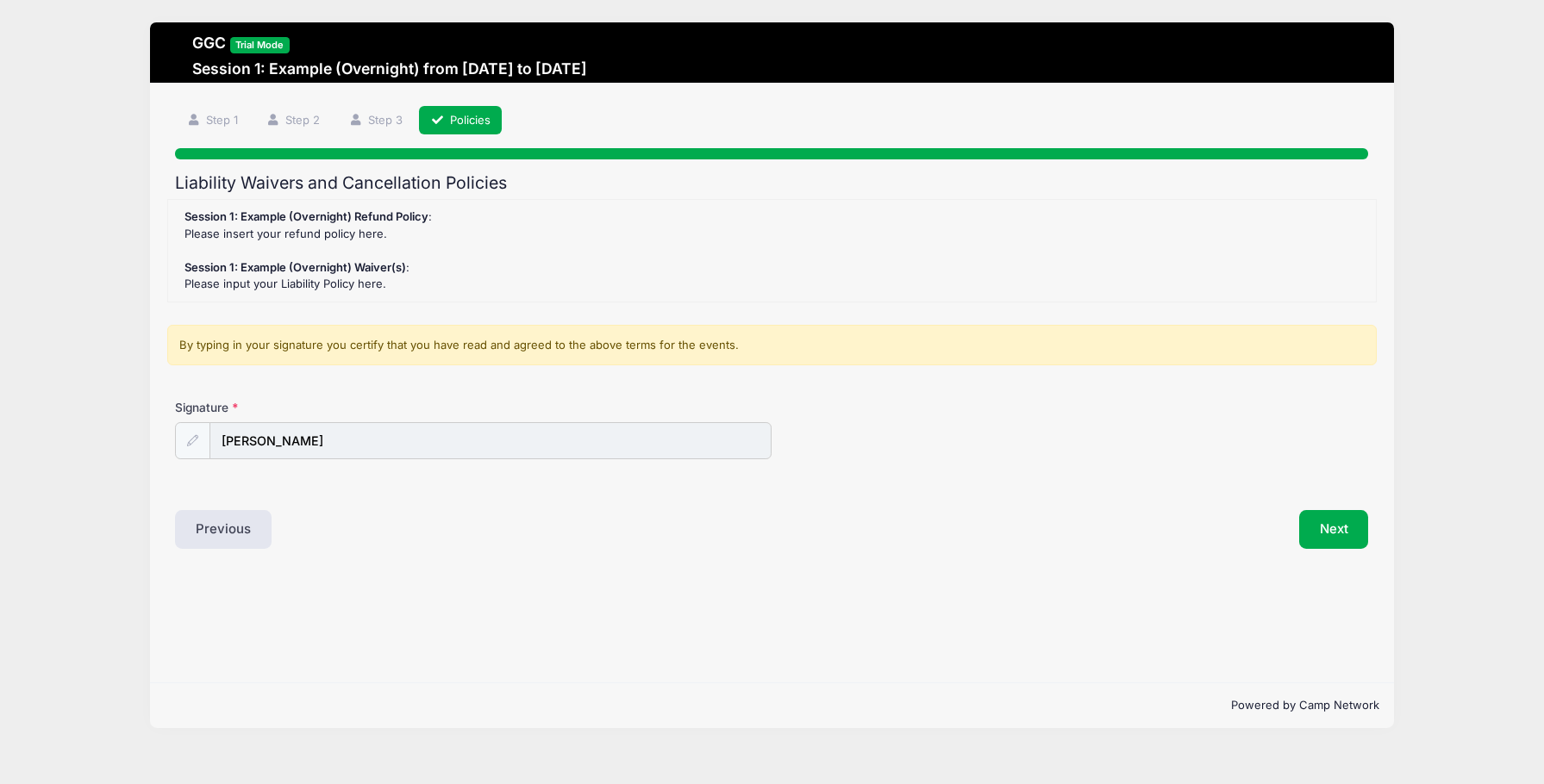
scroll to position [0, 0]
click at [1345, 525] on button "Next" at bounding box center [1334, 529] width 70 height 39
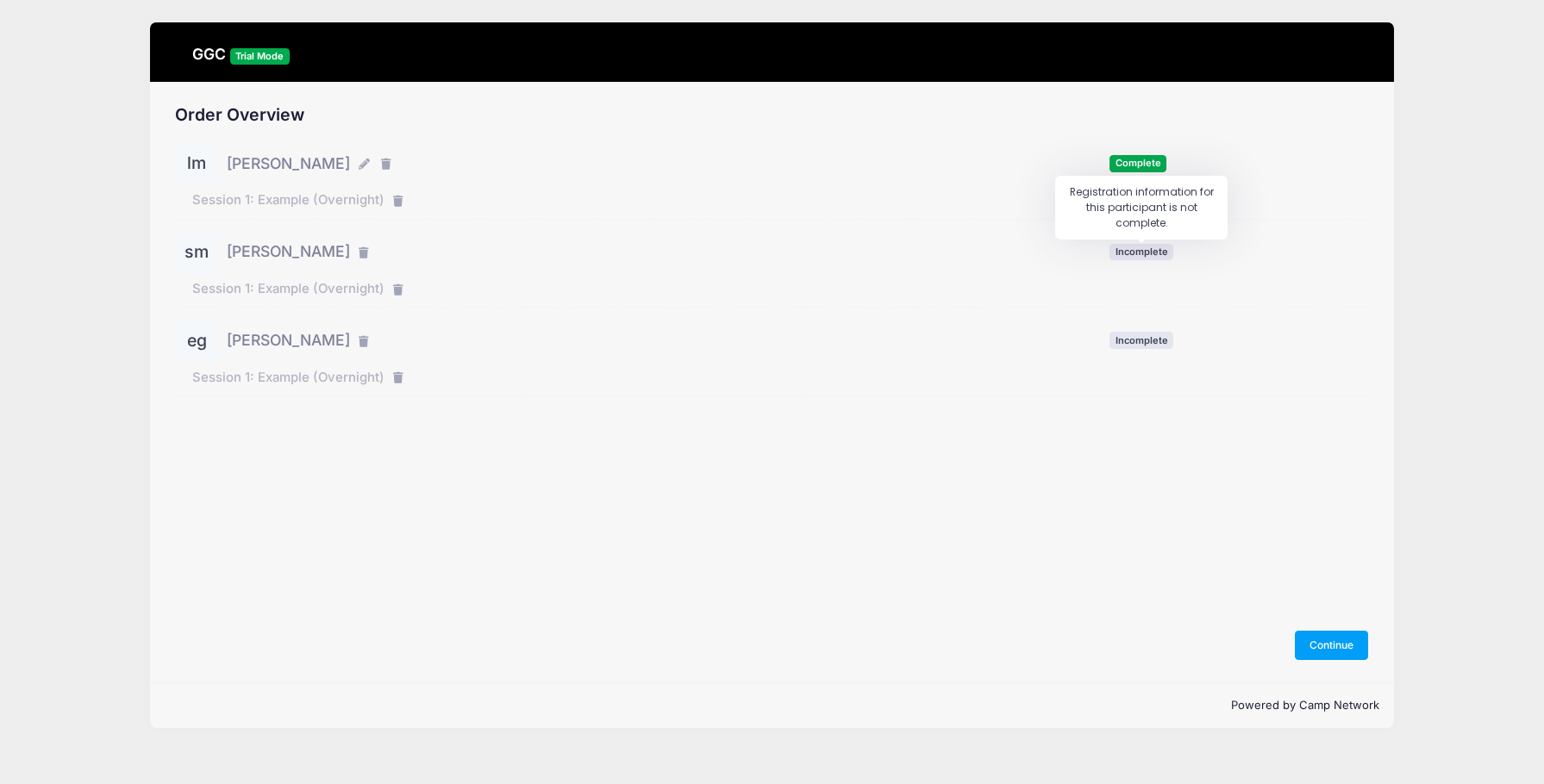
click at [1138, 247] on span "Incomplete" at bounding box center [1141, 252] width 64 height 17
click at [321, 255] on span "simone matheson" at bounding box center [288, 251] width 123 height 22
click at [246, 301] on div "Session 1: Example (Overnight)" at bounding box center [772, 293] width 1193 height 28
click at [1348, 644] on button "Continue" at bounding box center [1331, 646] width 74 height 29
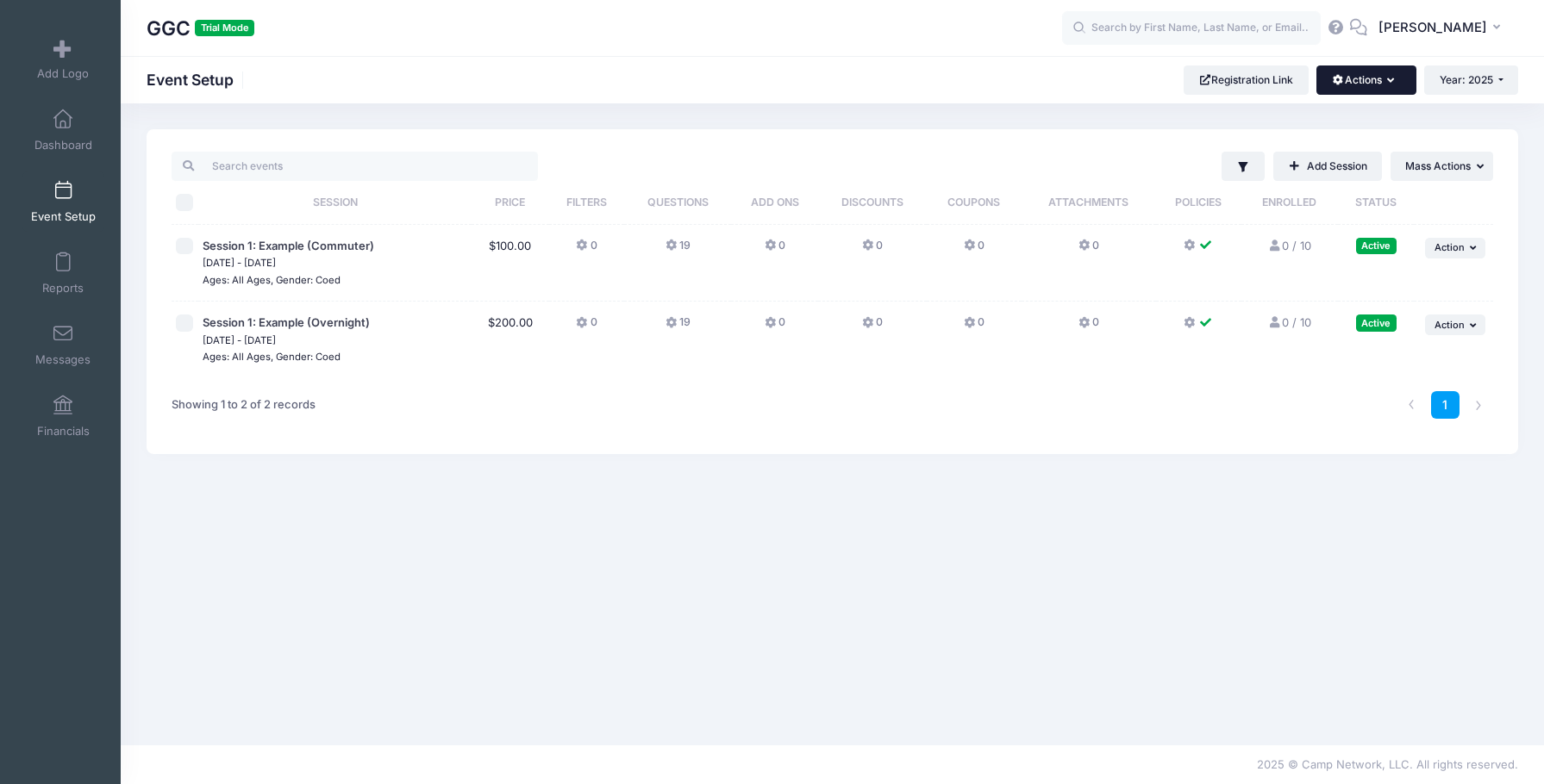
click at [1361, 81] on button "Actions" at bounding box center [1366, 80] width 99 height 29
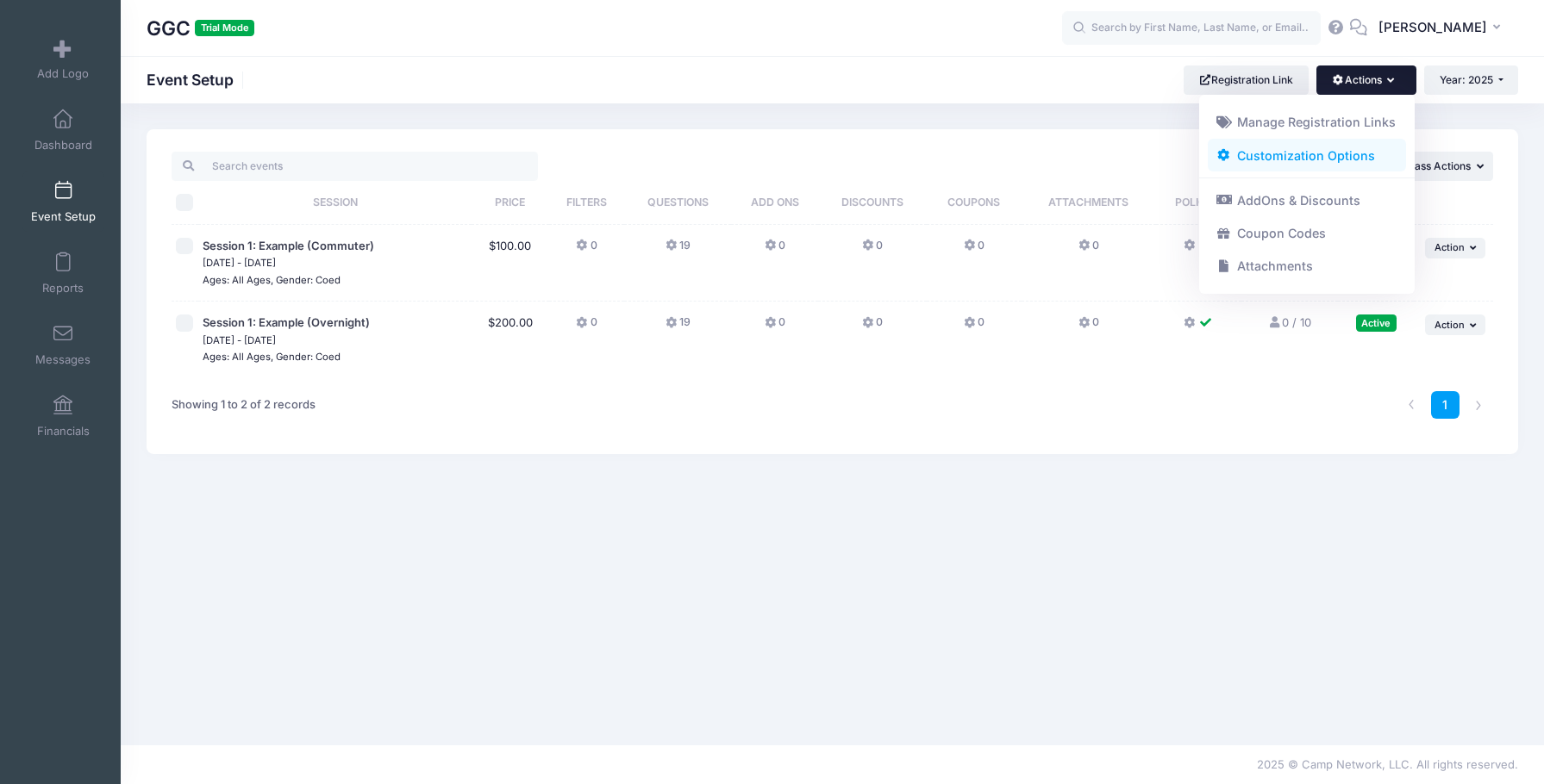
click at [1328, 157] on link "Customization Options" at bounding box center [1306, 155] width 199 height 33
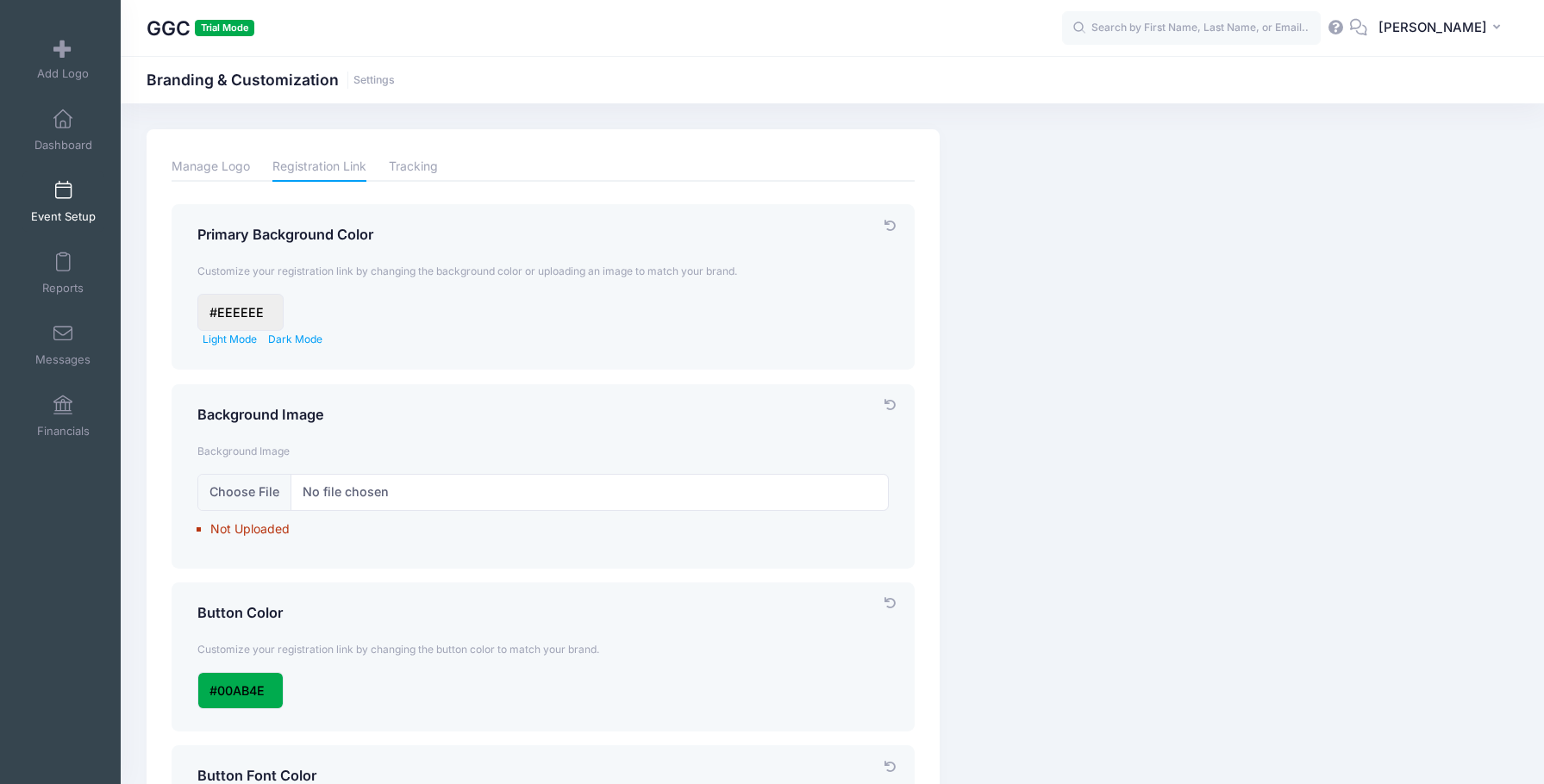
click at [72, 193] on link "Event Setup" at bounding box center [62, 202] width 82 height 61
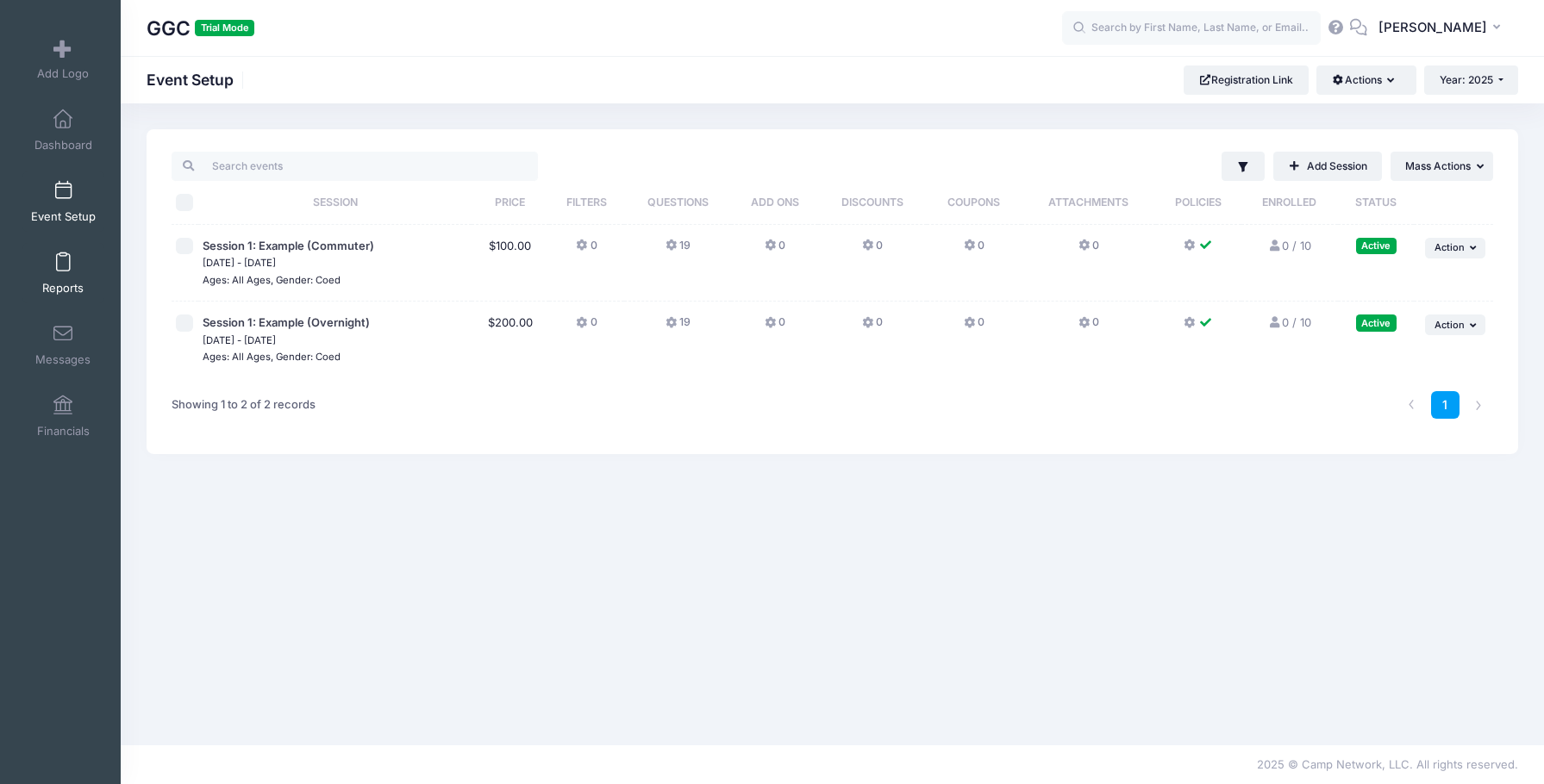
click at [63, 262] on span at bounding box center [63, 262] width 0 height 19
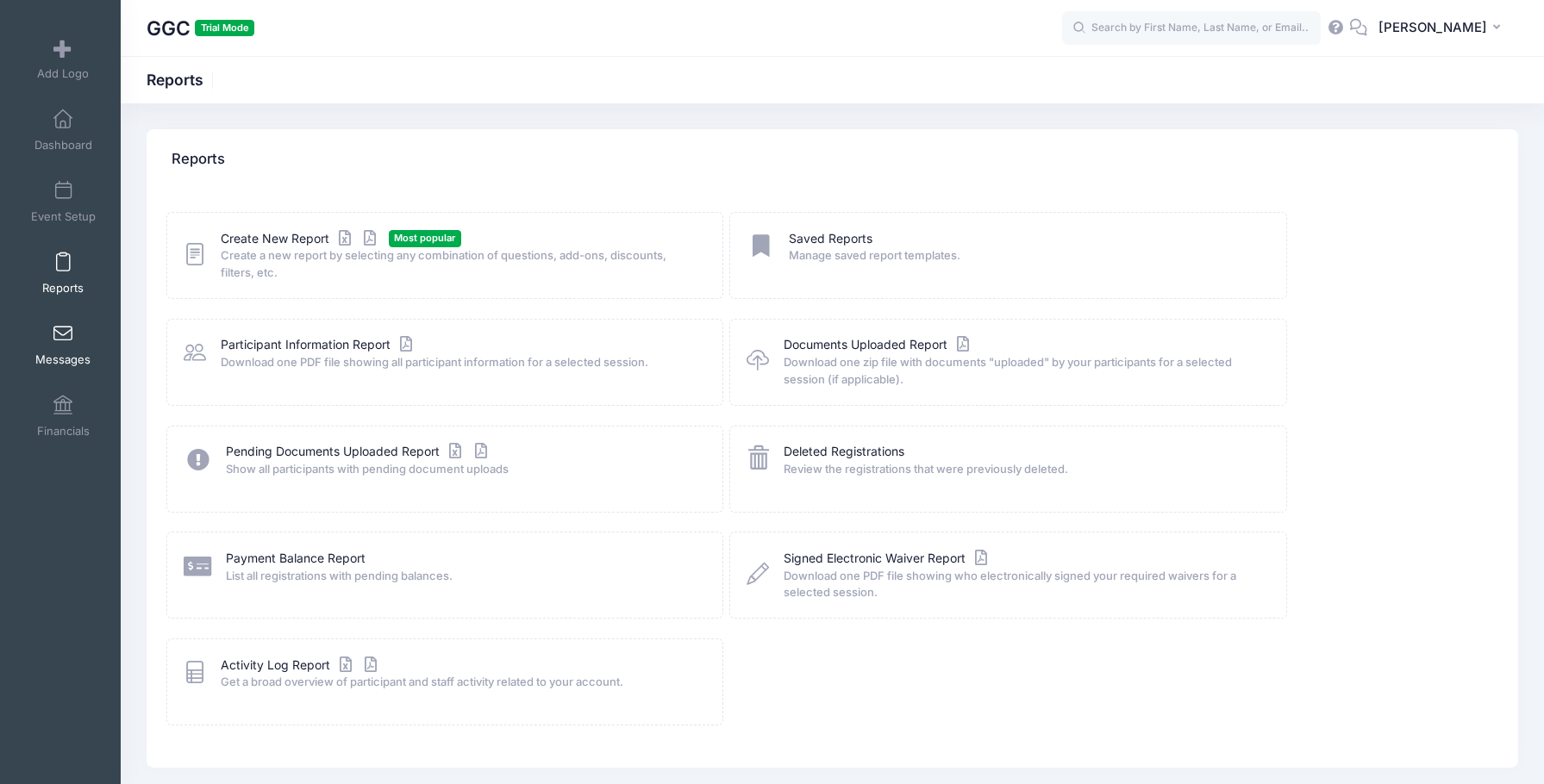
click at [72, 347] on link "Messages" at bounding box center [62, 345] width 82 height 61
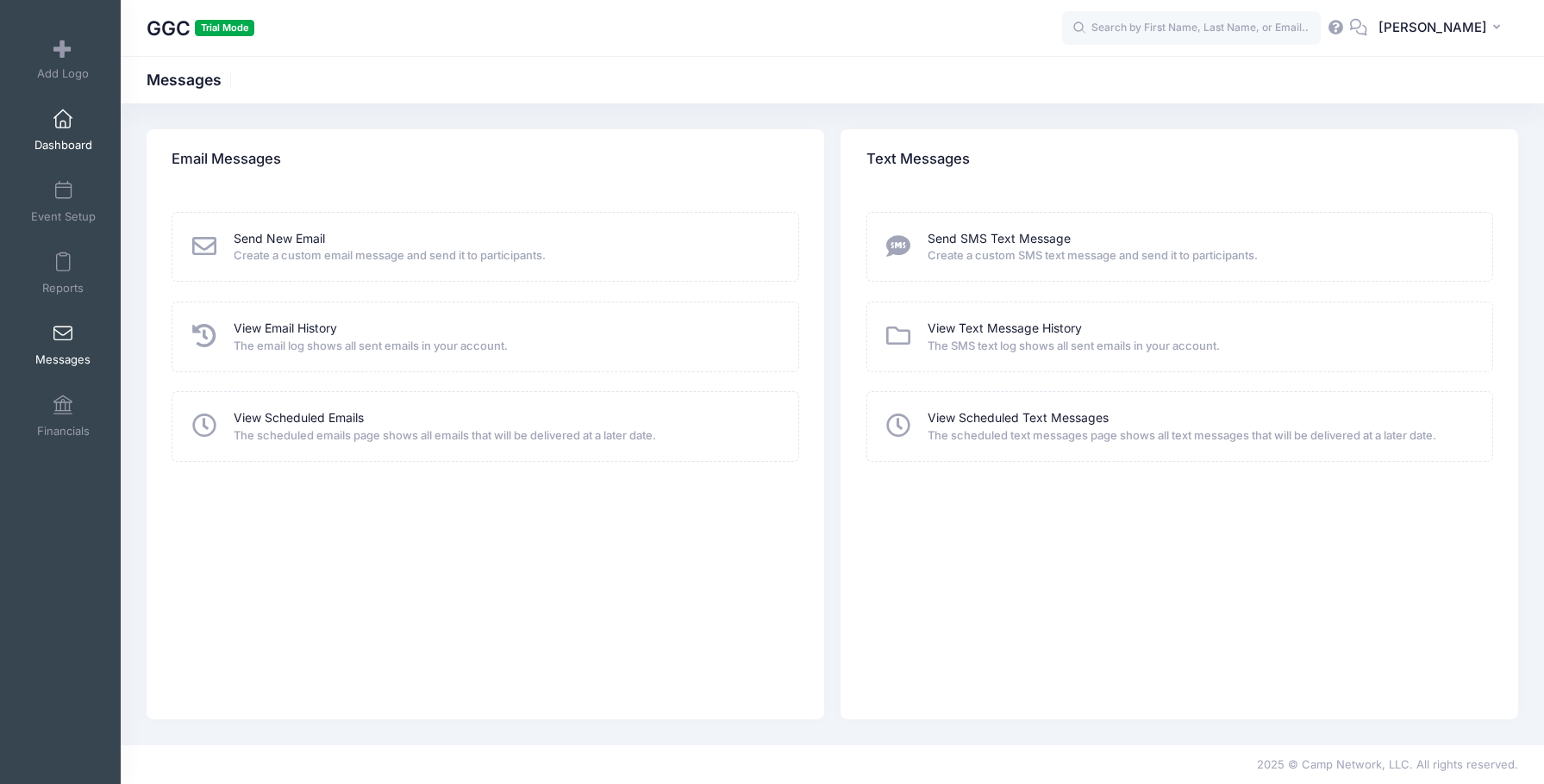
click at [49, 151] on span "Dashboard" at bounding box center [63, 145] width 58 height 15
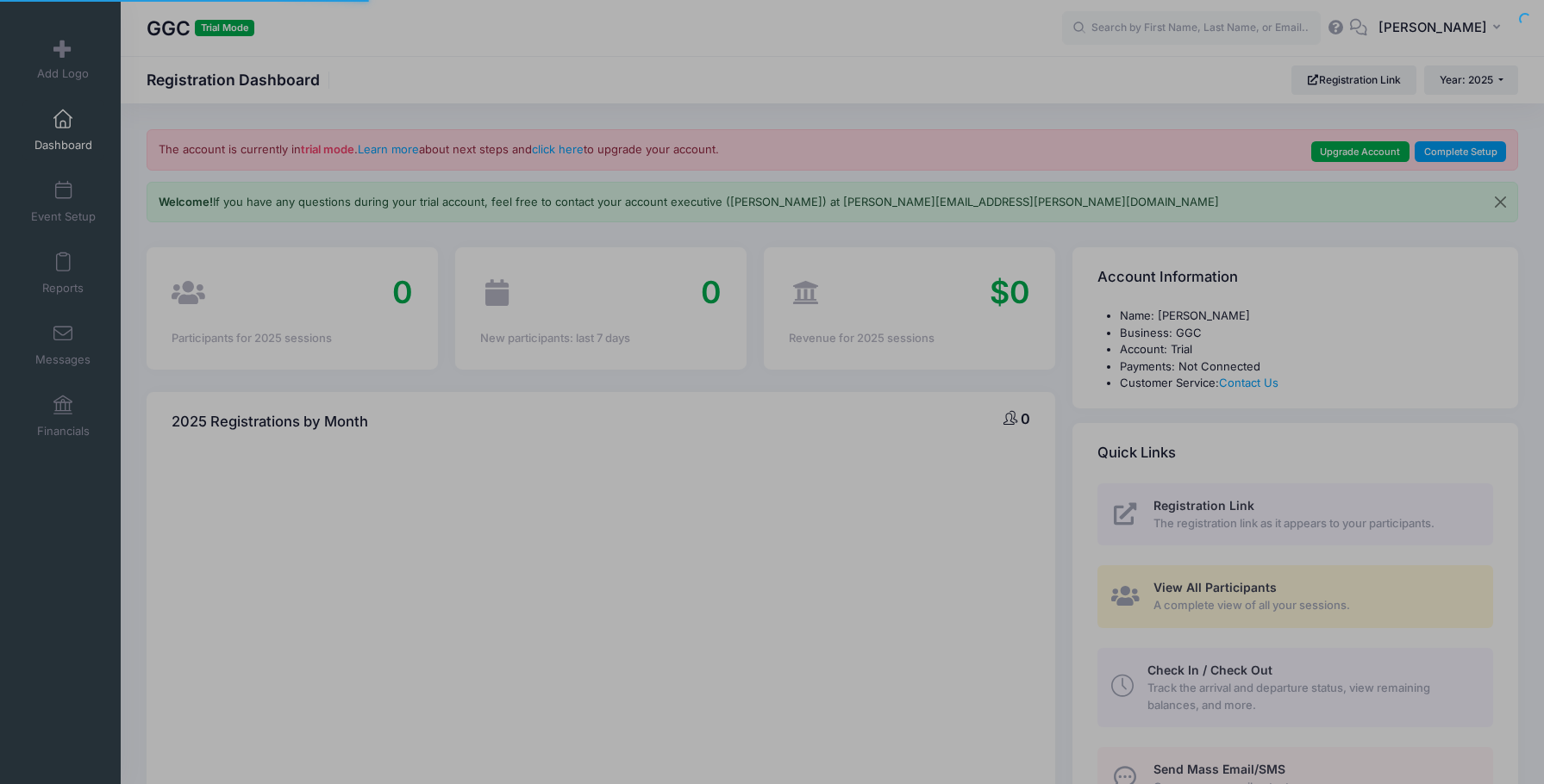
select select
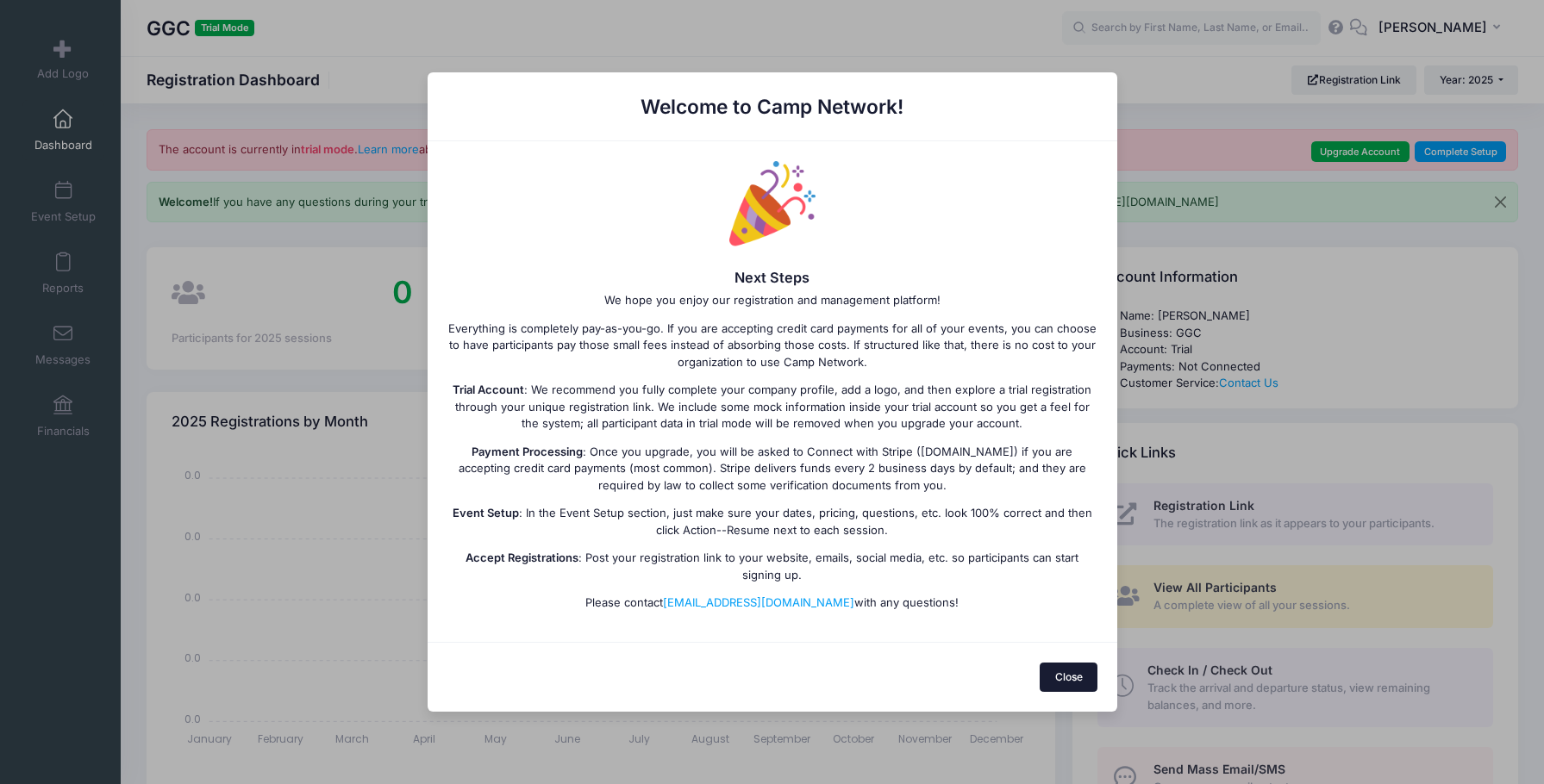
click at [1079, 671] on button "Close" at bounding box center [1068, 678] width 58 height 29
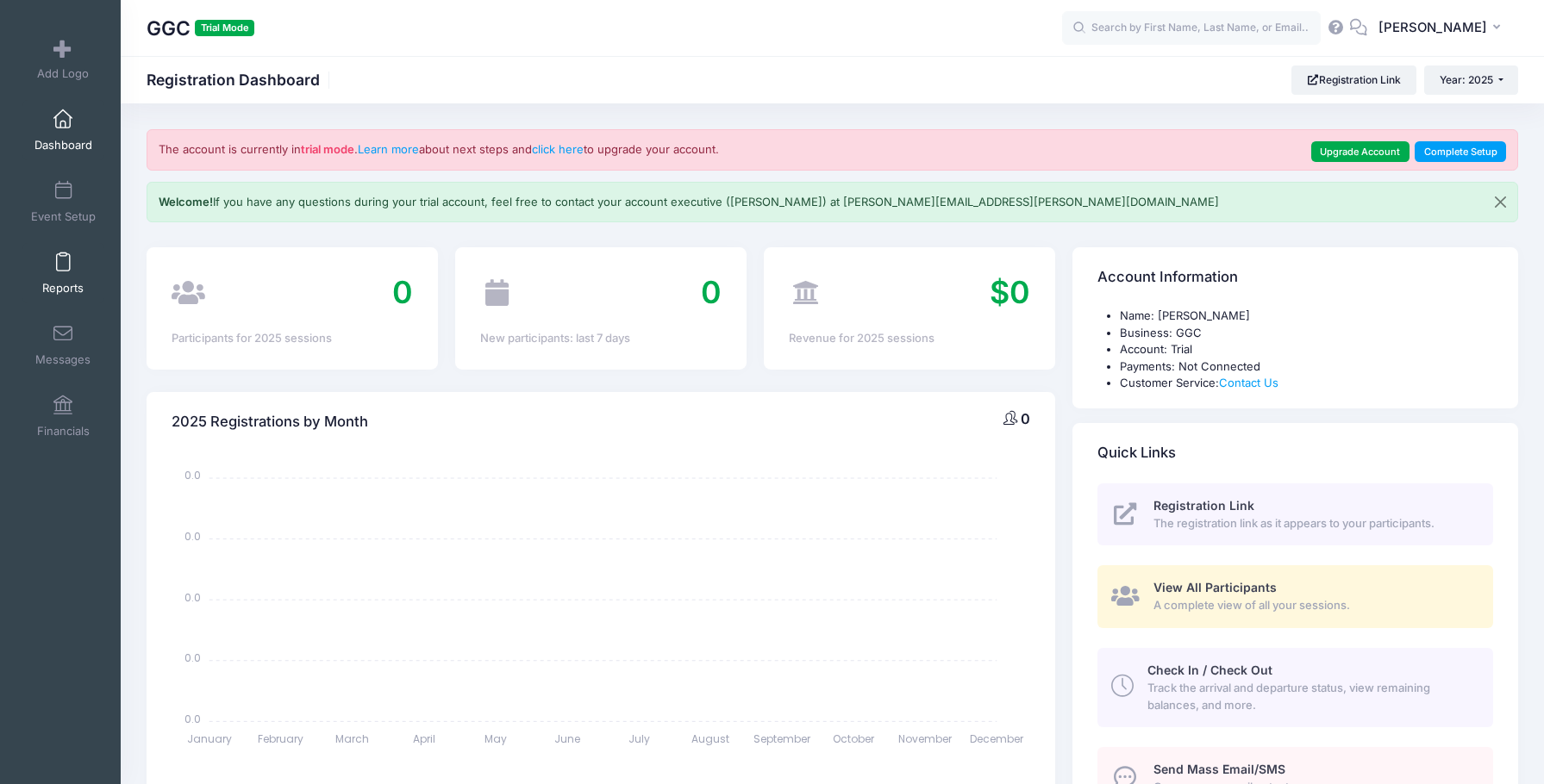
click at [63, 264] on span at bounding box center [63, 262] width 0 height 19
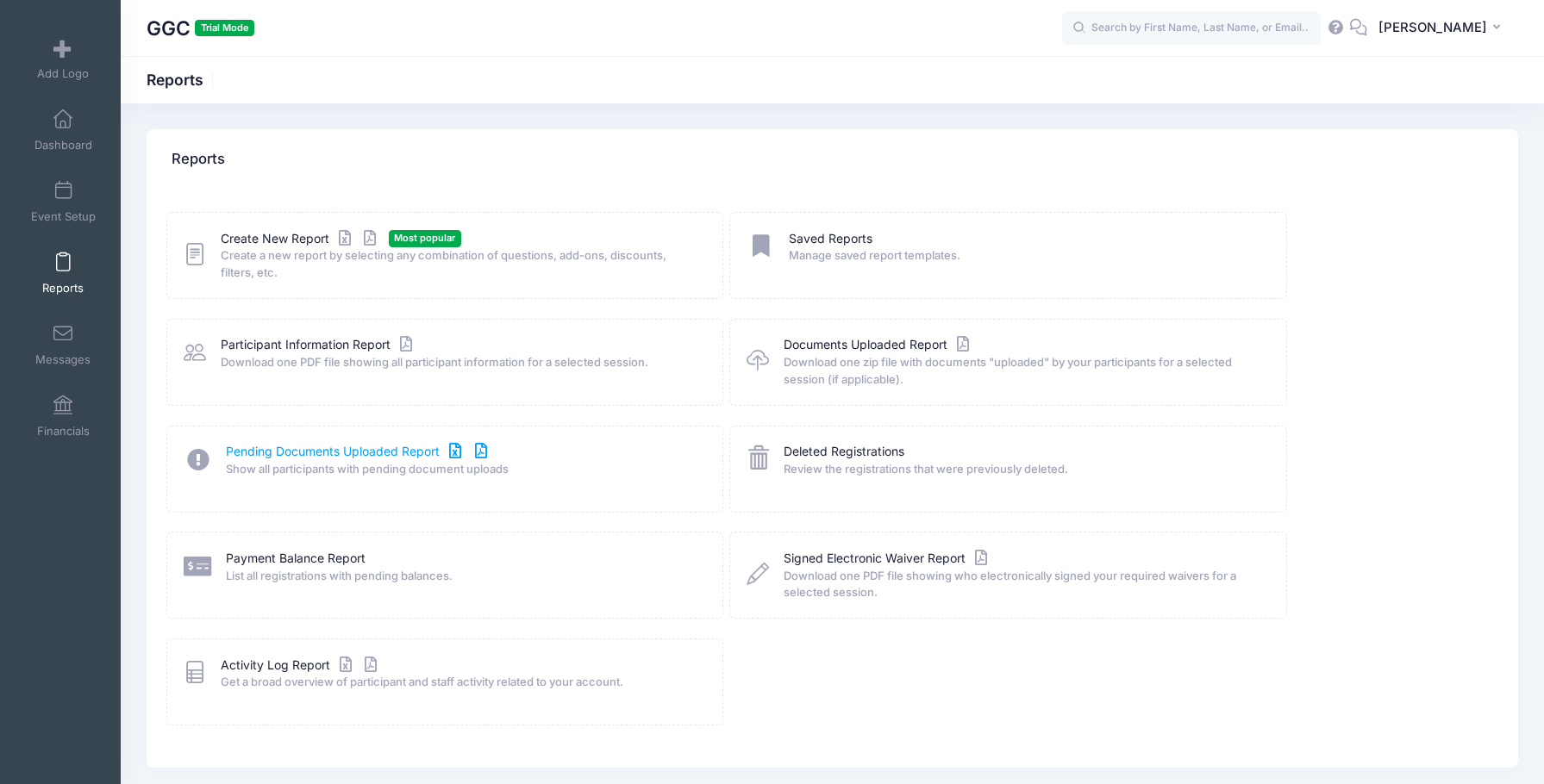
scroll to position [62, 0]
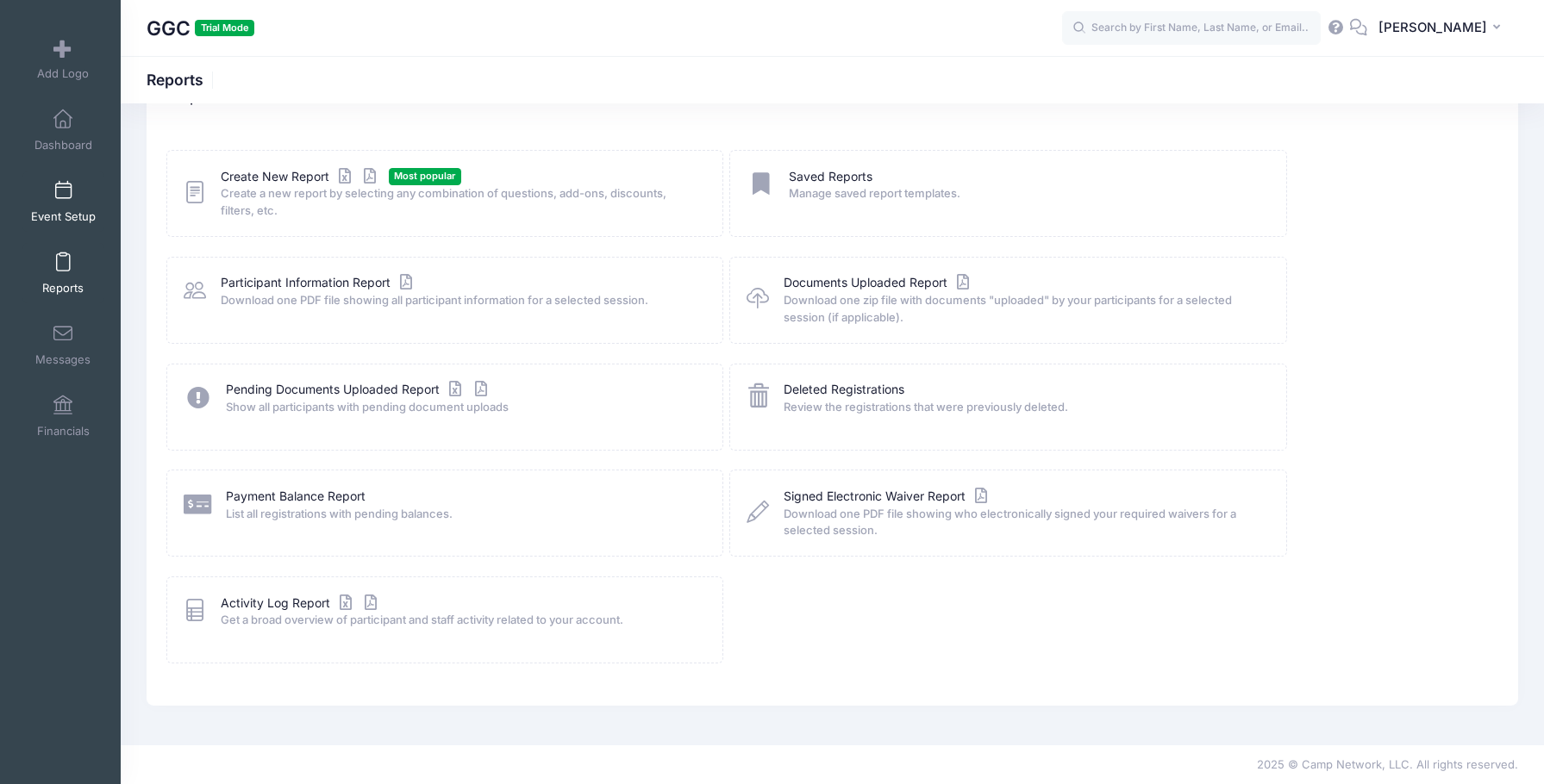
click at [63, 200] on span at bounding box center [63, 191] width 0 height 19
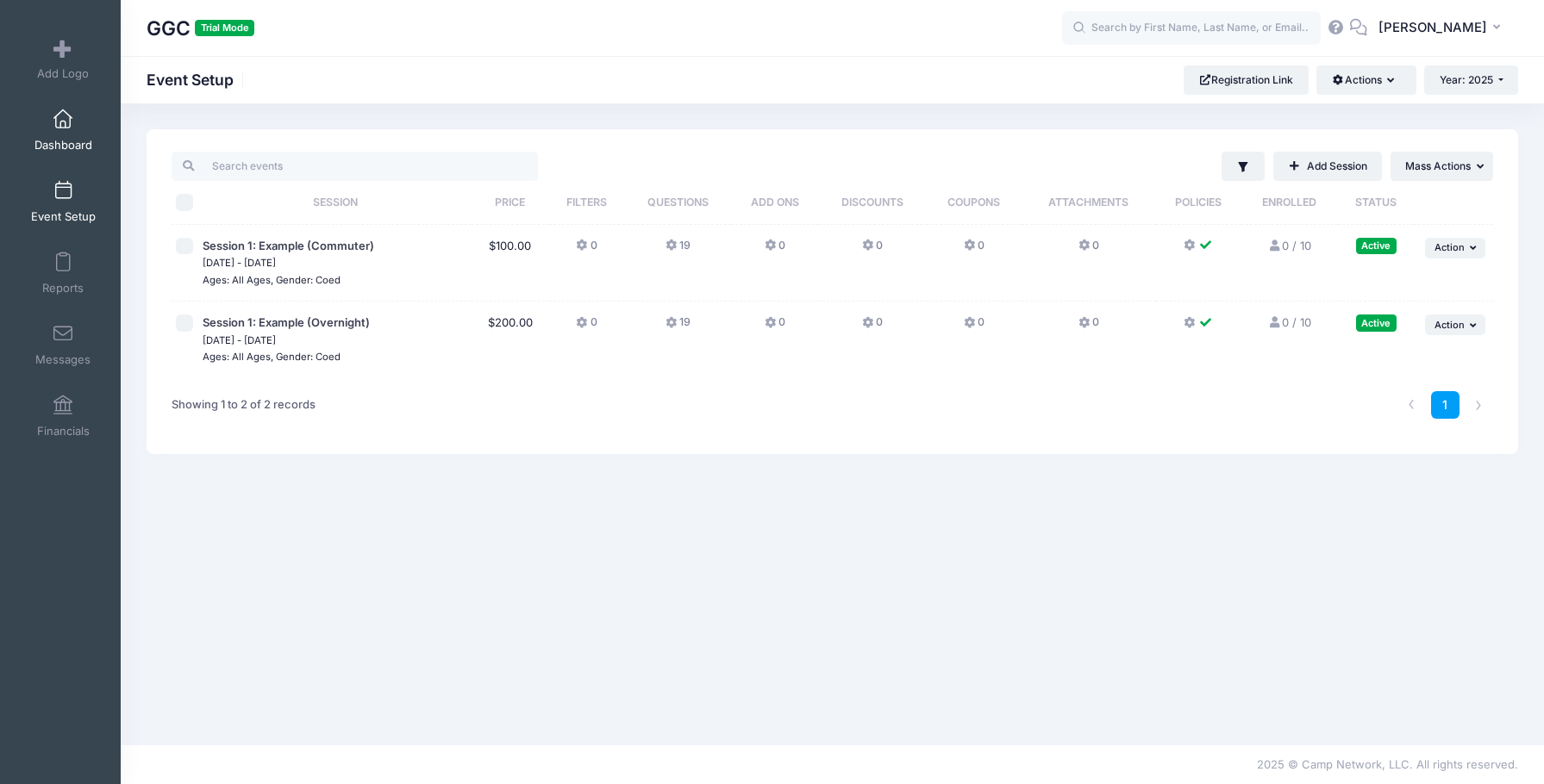
click at [50, 130] on link "Dashboard" at bounding box center [62, 130] width 82 height 61
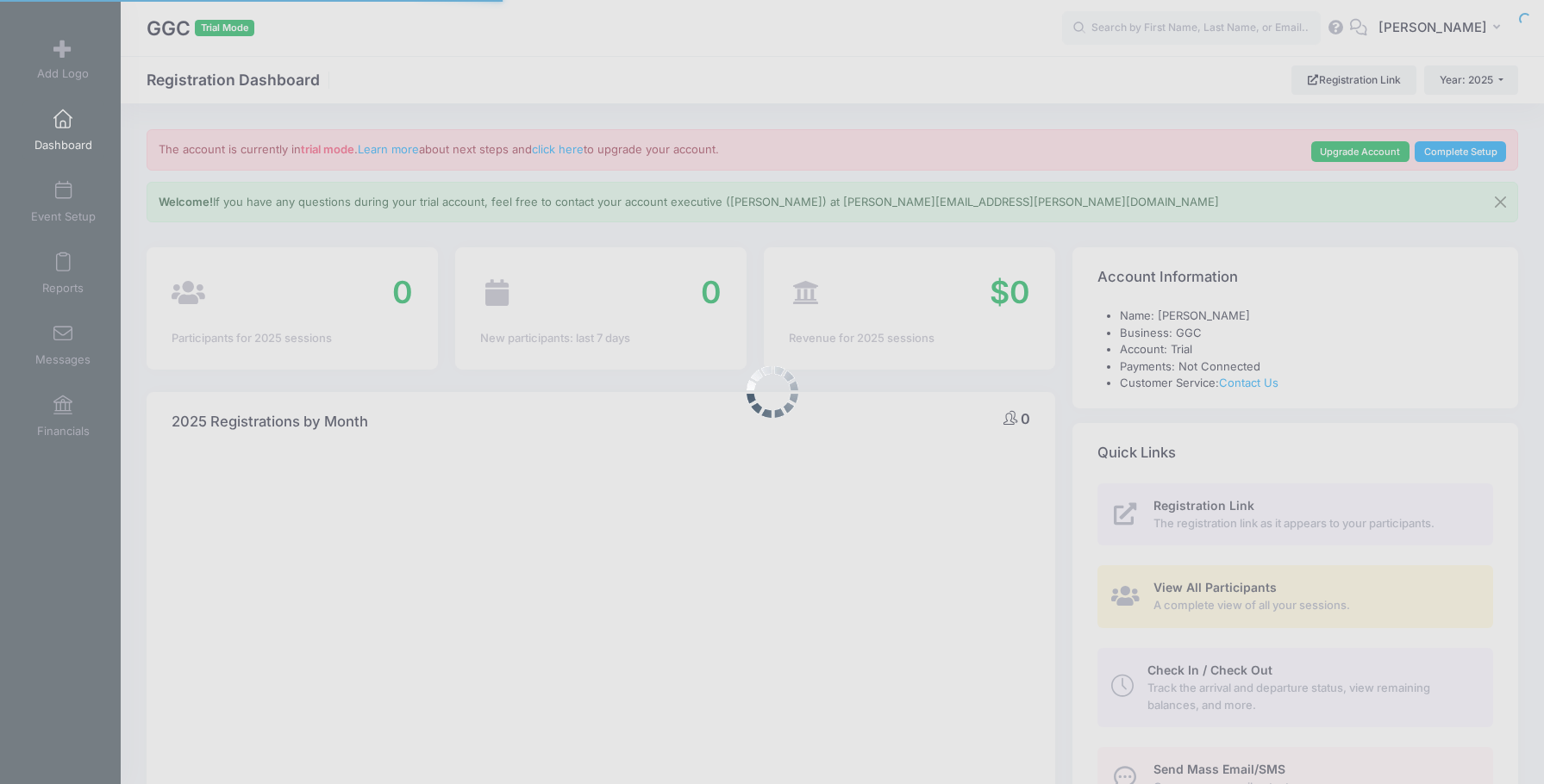
select select
